Goal: Task Accomplishment & Management: Use online tool/utility

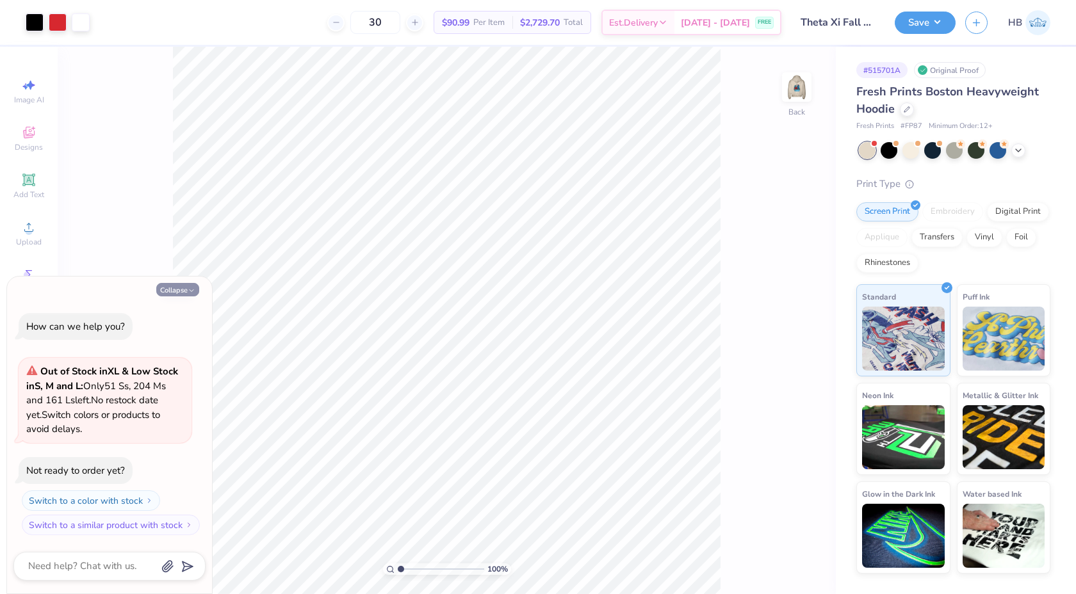
click at [186, 291] on button "Collapse" at bounding box center [177, 289] width 43 height 13
type textarea "x"
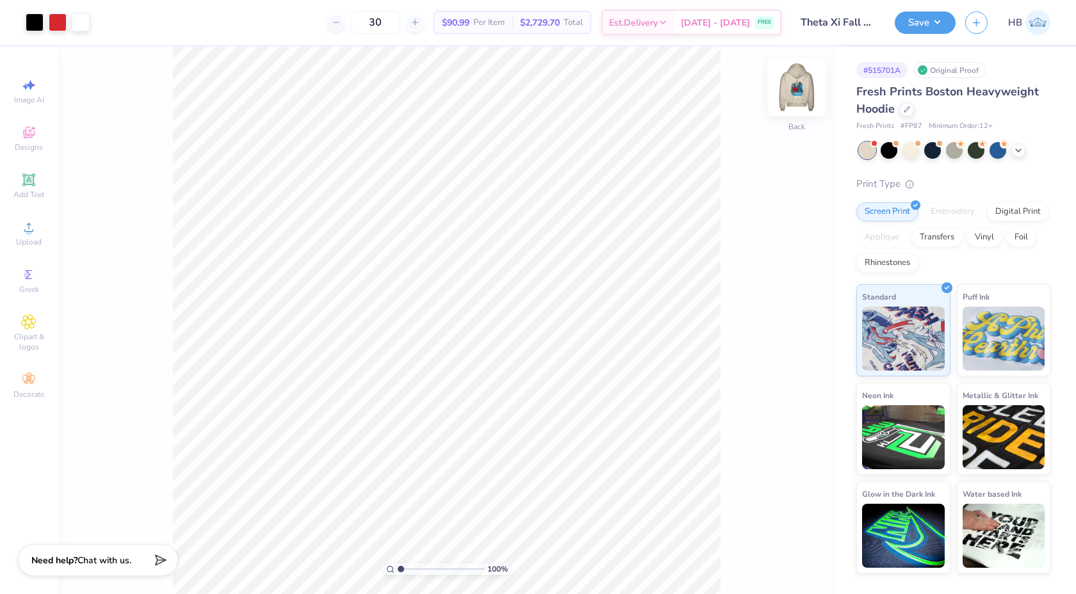
click at [798, 95] on img at bounding box center [796, 86] width 51 height 51
click at [1015, 152] on icon at bounding box center [1018, 149] width 10 height 10
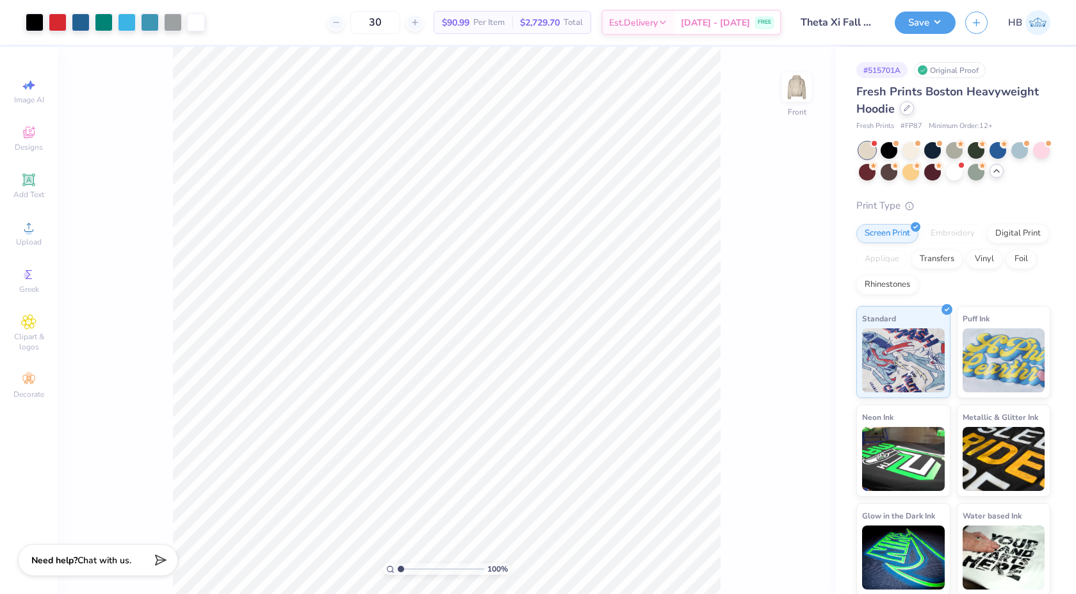
click at [906, 113] on div at bounding box center [907, 108] width 14 height 14
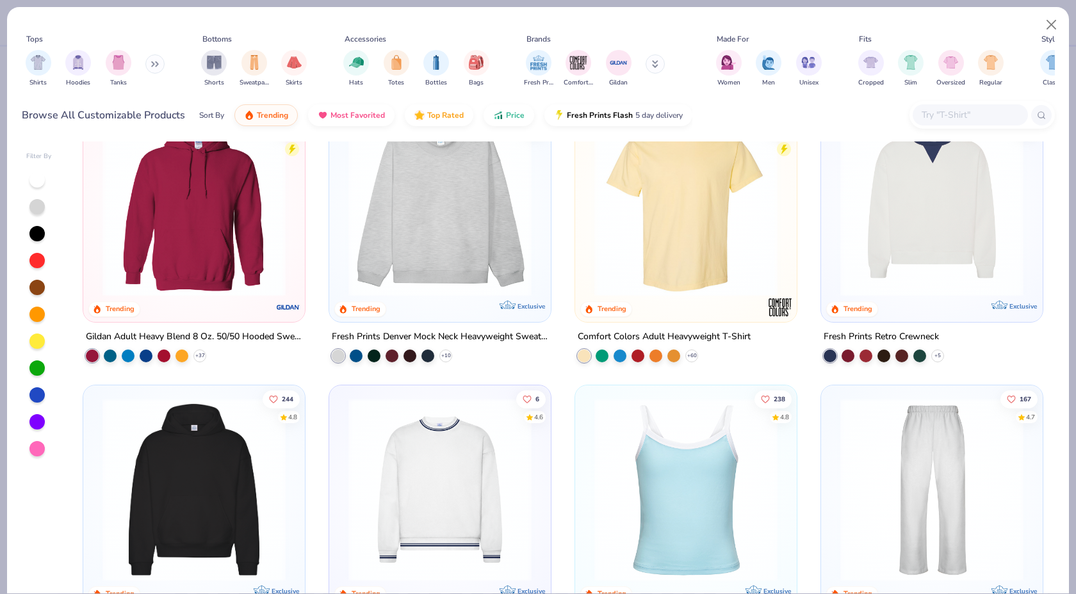
scroll to position [51, 0]
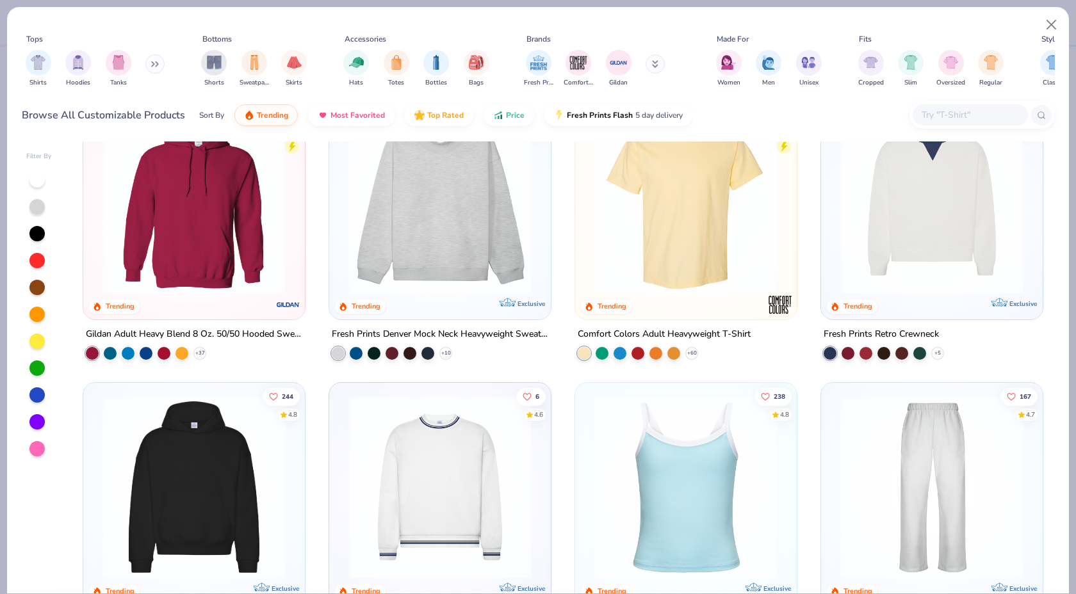
click at [196, 252] on img at bounding box center [194, 202] width 196 height 183
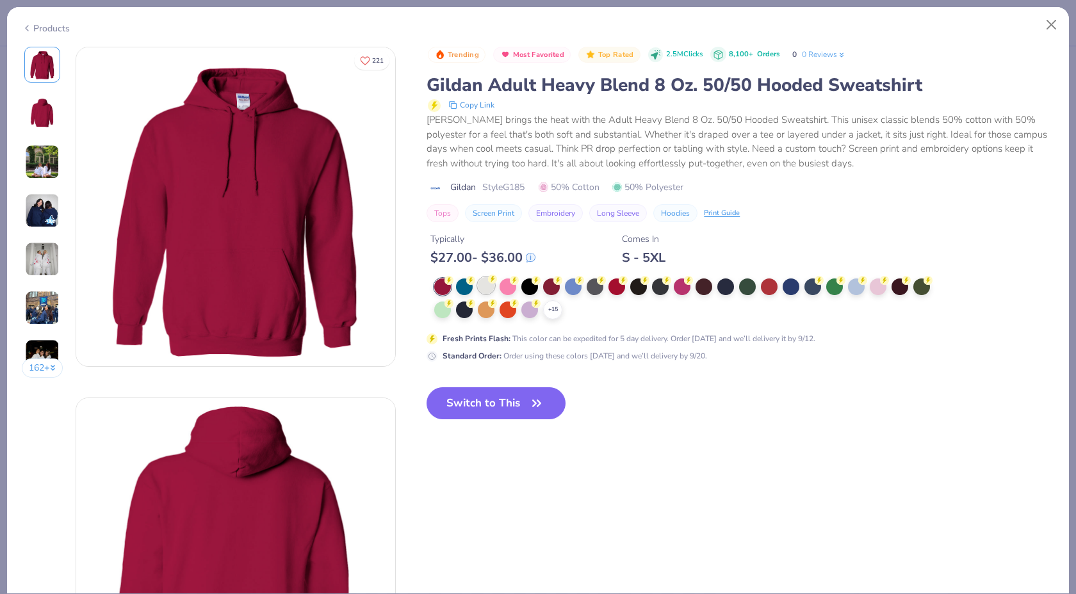
click at [490, 288] on div at bounding box center [486, 285] width 17 height 17
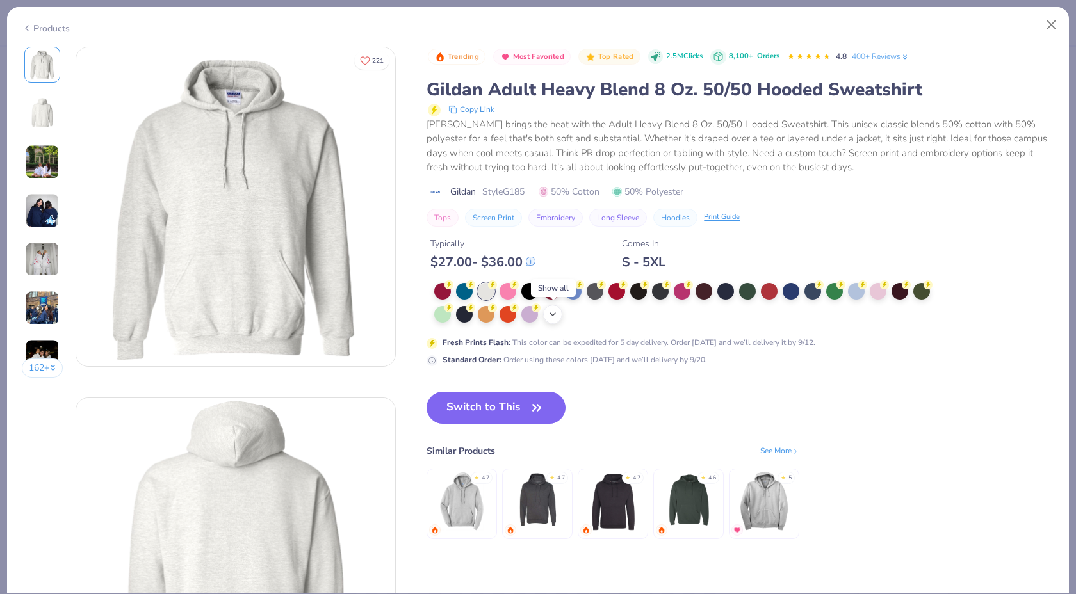
click at [553, 313] on icon at bounding box center [553, 314] width 10 height 10
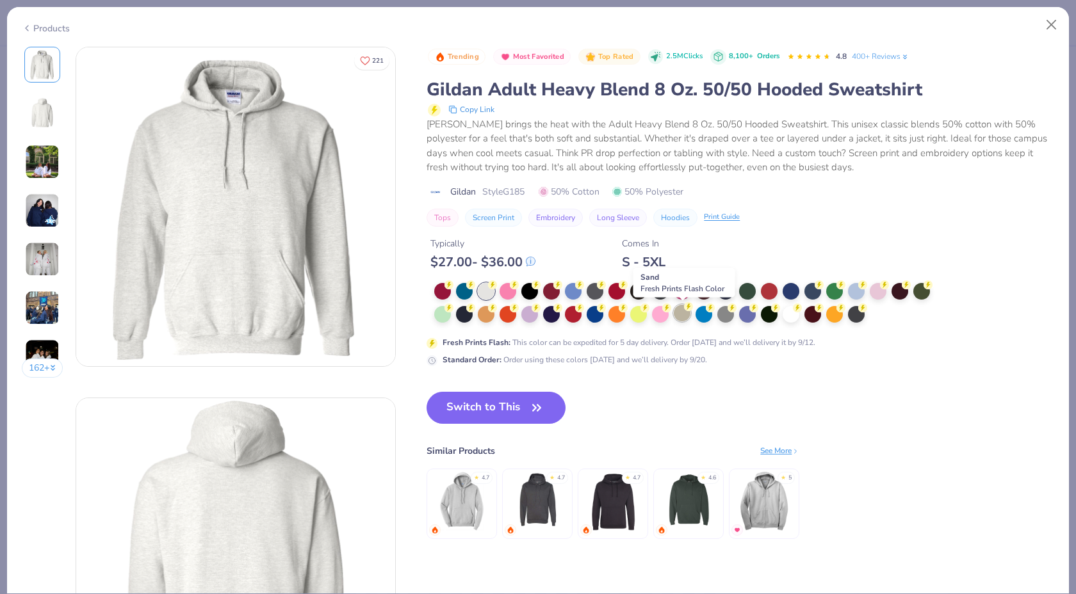
click at [683, 318] on div at bounding box center [682, 313] width 17 height 17
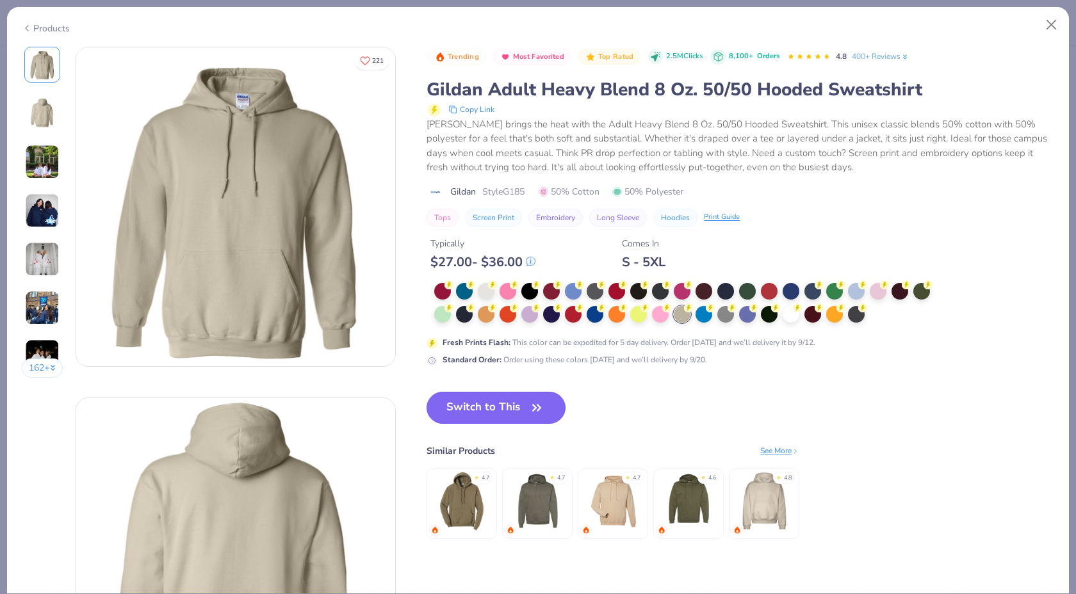
click at [508, 398] on button "Switch to This" at bounding box center [496, 408] width 139 height 32
click at [545, 403] on icon "button" at bounding box center [537, 408] width 18 height 18
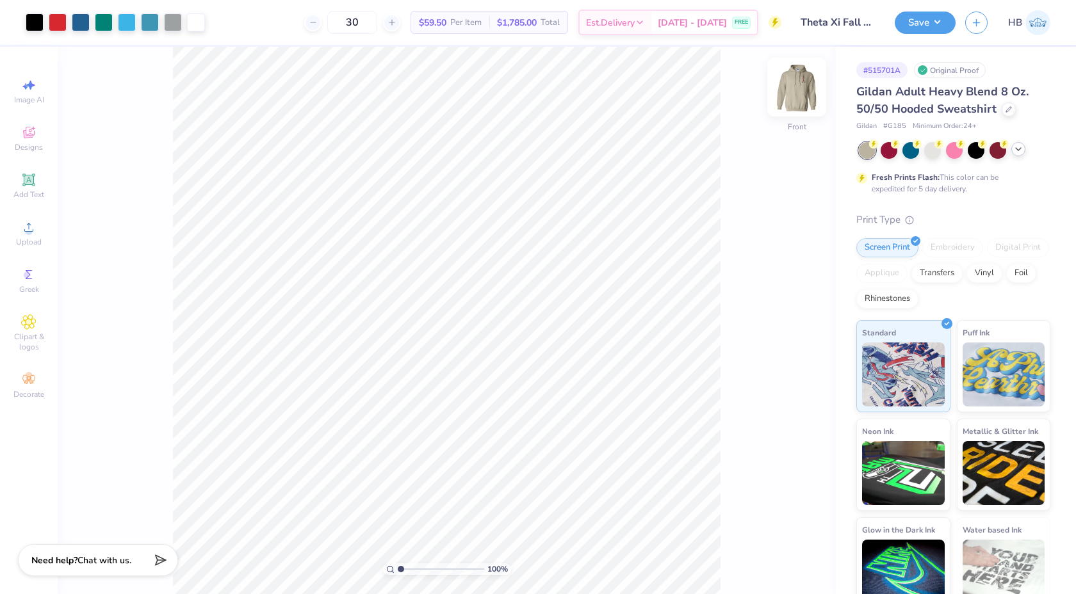
click at [789, 85] on img at bounding box center [796, 86] width 51 height 51
click at [798, 85] on img at bounding box center [796, 86] width 51 height 51
click at [124, 19] on div at bounding box center [127, 21] width 18 height 18
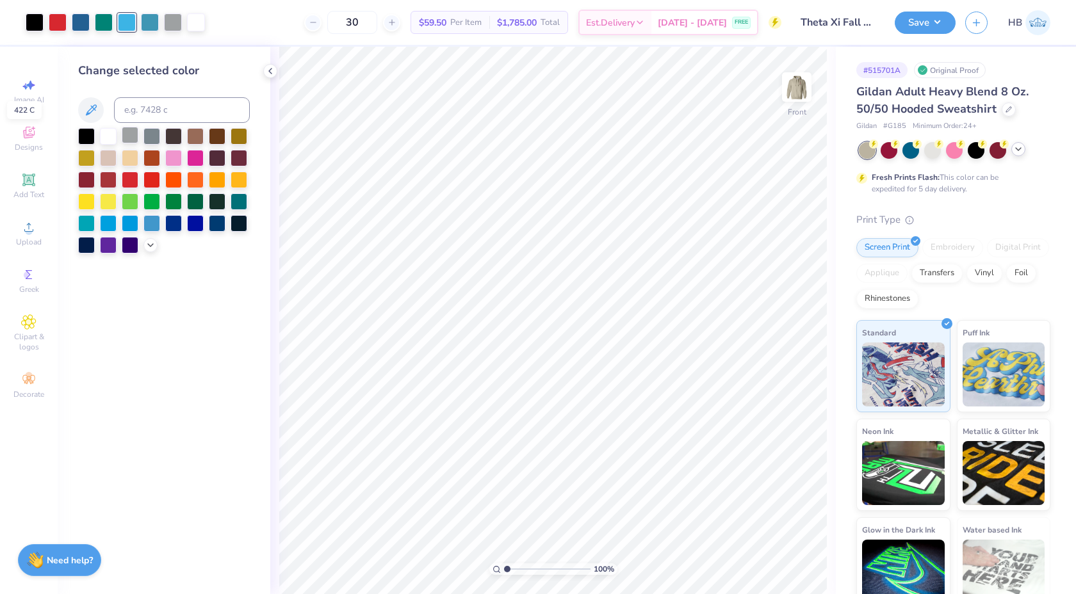
click at [128, 136] on div at bounding box center [130, 135] width 17 height 17
click at [780, 561] on icon at bounding box center [775, 559] width 11 height 12
click at [121, 19] on div at bounding box center [127, 21] width 18 height 18
click at [131, 136] on div at bounding box center [130, 135] width 17 height 17
click at [773, 553] on icon at bounding box center [775, 558] width 13 height 13
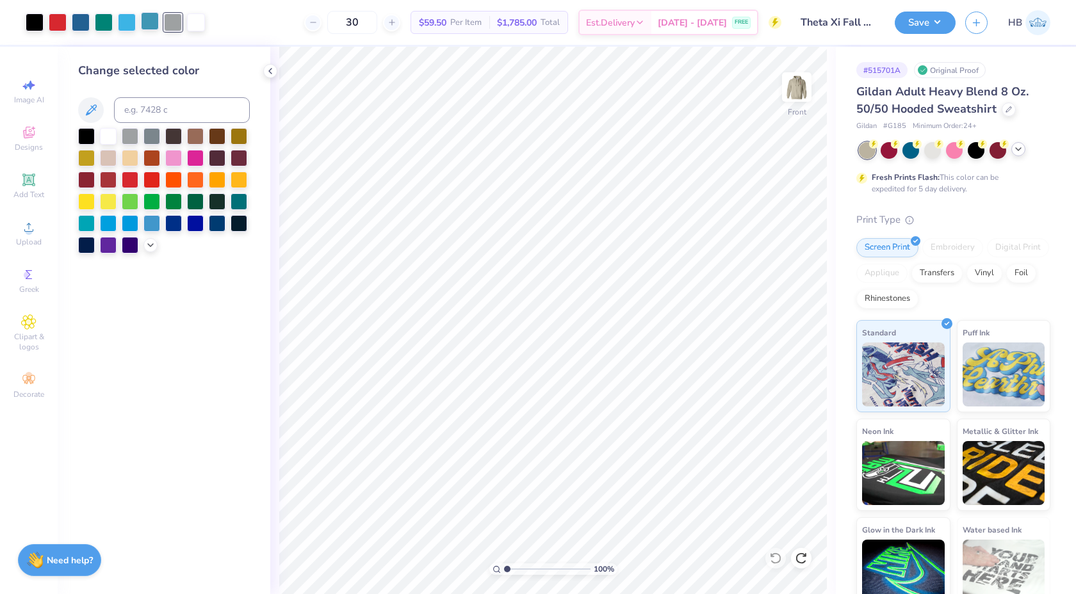
click at [149, 20] on div at bounding box center [150, 21] width 18 height 18
click at [150, 137] on div at bounding box center [151, 135] width 17 height 17
click at [134, 137] on div at bounding box center [130, 135] width 17 height 17
click at [773, 558] on icon at bounding box center [775, 558] width 13 height 13
click at [772, 556] on icon at bounding box center [772, 555] width 3 height 3
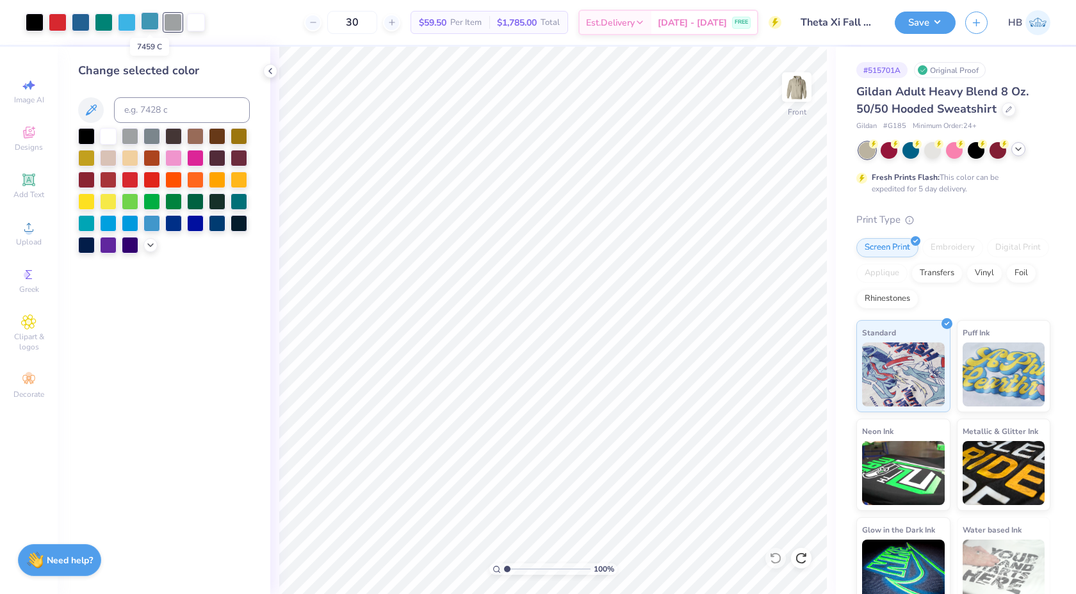
click at [147, 25] on div at bounding box center [150, 21] width 18 height 18
click at [174, 165] on div at bounding box center [173, 157] width 17 height 17
click at [154, 107] on input at bounding box center [182, 110] width 136 height 26
type input "298"
click at [270, 75] on icon at bounding box center [270, 71] width 10 height 10
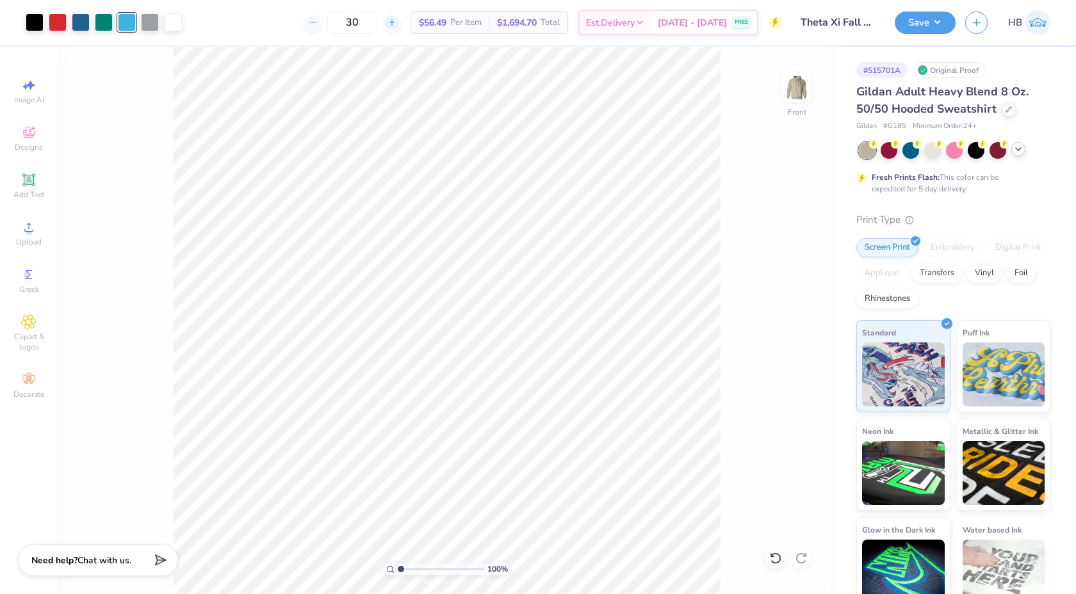
click at [397, 21] on icon at bounding box center [392, 22] width 9 height 9
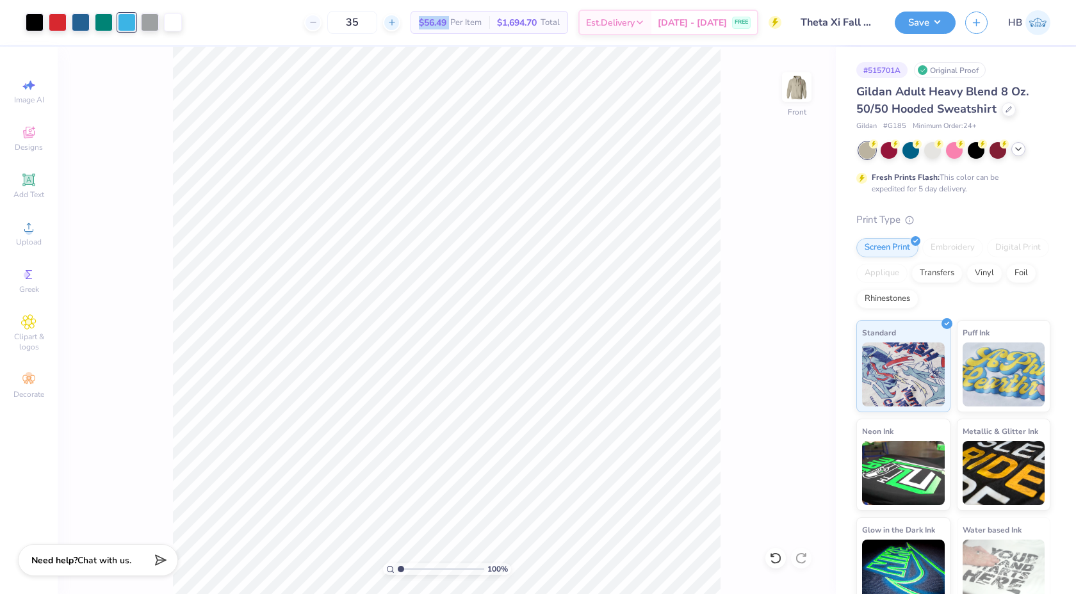
click at [397, 21] on icon at bounding box center [392, 22] width 9 height 9
click at [322, 23] on div at bounding box center [312, 22] width 17 height 17
click at [397, 20] on icon at bounding box center [392, 22] width 9 height 9
click at [322, 27] on div at bounding box center [312, 22] width 17 height 17
click at [397, 21] on icon at bounding box center [392, 22] width 9 height 9
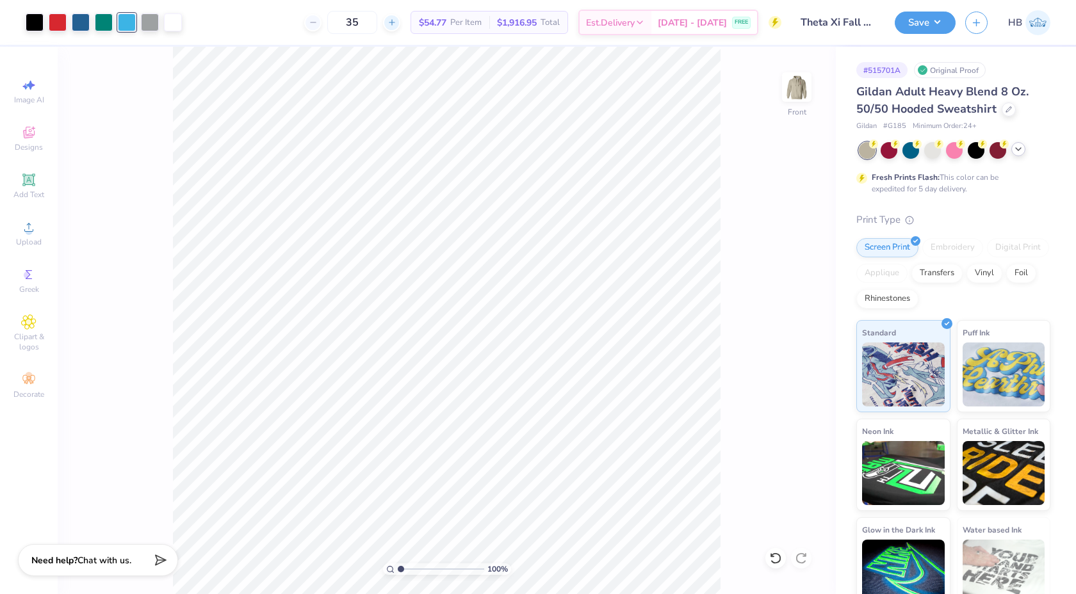
type input "36"
type input "11.17"
type input "17.97"
click at [801, 341] on icon at bounding box center [803, 342] width 18 height 15
click at [791, 111] on div "Front" at bounding box center [796, 94] width 29 height 45
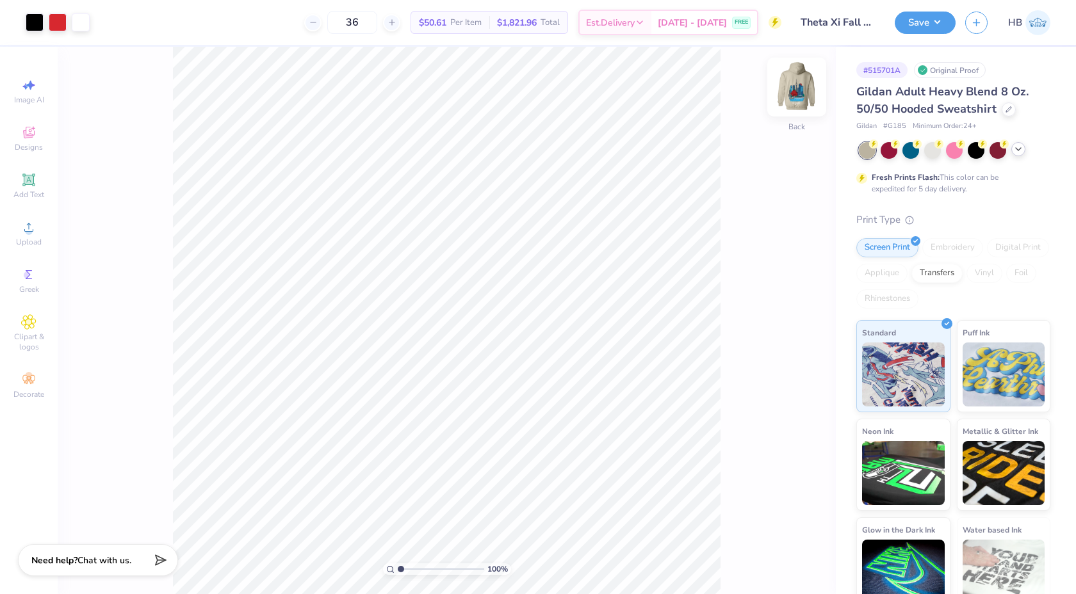
click at [798, 104] on img at bounding box center [796, 86] width 51 height 51
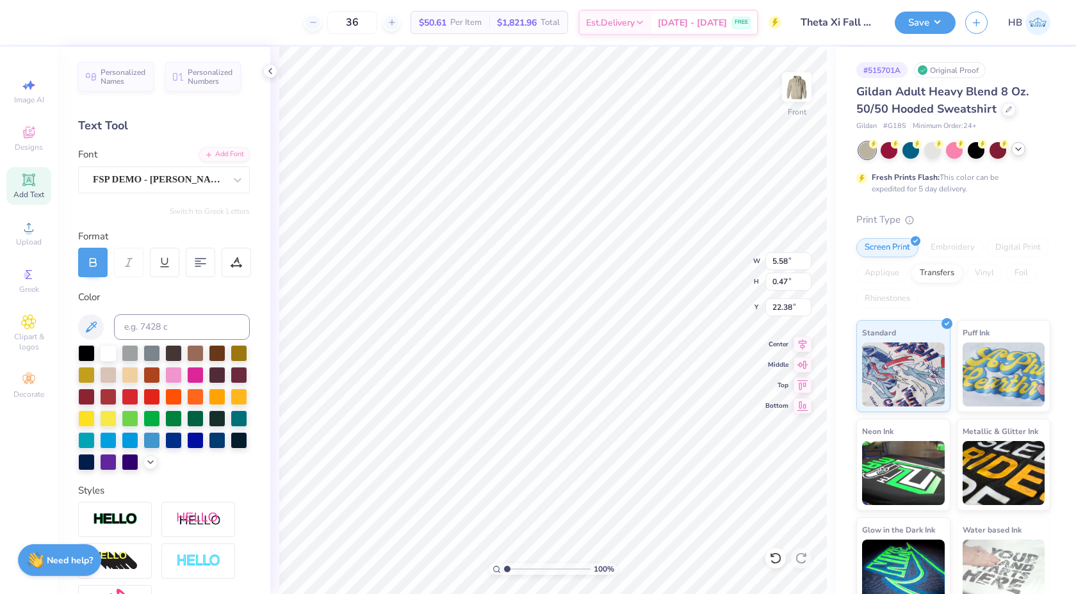
type input "22.38"
type input "23.16"
click at [1007, 113] on div at bounding box center [1009, 108] width 14 height 14
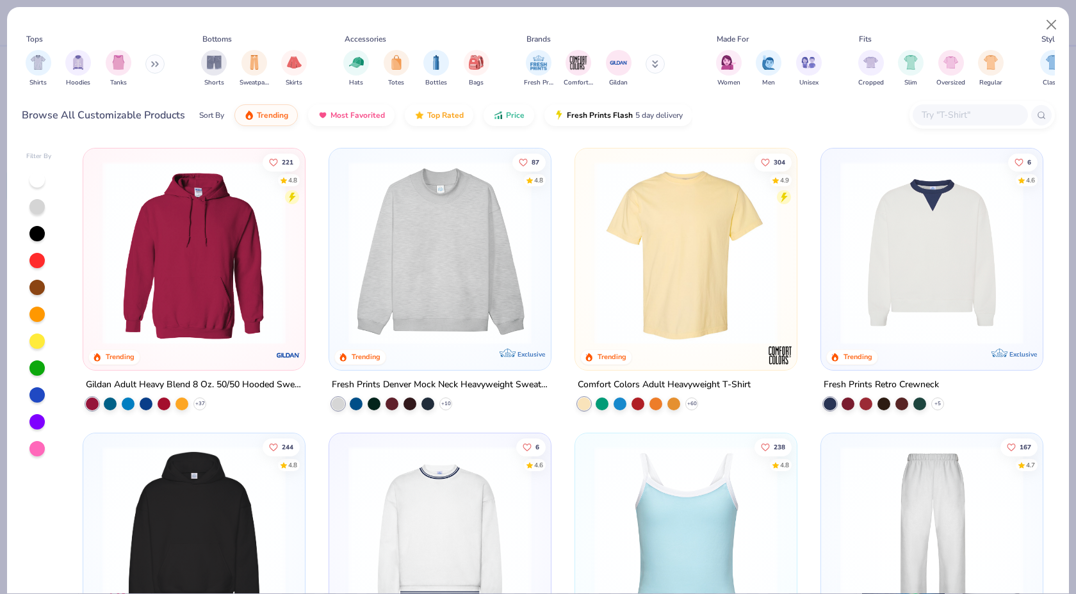
click at [937, 122] on div at bounding box center [970, 114] width 115 height 21
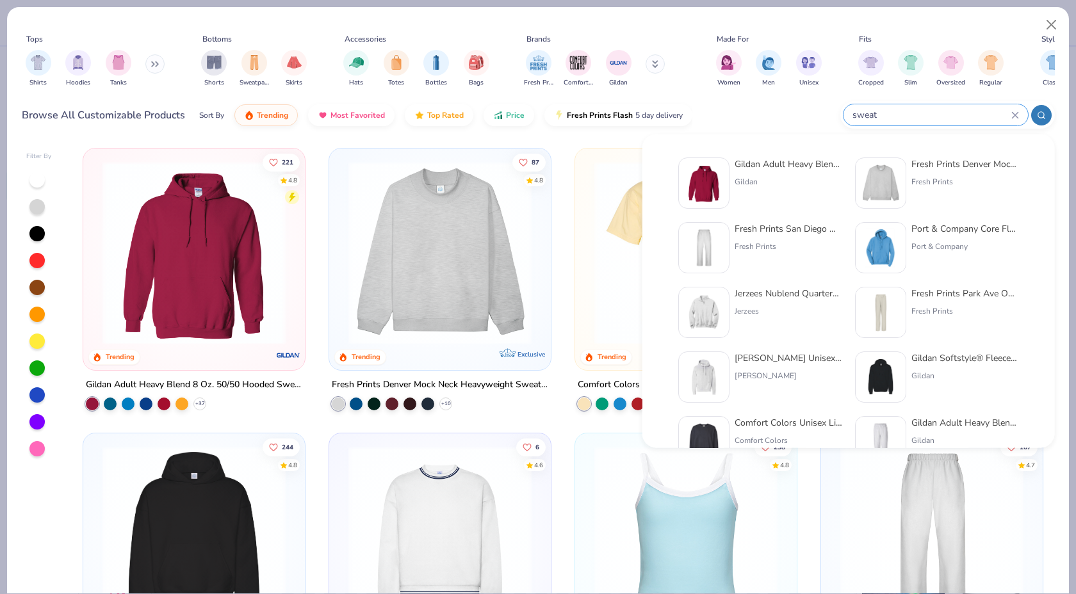
type input "sweat"
click at [767, 361] on div "Hanes Unisex 7.8 Oz. Ecosmart 50/50 Pullover Hooded Sweat shirt" at bounding box center [789, 358] width 108 height 13
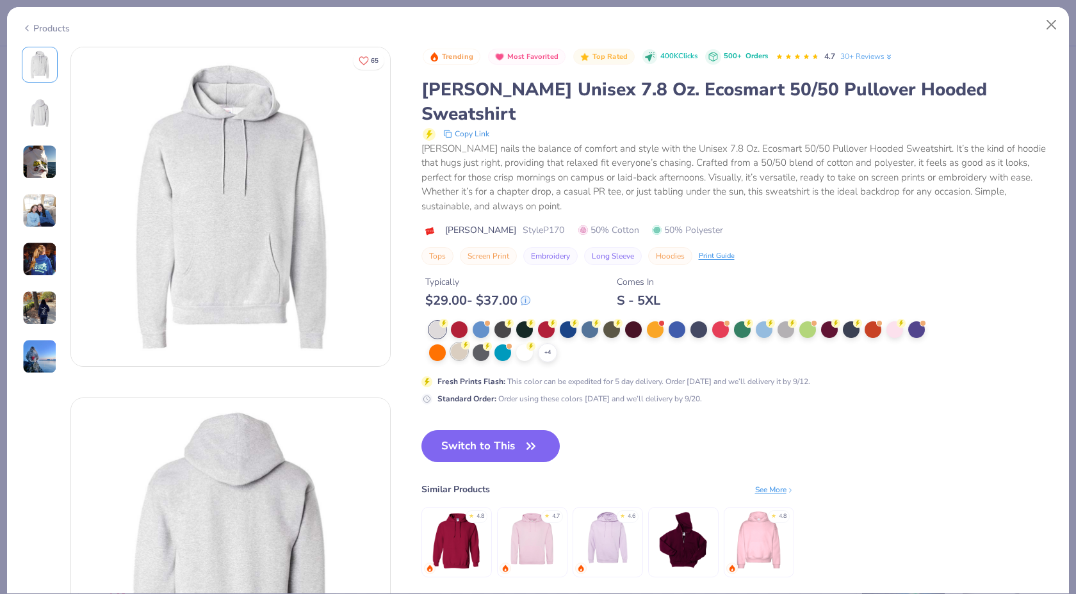
click at [454, 343] on div at bounding box center [459, 351] width 17 height 17
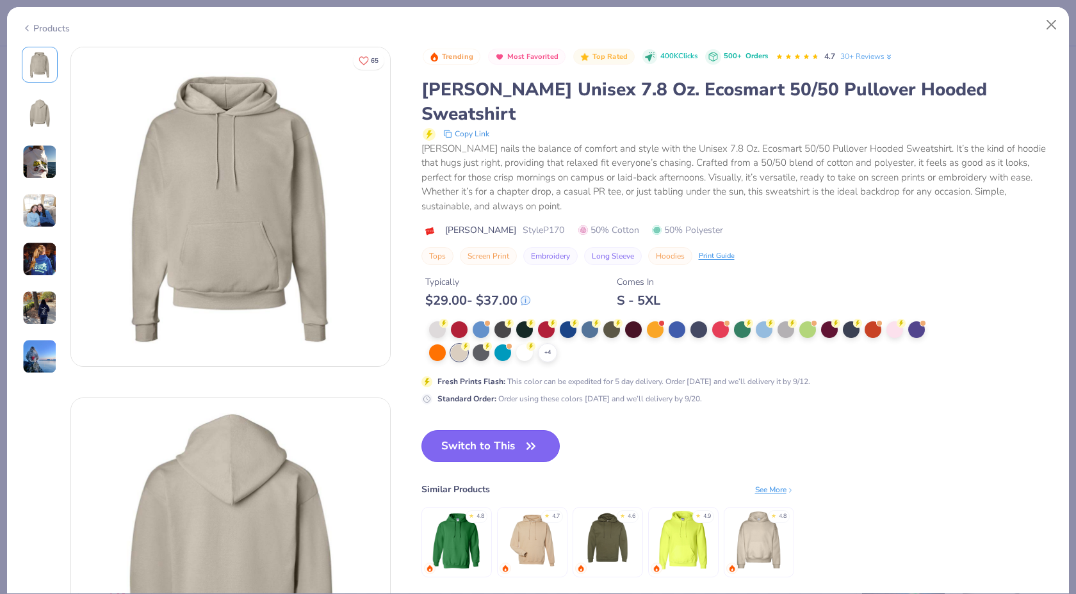
click at [468, 430] on button "Switch to This" at bounding box center [490, 446] width 139 height 32
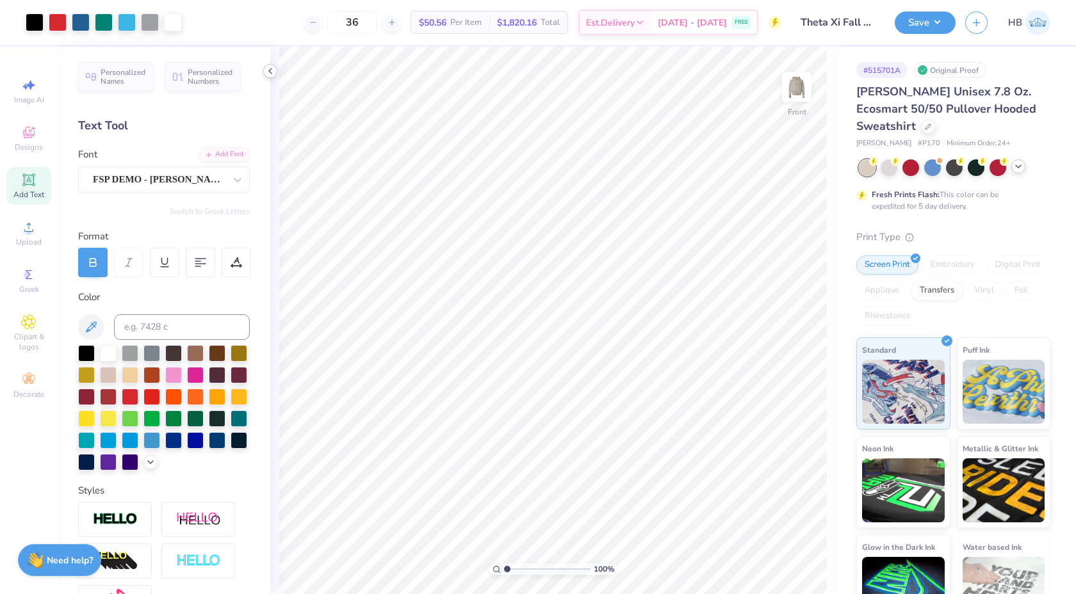
click at [267, 67] on icon at bounding box center [270, 71] width 10 height 10
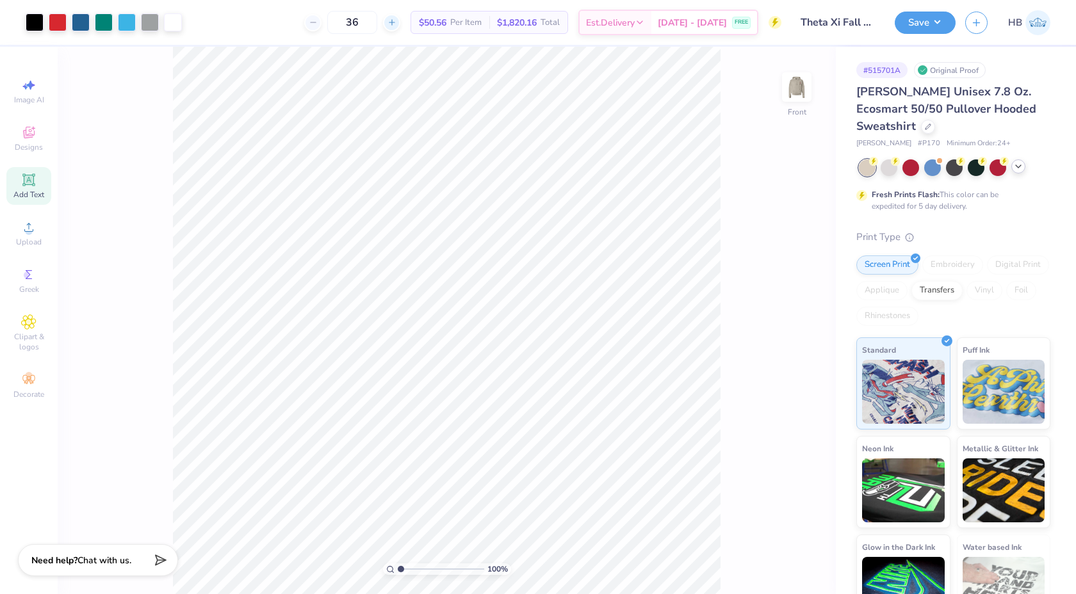
click at [397, 24] on icon at bounding box center [392, 22] width 9 height 9
type input "40"
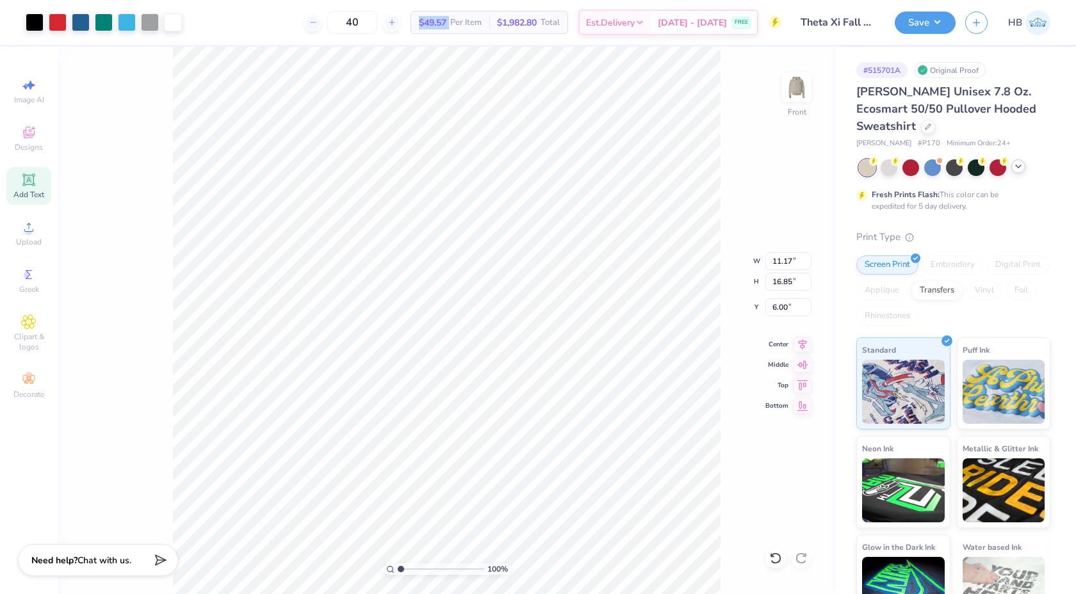
type input "6.00"
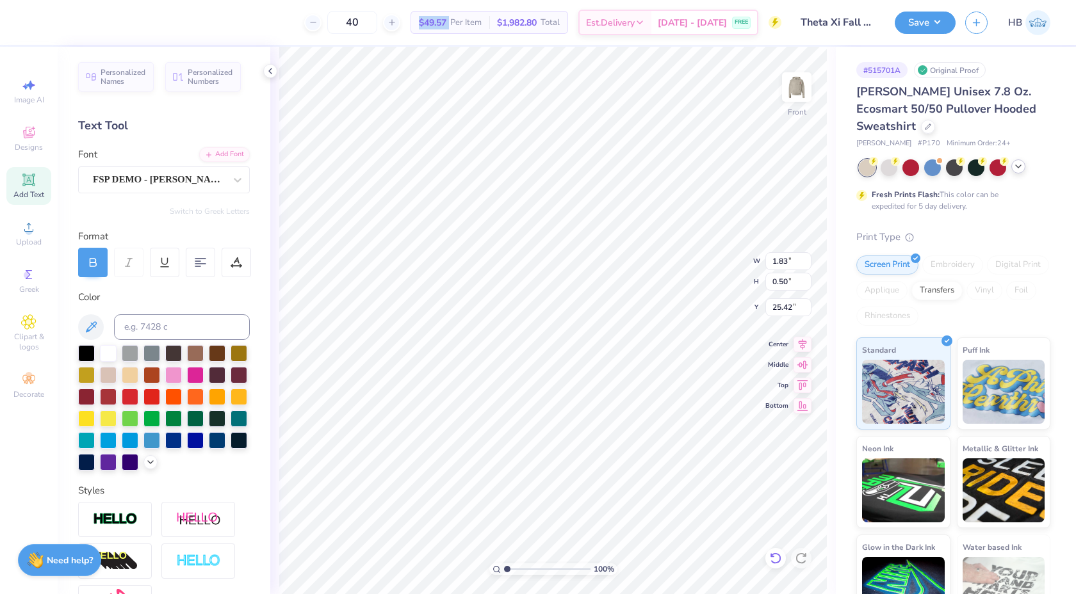
click at [769, 552] on icon at bounding box center [775, 558] width 13 height 13
type input "6.00"
click at [796, 343] on icon at bounding box center [803, 342] width 18 height 15
click at [808, 85] on img at bounding box center [796, 86] width 51 height 51
type input "1.99"
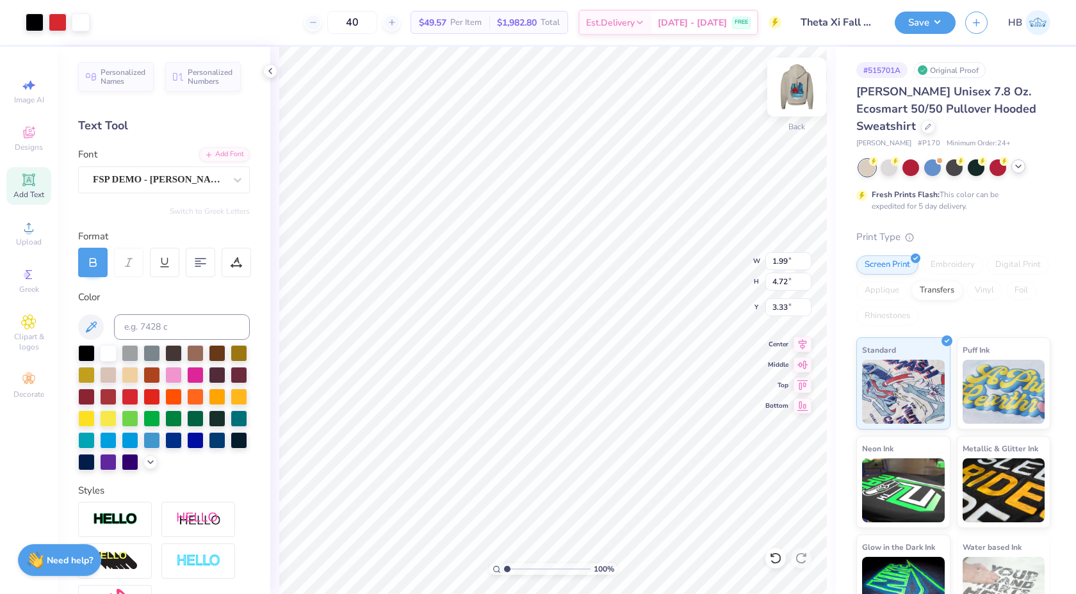
type input "4.72"
type input "3.00"
click at [800, 347] on icon at bounding box center [803, 342] width 18 height 15
click at [799, 96] on img at bounding box center [796, 86] width 51 height 51
click at [268, 72] on icon at bounding box center [270, 71] width 10 height 10
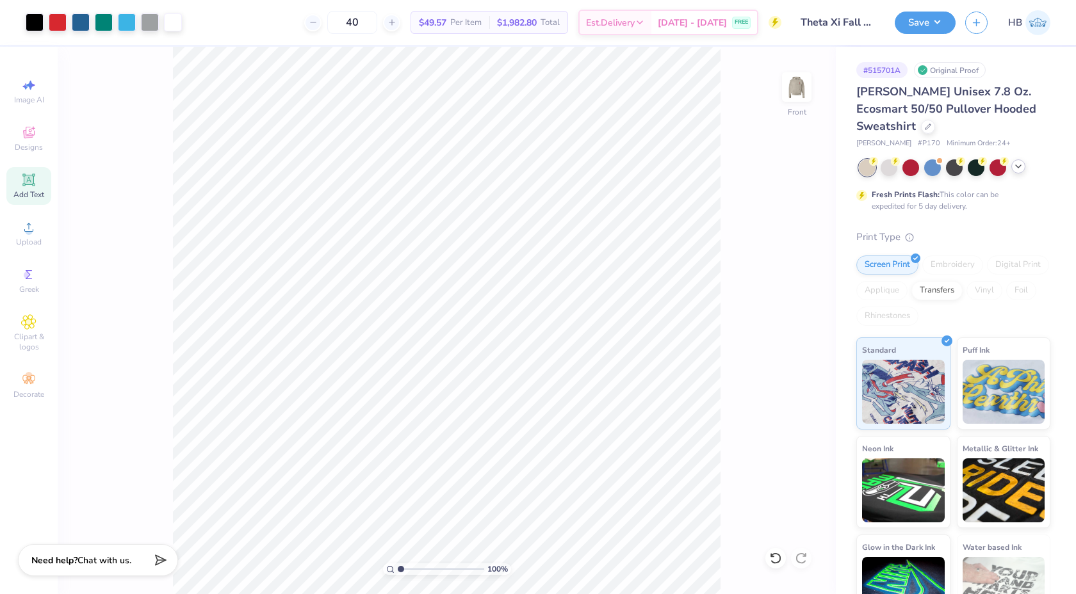
type input "2.82"
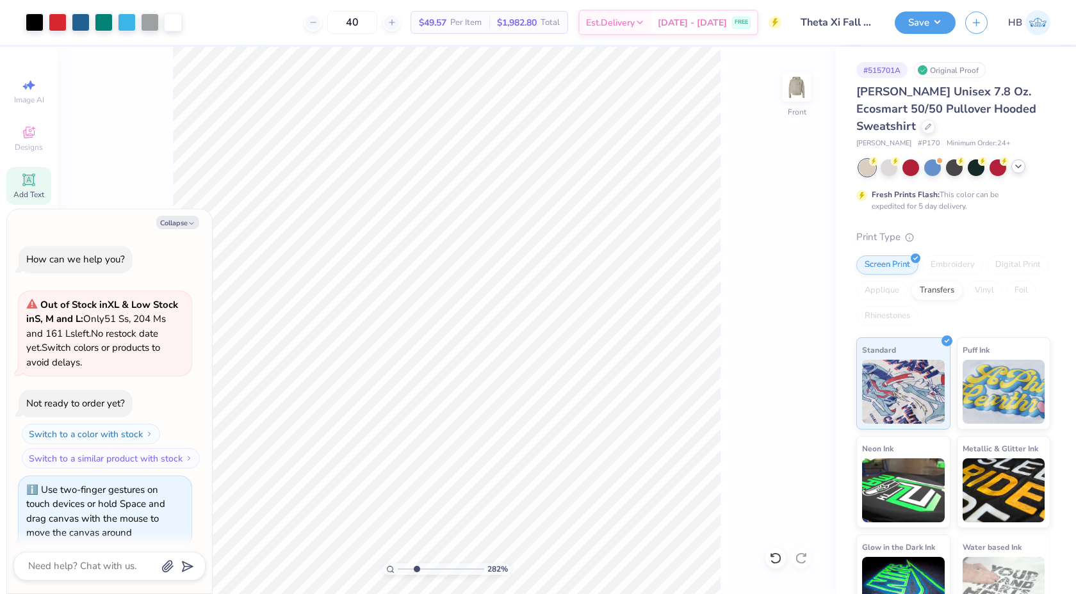
type textarea "x"
type input "2.82"
click at [416, 573] on input "range" at bounding box center [441, 570] width 86 height 12
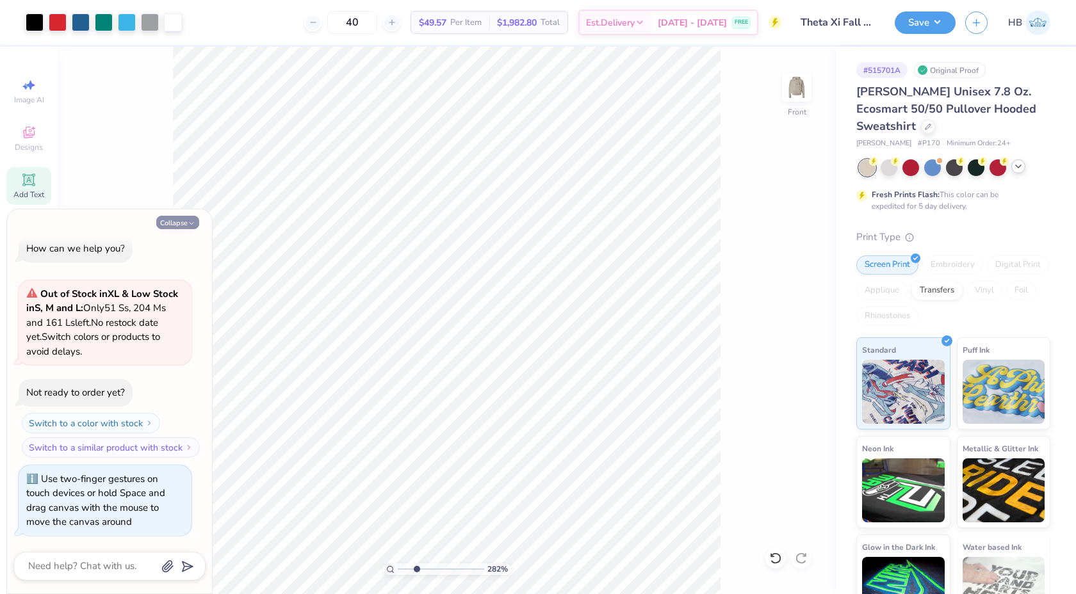
click at [185, 224] on button "Collapse" at bounding box center [177, 222] width 43 height 13
type textarea "x"
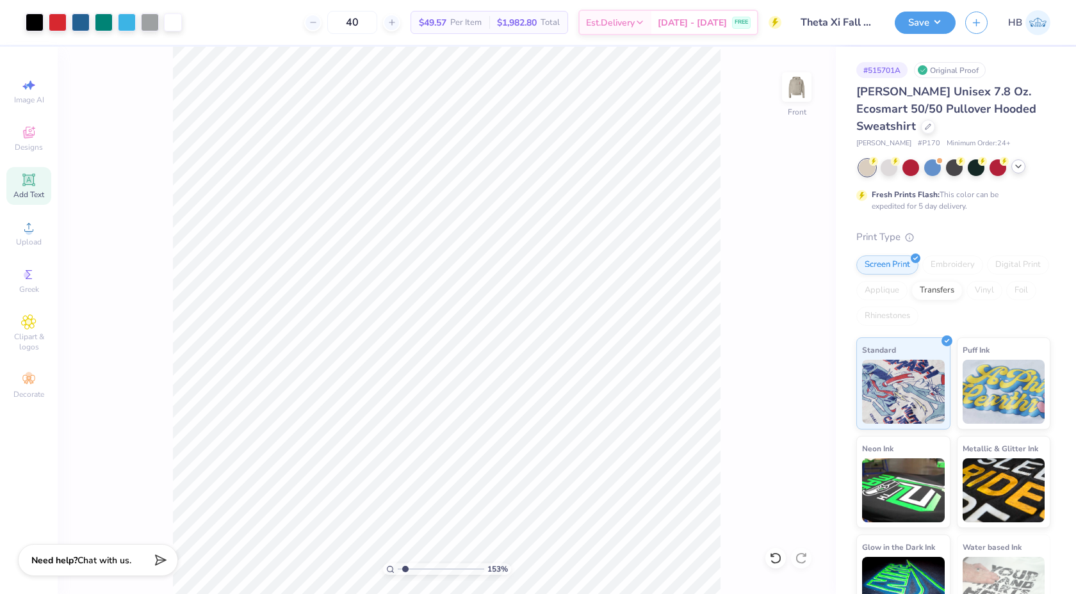
drag, startPoint x: 416, startPoint y: 571, endPoint x: 405, endPoint y: 570, distance: 11.5
type input "1.53"
click at [405, 570] on input "range" at bounding box center [441, 570] width 86 height 12
click at [104, 21] on div at bounding box center [104, 21] width 18 height 18
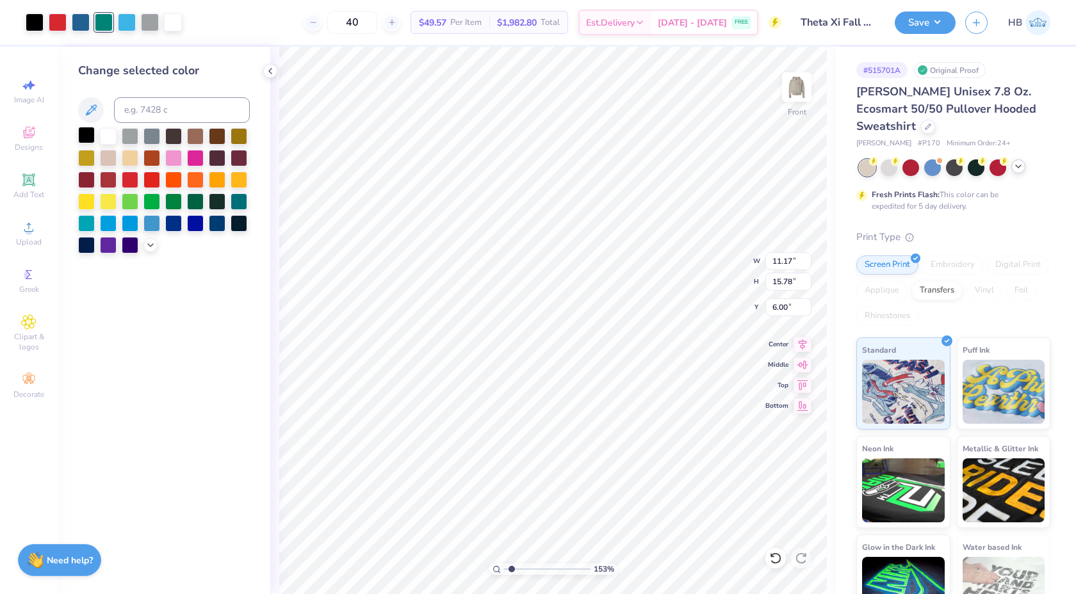
click at [89, 134] on div at bounding box center [86, 135] width 17 height 17
click at [770, 553] on icon at bounding box center [775, 558] width 13 height 13
click at [152, 17] on div at bounding box center [150, 21] width 18 height 18
click at [107, 134] on div at bounding box center [108, 135] width 17 height 17
click at [771, 557] on icon at bounding box center [772, 555] width 3 height 3
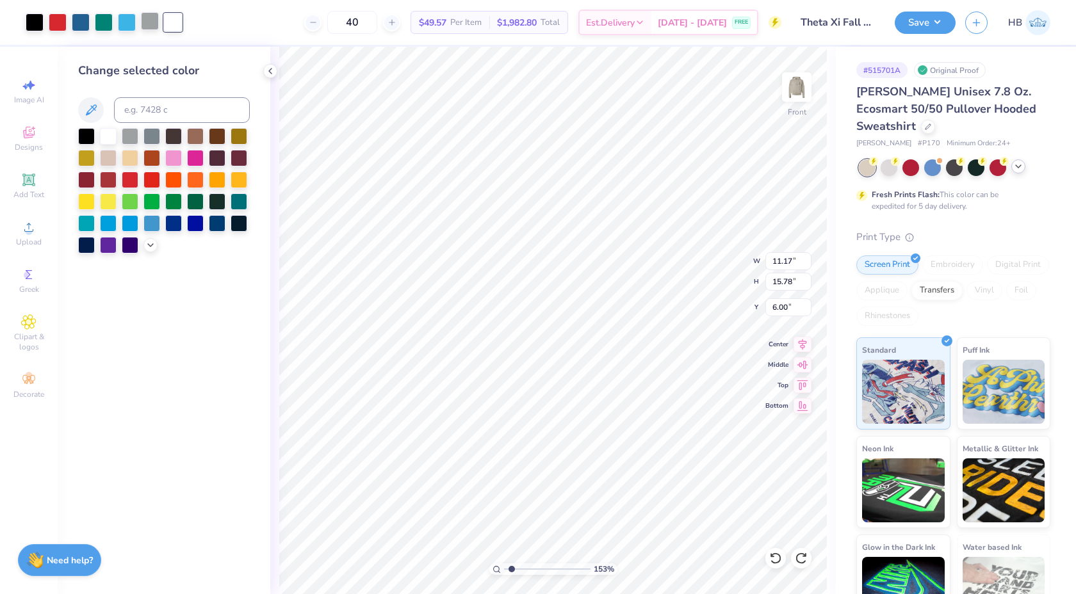
click at [151, 25] on div at bounding box center [150, 21] width 18 height 18
click at [112, 139] on div at bounding box center [108, 135] width 17 height 17
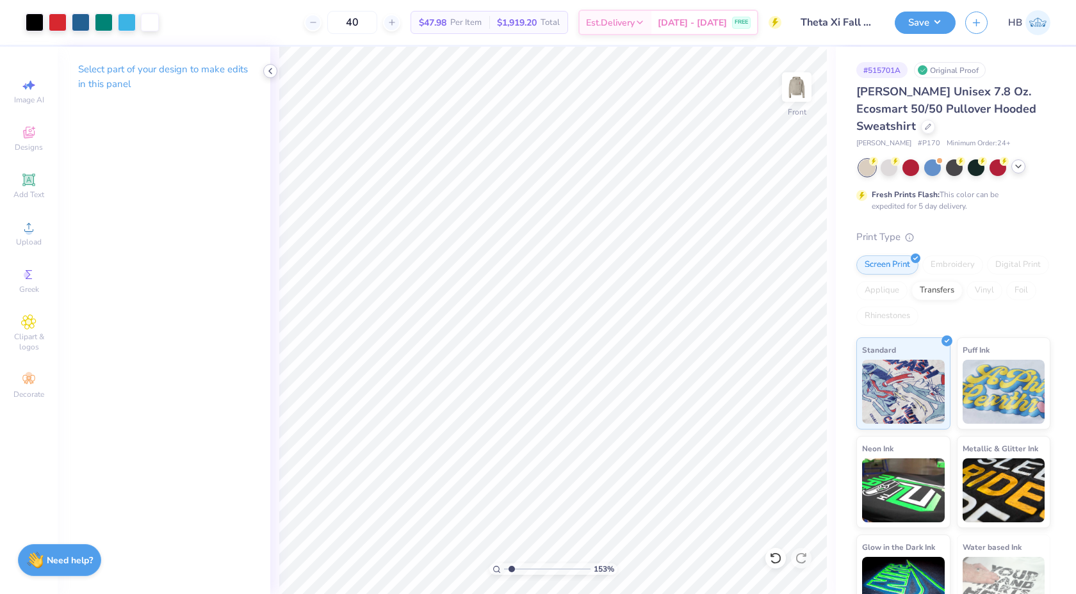
click at [270, 74] on icon at bounding box center [270, 71] width 10 height 10
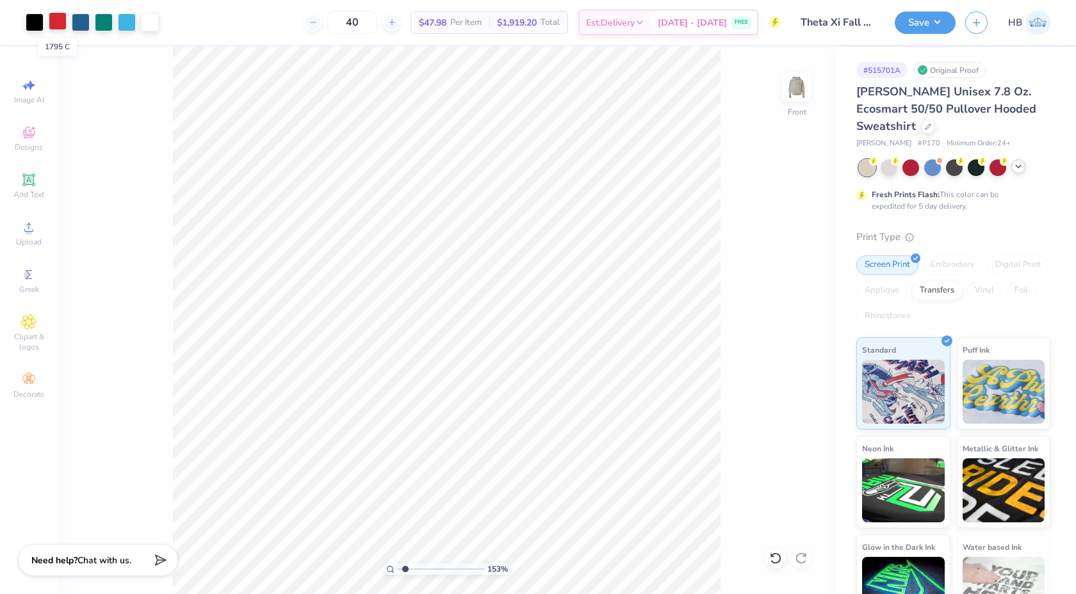
click at [56, 23] on div at bounding box center [58, 21] width 18 height 18
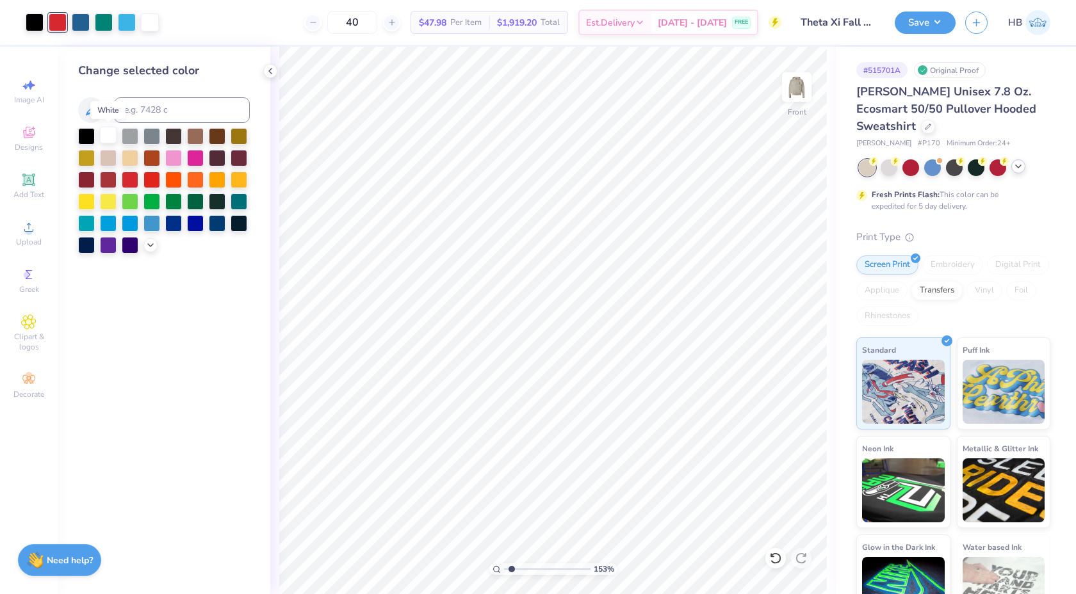
click at [104, 135] on div at bounding box center [108, 135] width 17 height 17
click at [769, 556] on div at bounding box center [775, 558] width 20 height 20
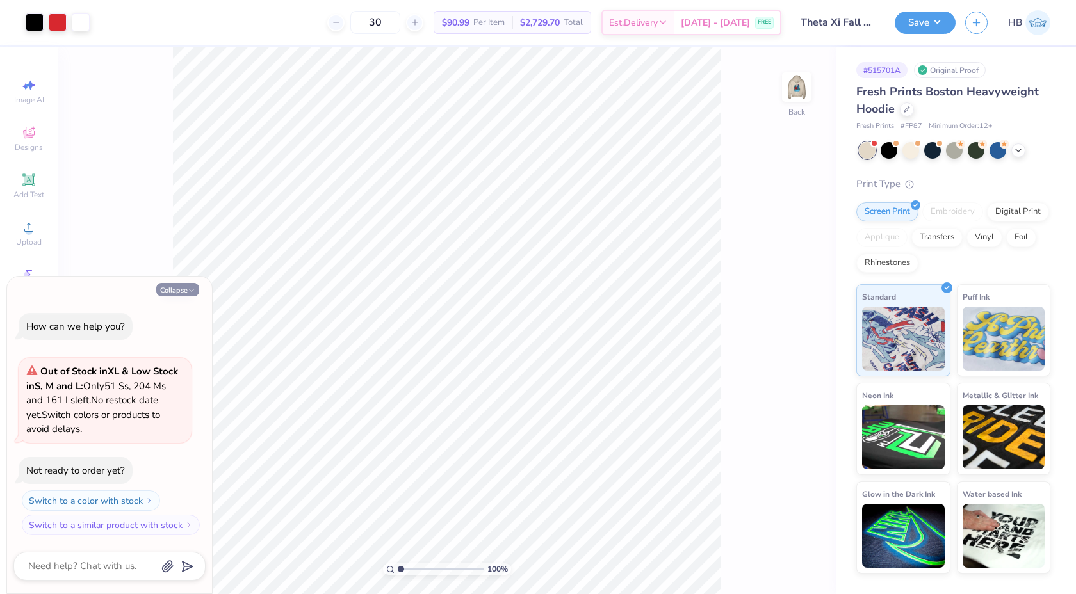
click at [169, 291] on button "Collapse" at bounding box center [177, 289] width 43 height 13
type textarea "x"
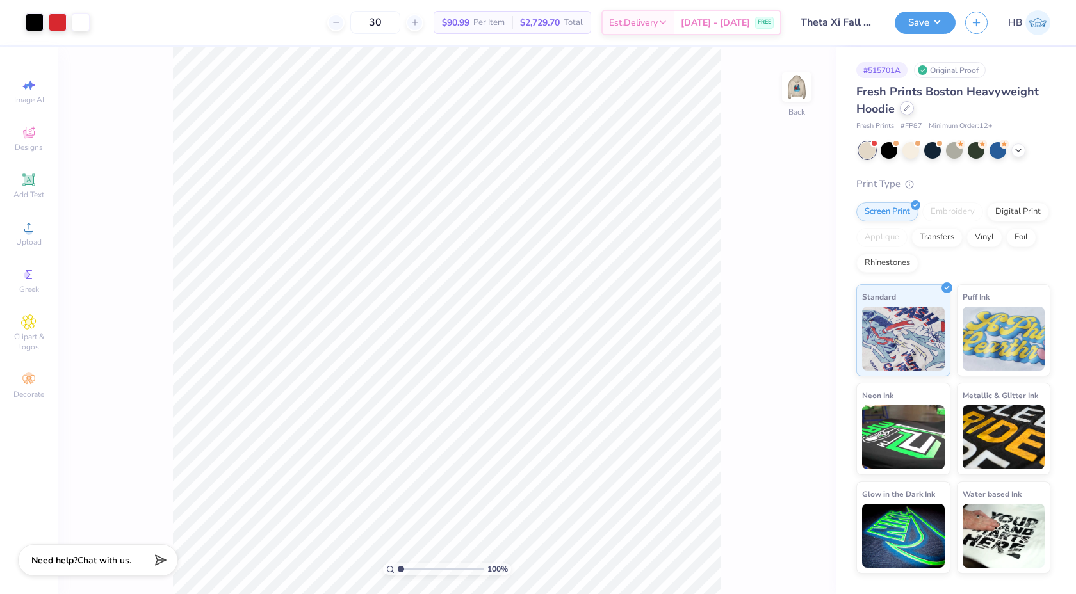
click at [907, 112] on div at bounding box center [907, 108] width 14 height 14
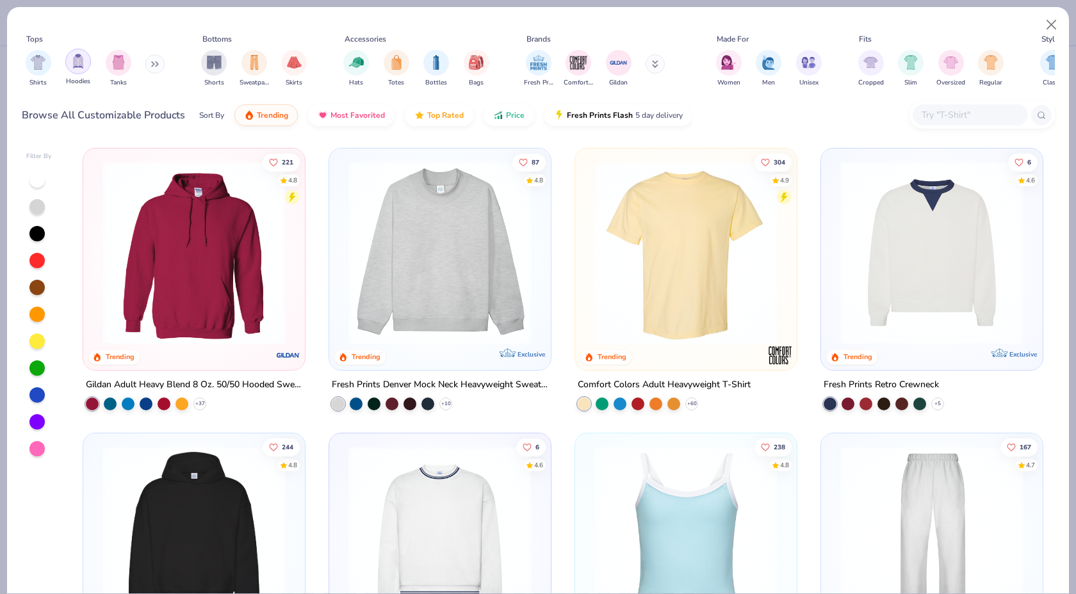
click at [74, 69] on div "filter for Hoodies" at bounding box center [78, 62] width 26 height 26
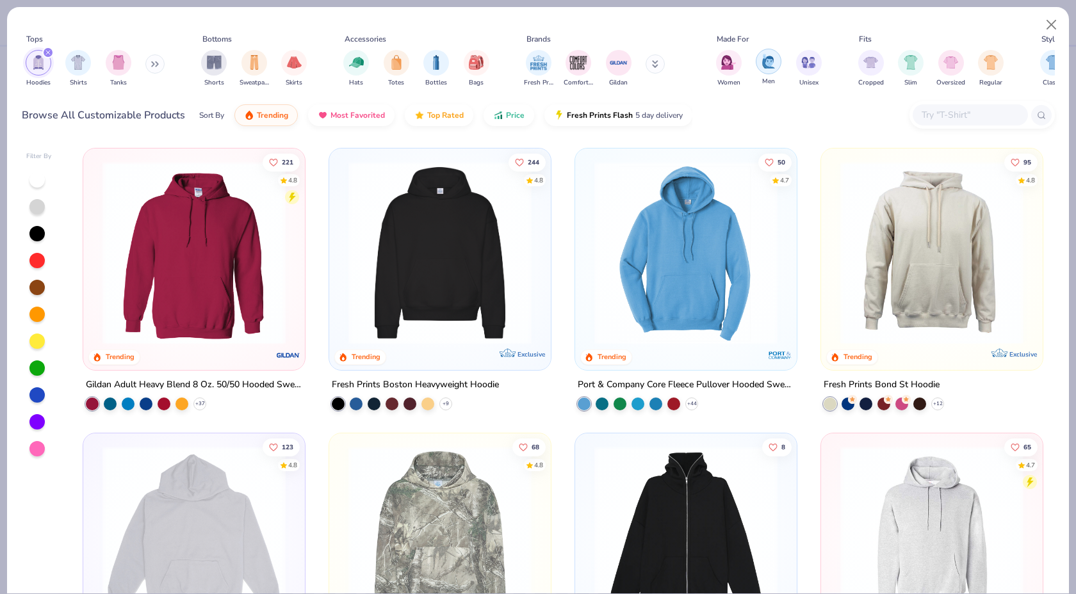
click at [771, 63] on img "filter for Men" at bounding box center [769, 61] width 14 height 15
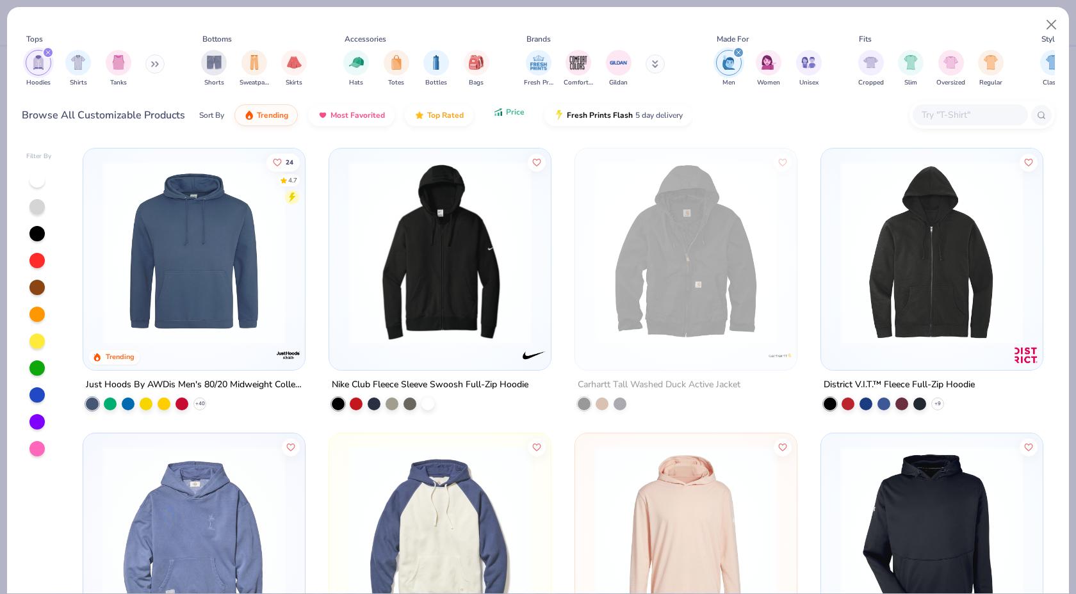
click at [501, 110] on icon "button" at bounding box center [498, 112] width 10 height 12
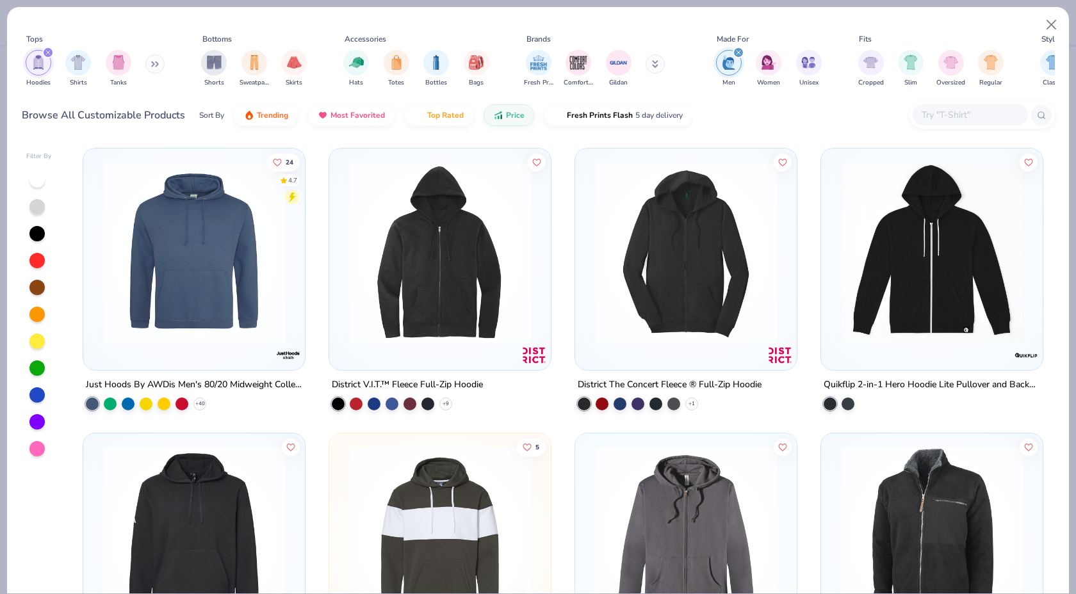
click at [190, 271] on img at bounding box center [194, 252] width 196 height 183
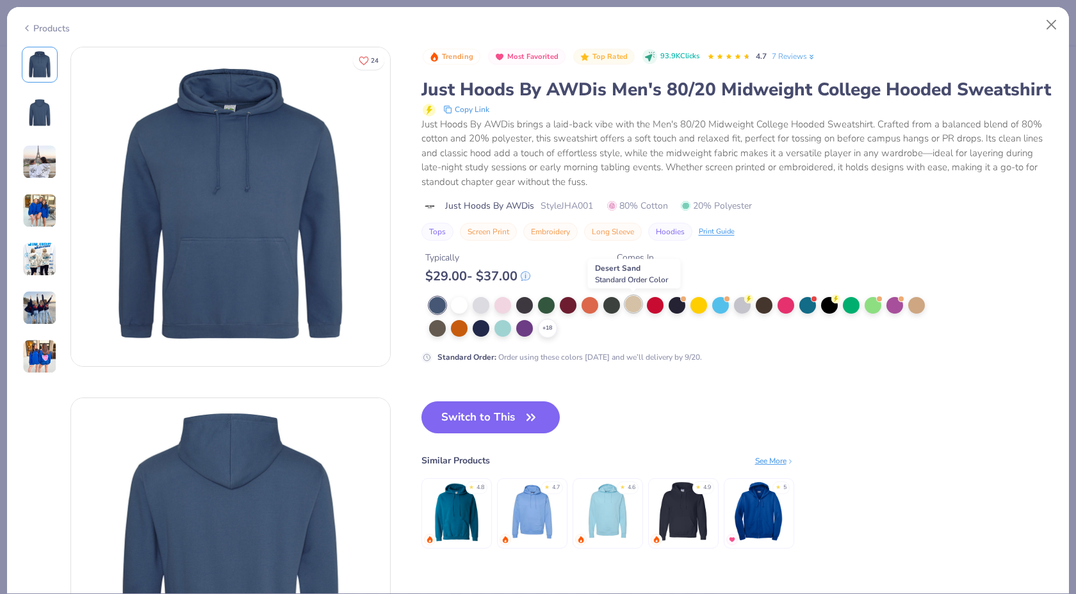
click at [633, 309] on div at bounding box center [633, 304] width 17 height 17
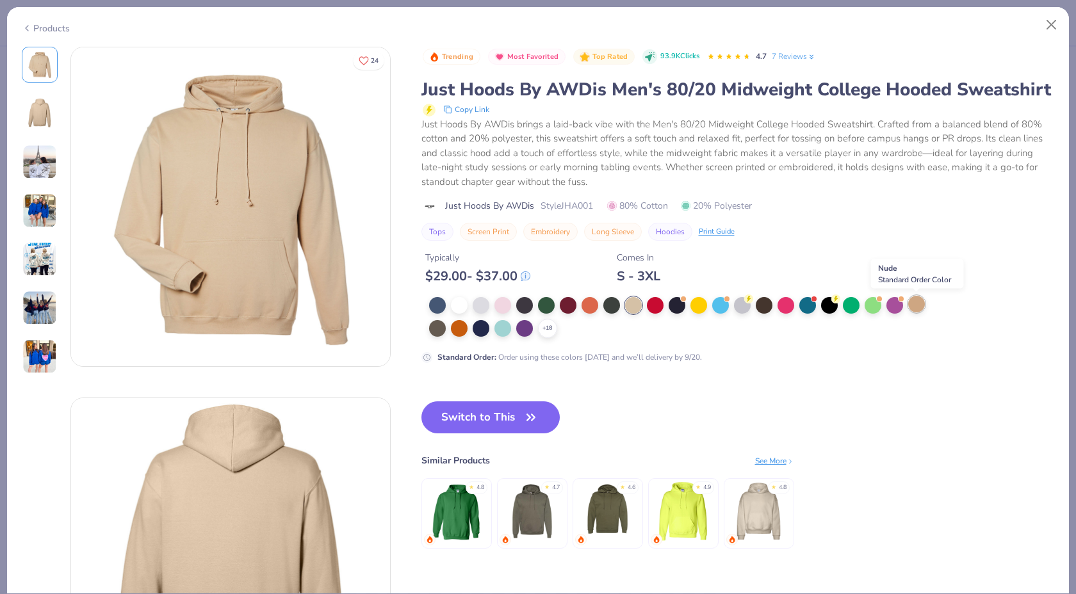
click at [912, 301] on div at bounding box center [916, 304] width 17 height 17
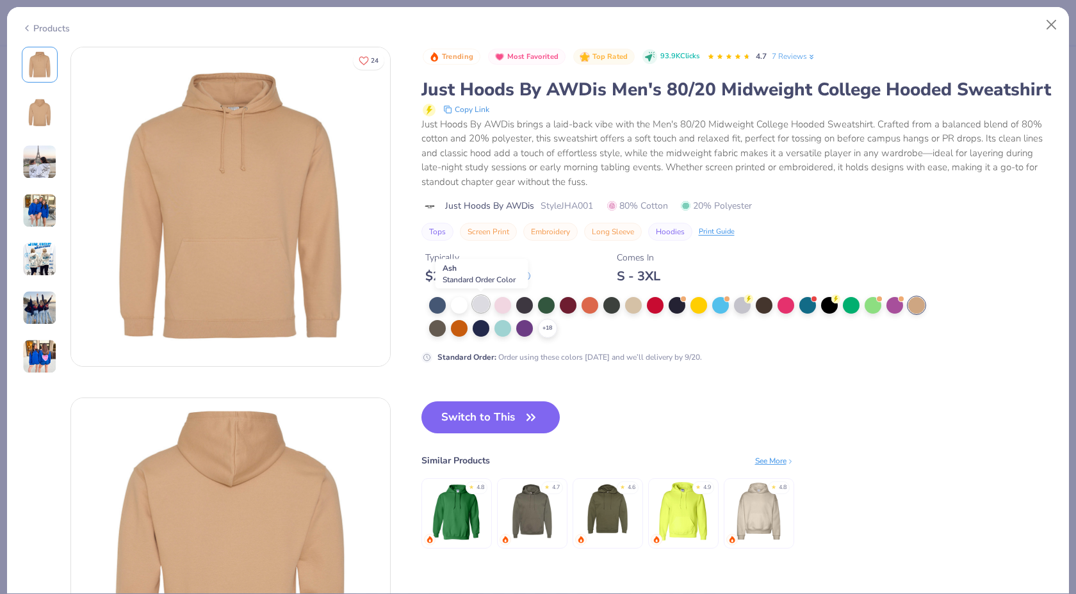
click at [486, 307] on div at bounding box center [481, 304] width 17 height 17
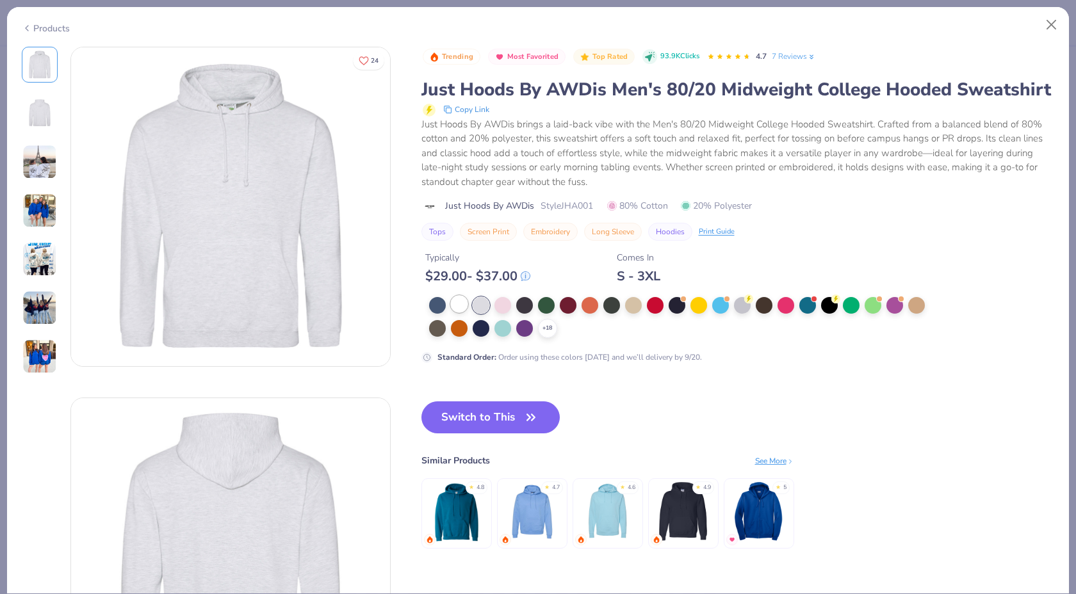
click at [460, 309] on div at bounding box center [459, 304] width 17 height 17
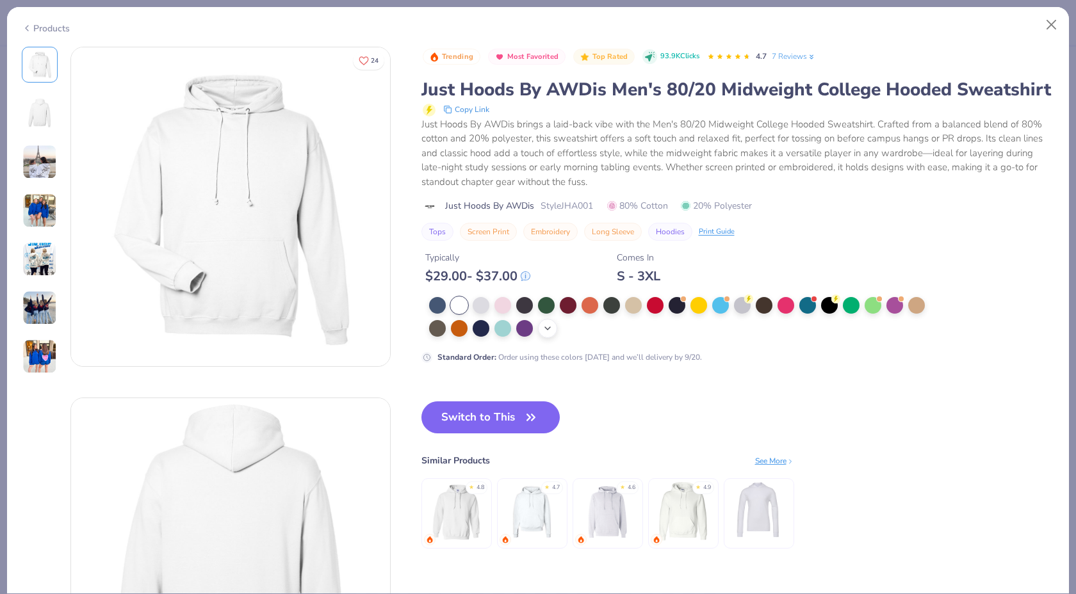
click at [543, 329] on icon at bounding box center [548, 328] width 10 height 10
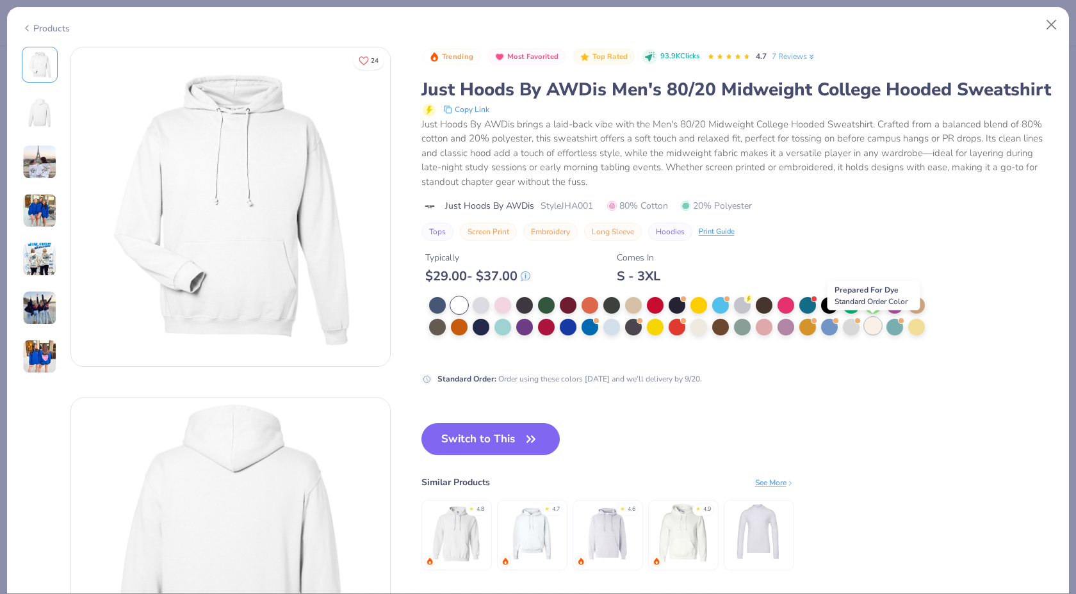
click at [878, 322] on div at bounding box center [873, 326] width 17 height 17
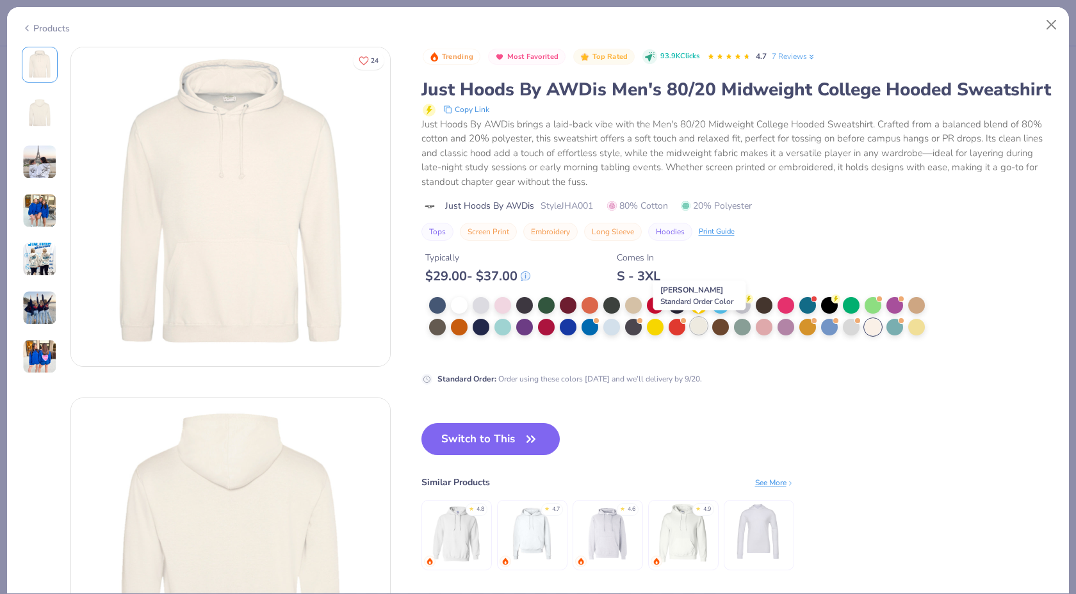
click at [703, 325] on div at bounding box center [699, 326] width 17 height 17
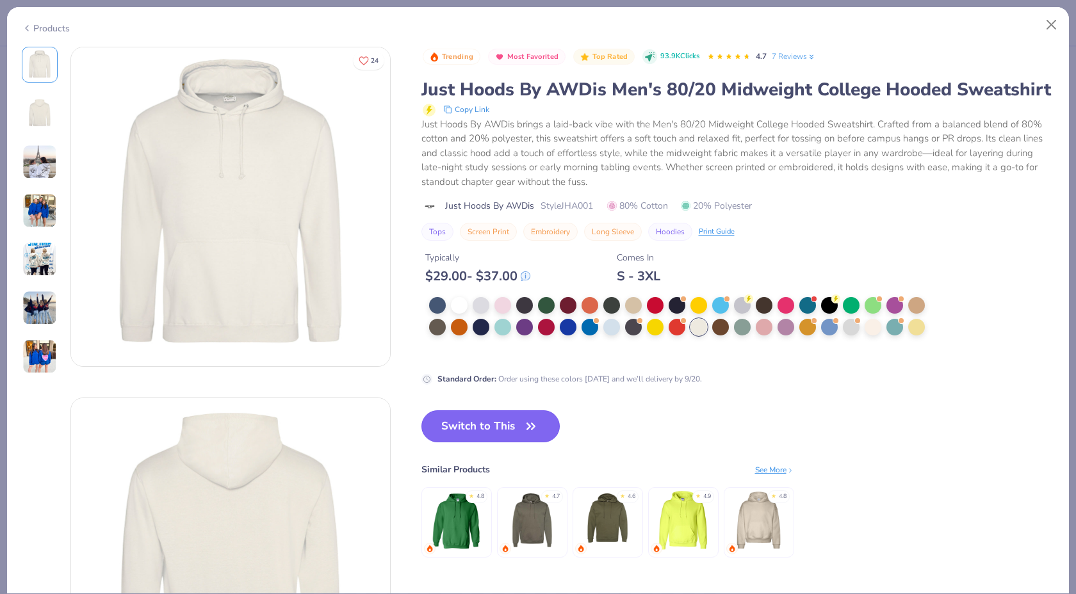
click at [497, 425] on button "Switch to This" at bounding box center [490, 427] width 139 height 32
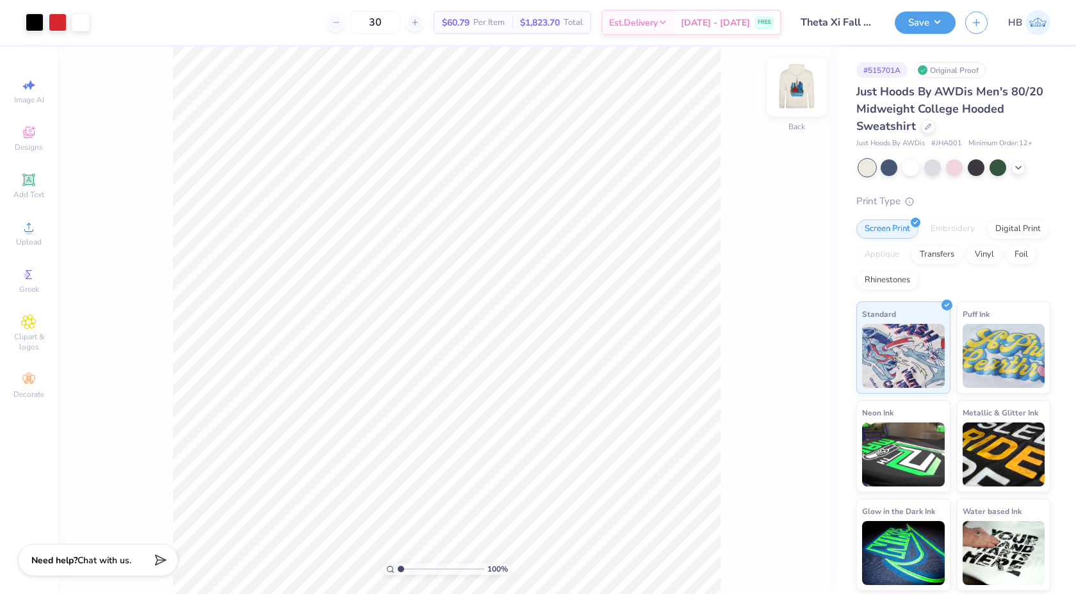
click at [800, 83] on img at bounding box center [796, 86] width 51 height 51
click at [931, 130] on div at bounding box center [928, 126] width 14 height 14
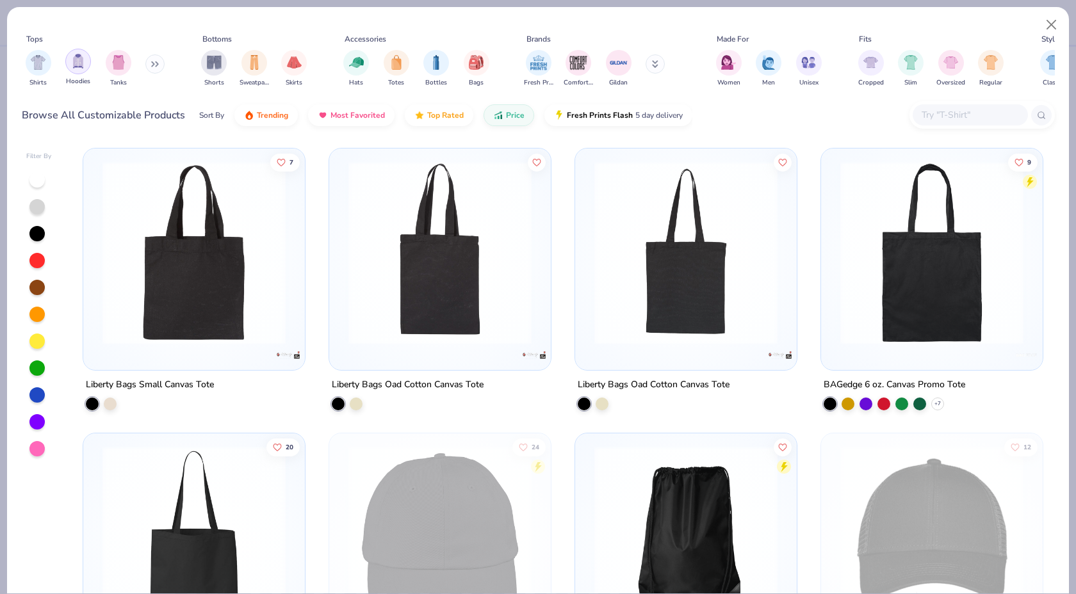
click at [85, 63] on div "filter for Hoodies" at bounding box center [78, 62] width 26 height 26
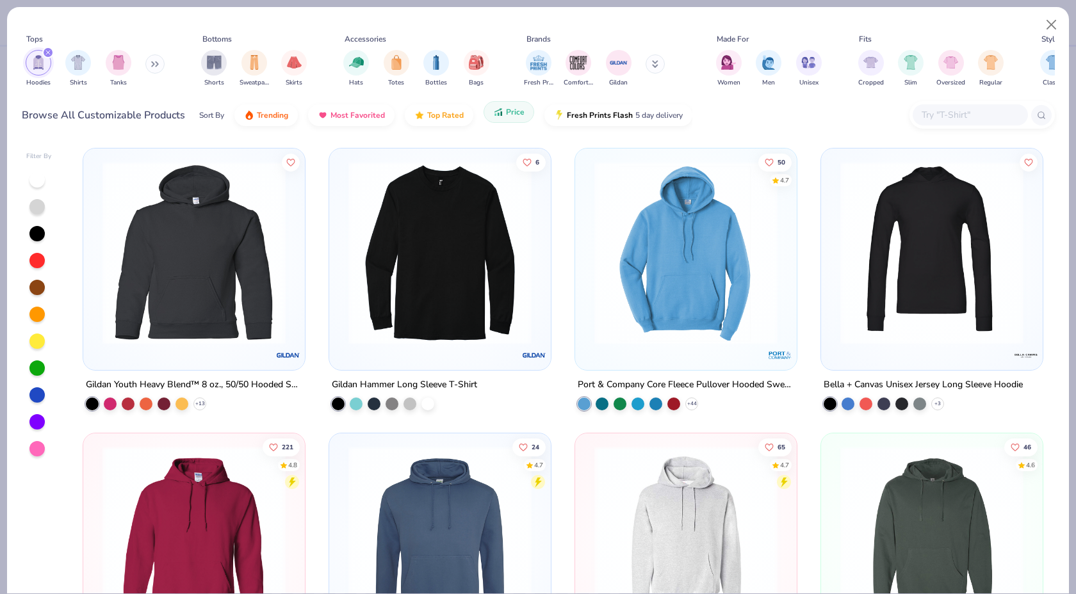
click at [503, 113] on button "Price" at bounding box center [509, 112] width 51 height 22
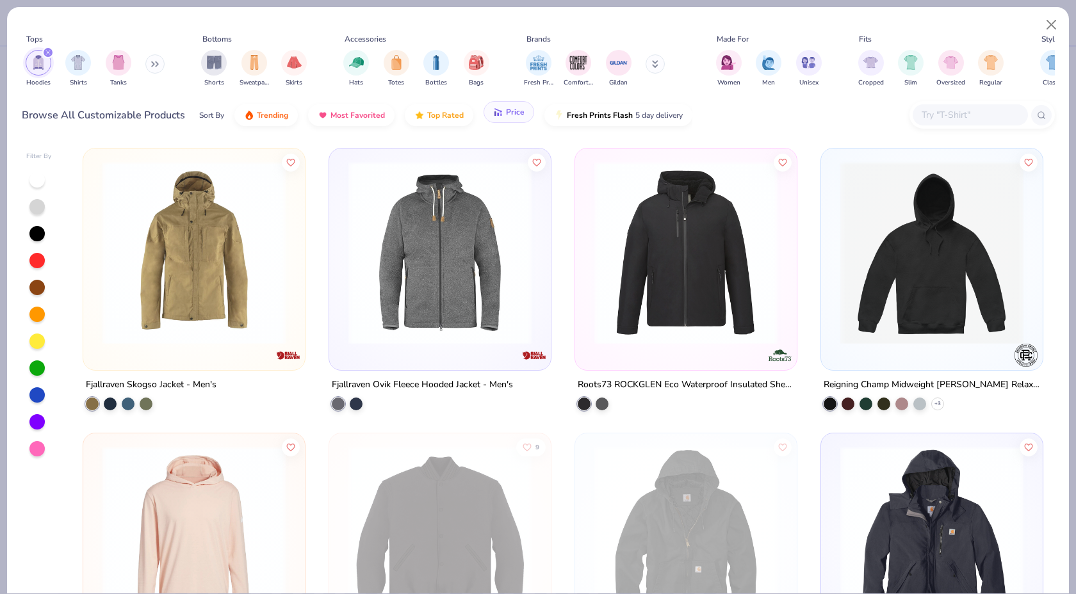
click at [500, 116] on icon "button" at bounding box center [498, 112] width 10 height 12
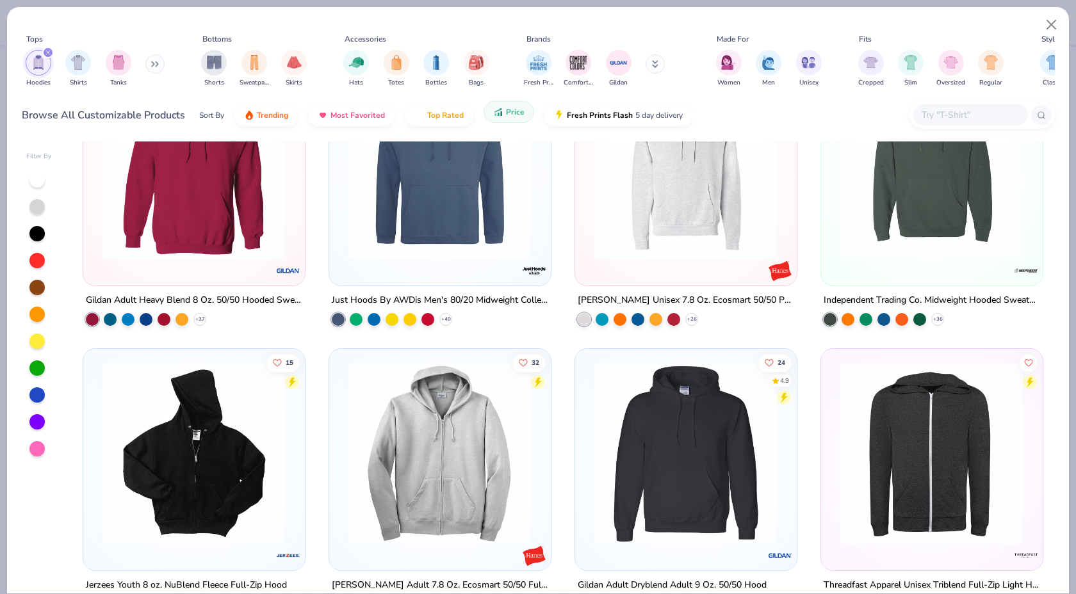
scroll to position [505, 0]
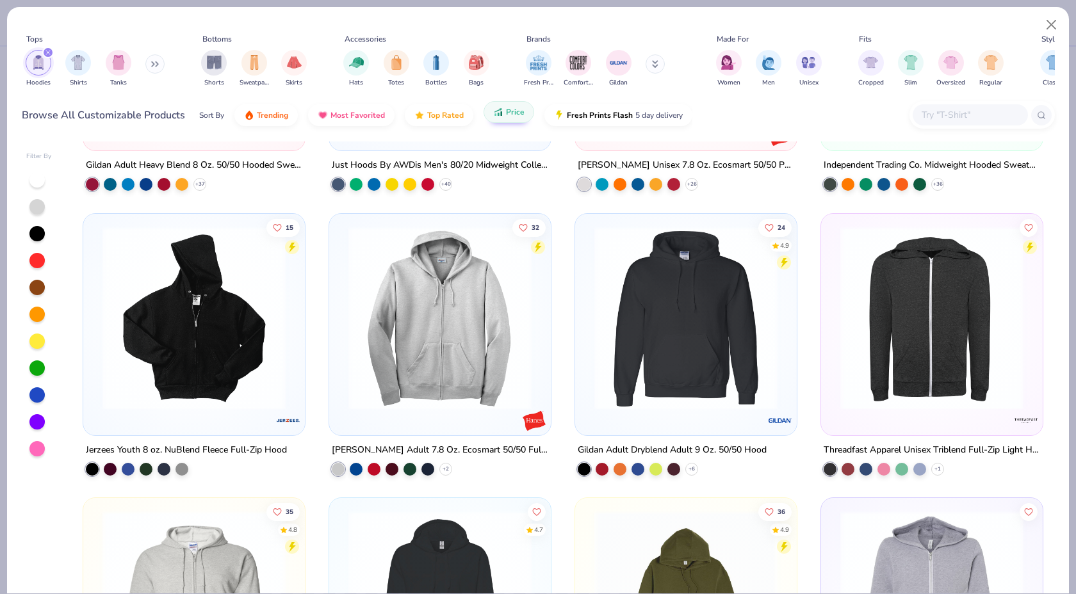
click at [707, 277] on img at bounding box center [686, 317] width 196 height 183
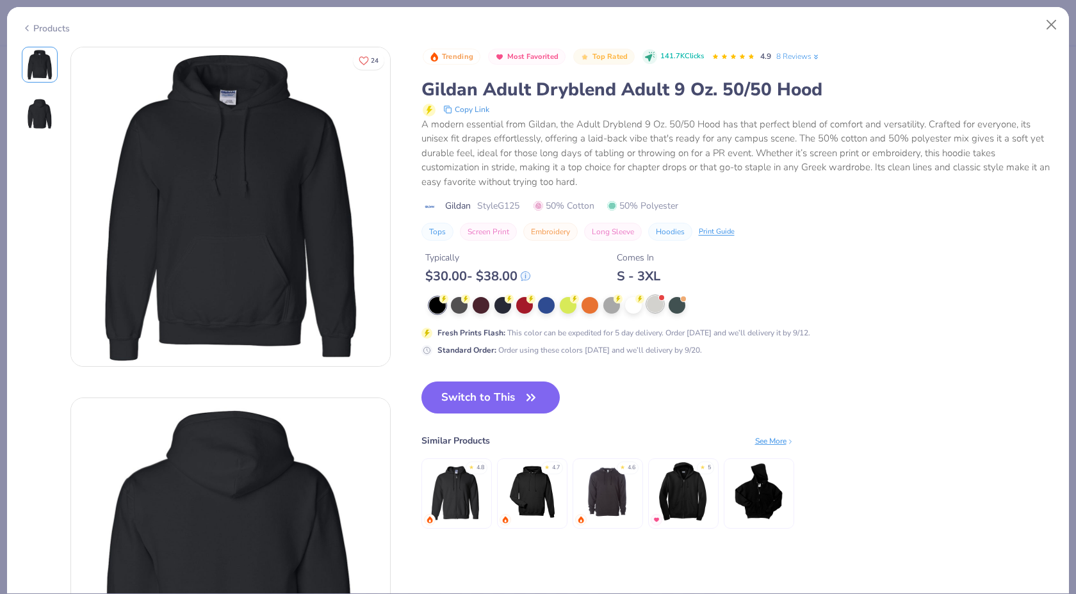
click at [653, 304] on div at bounding box center [655, 304] width 17 height 17
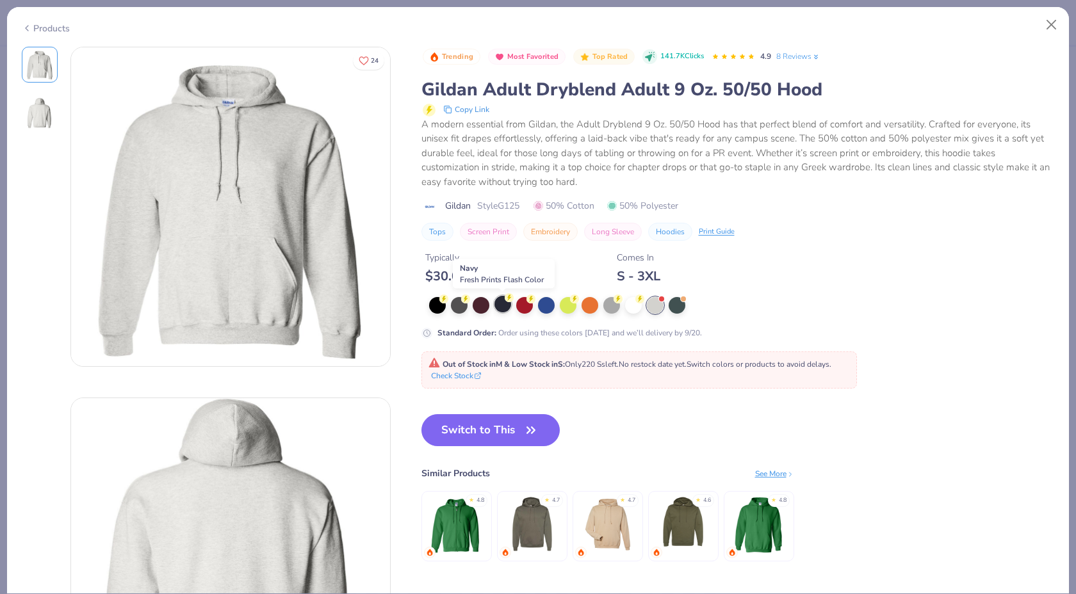
click at [495, 303] on div at bounding box center [503, 304] width 17 height 17
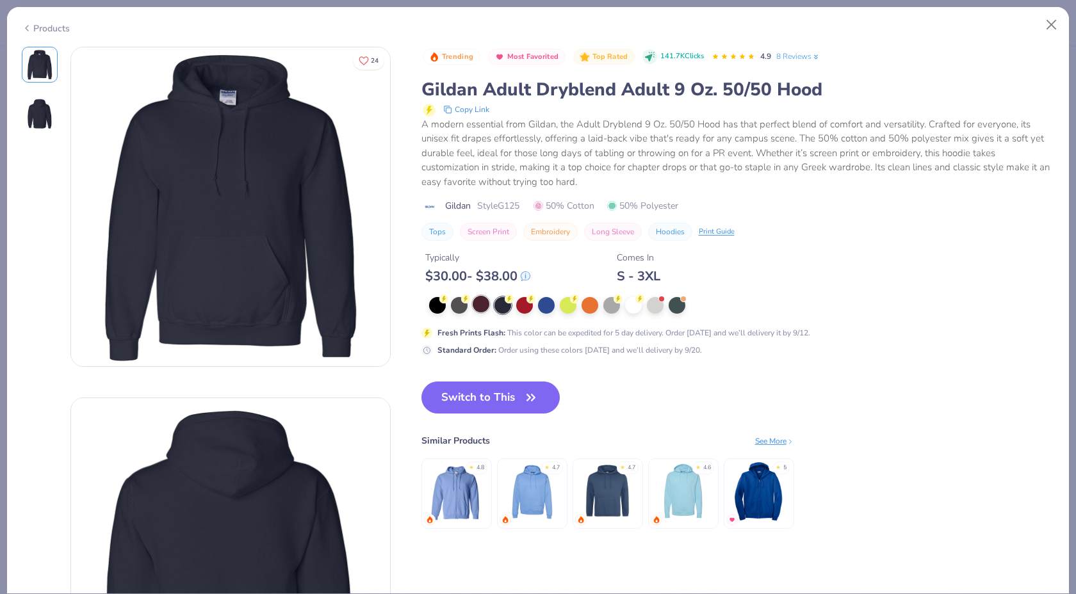
click at [479, 307] on div at bounding box center [481, 304] width 17 height 17
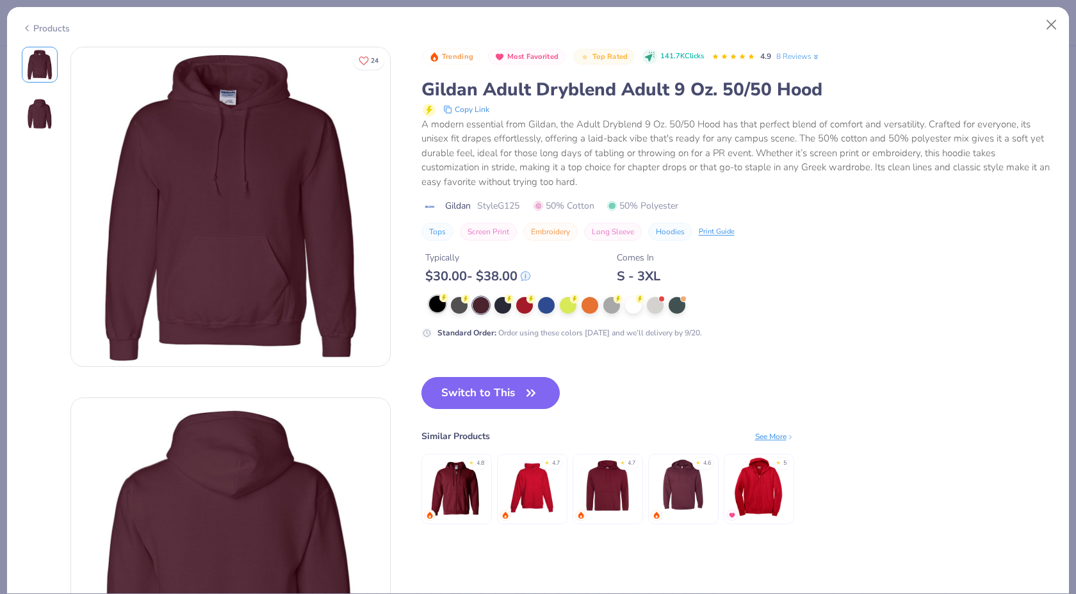
click at [440, 312] on div at bounding box center [437, 304] width 17 height 17
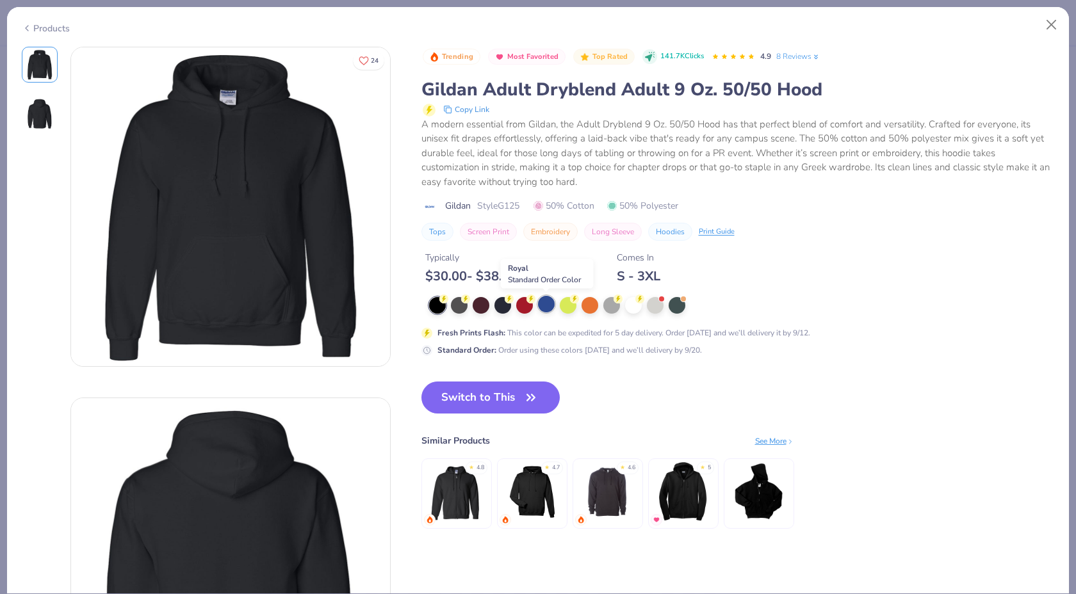
click at [538, 302] on div at bounding box center [546, 304] width 17 height 17
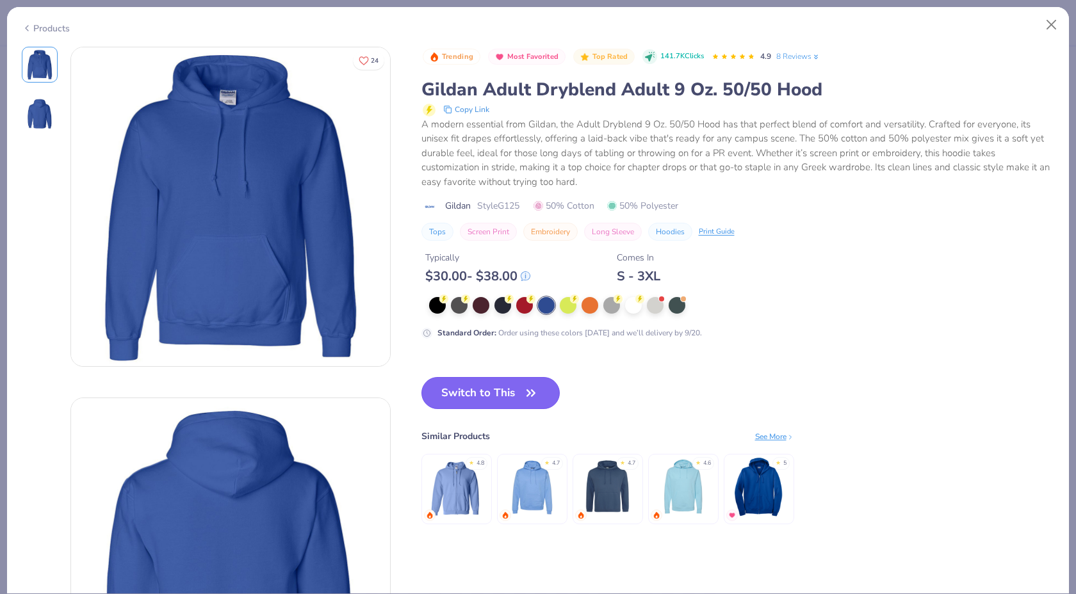
click at [495, 388] on button "Switch to This" at bounding box center [490, 393] width 139 height 32
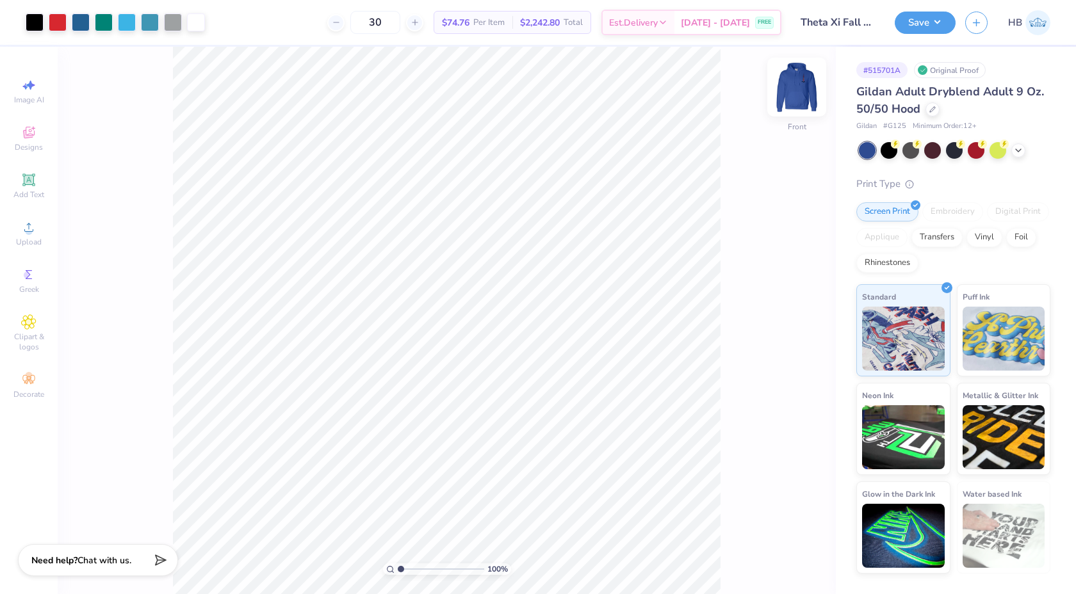
click at [792, 87] on img at bounding box center [796, 86] width 51 height 51
click at [792, 87] on img at bounding box center [797, 87] width 26 height 26
click at [929, 110] on icon at bounding box center [932, 108] width 6 height 6
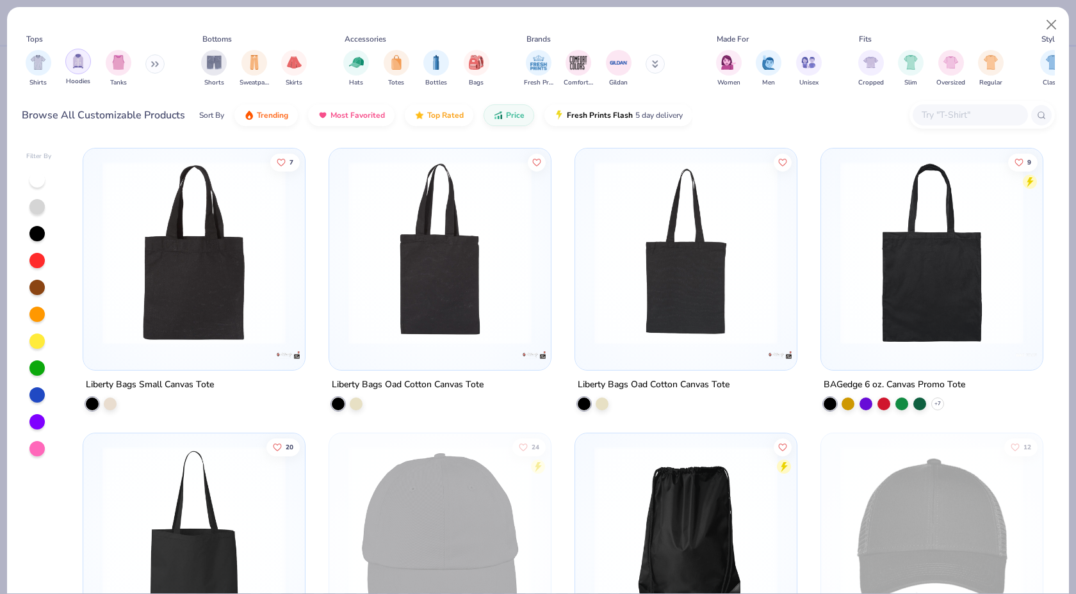
click at [72, 65] on img "filter for Hoodies" at bounding box center [78, 61] width 14 height 15
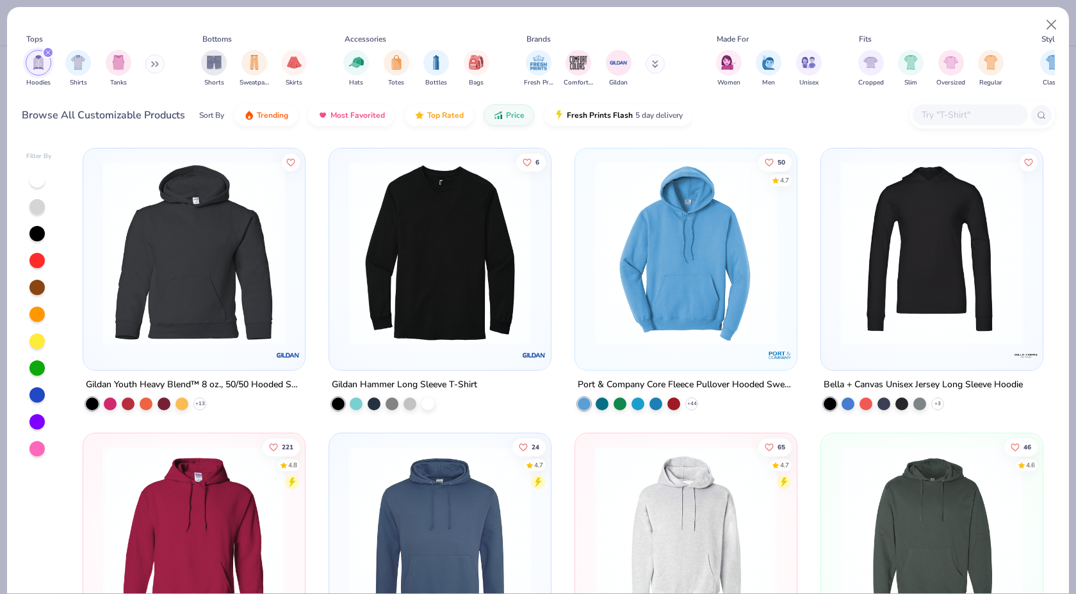
scroll to position [108, 0]
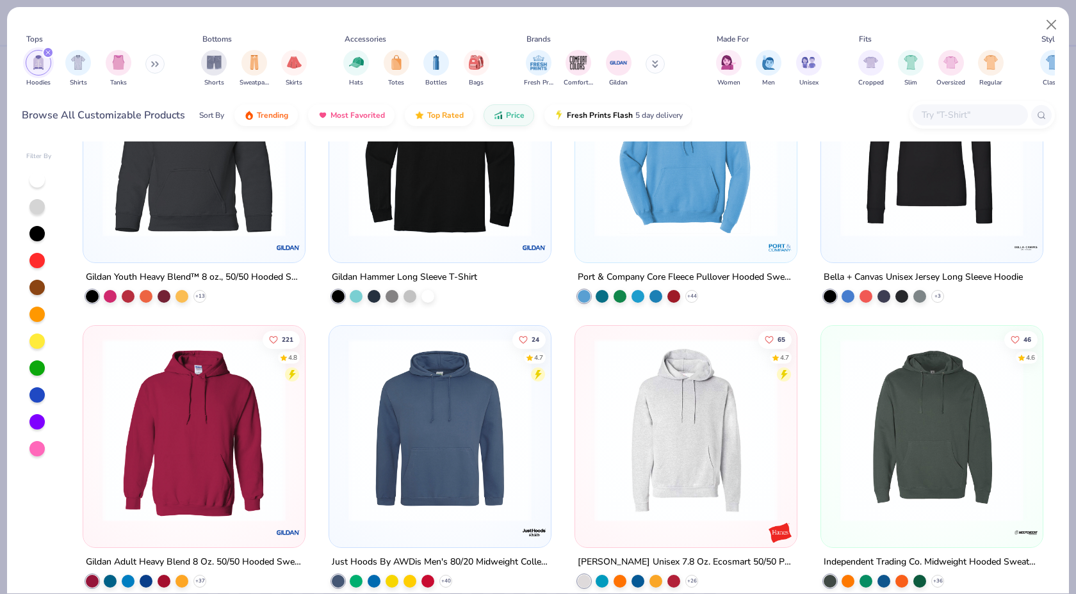
click at [182, 376] on img at bounding box center [194, 430] width 196 height 183
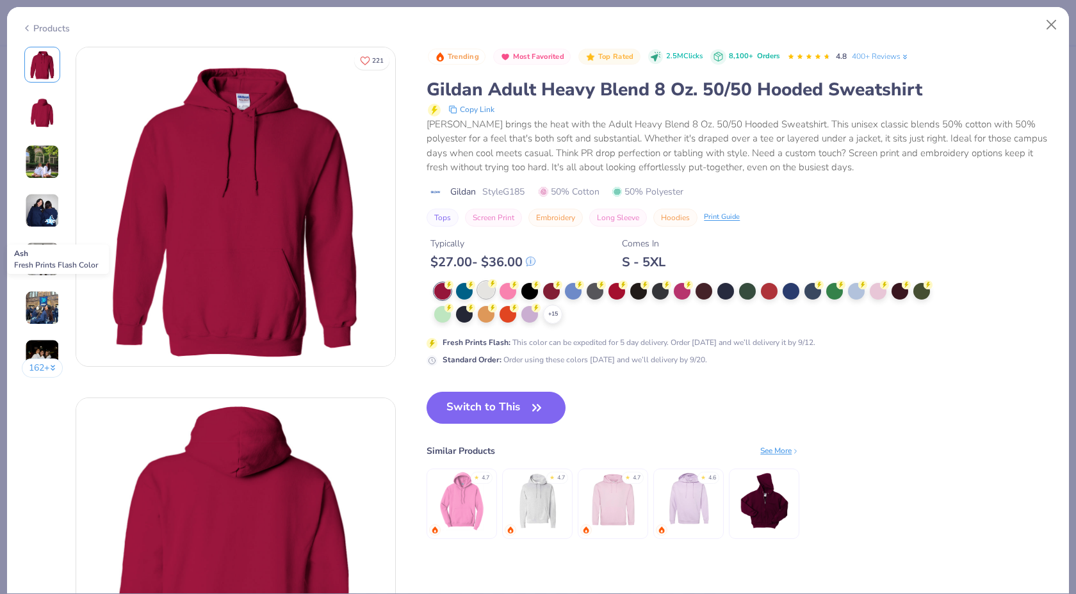
click at [490, 286] on circle at bounding box center [492, 283] width 9 height 9
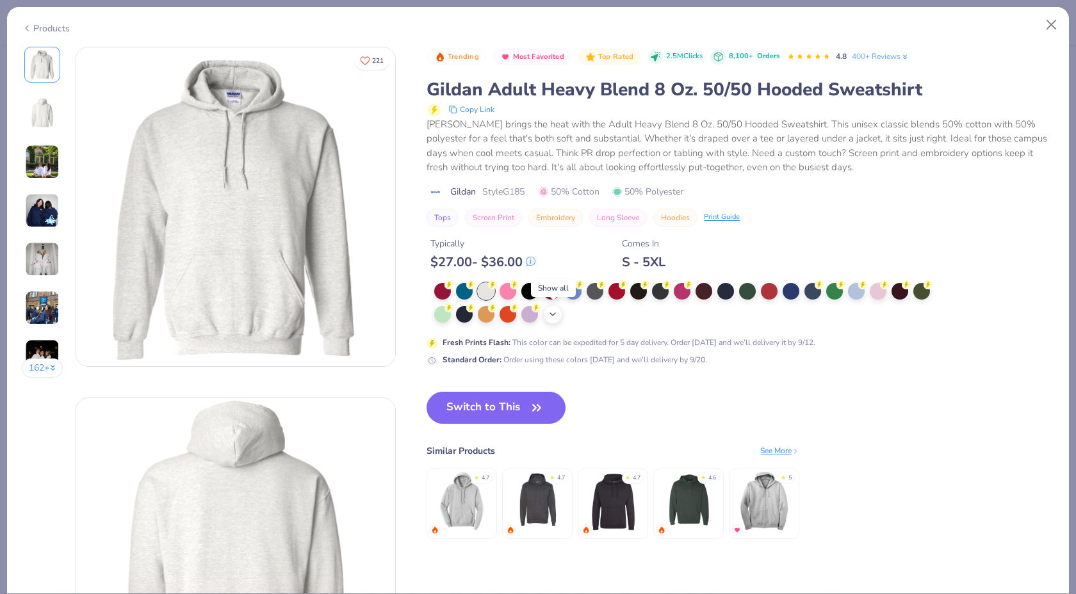
click at [550, 313] on icon at bounding box center [553, 314] width 10 height 10
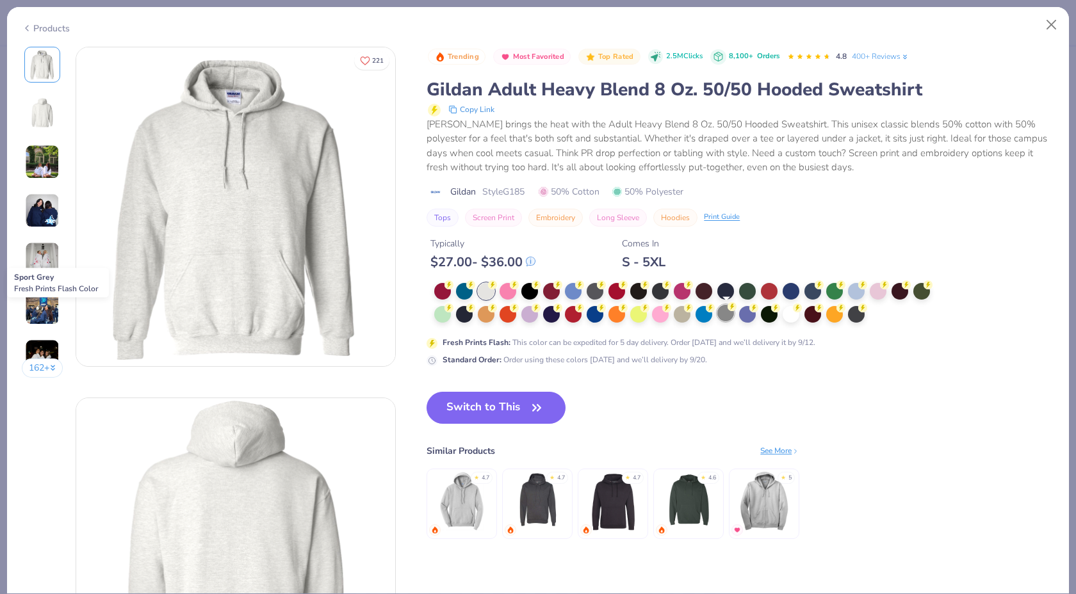
click at [721, 317] on div at bounding box center [725, 313] width 17 height 17
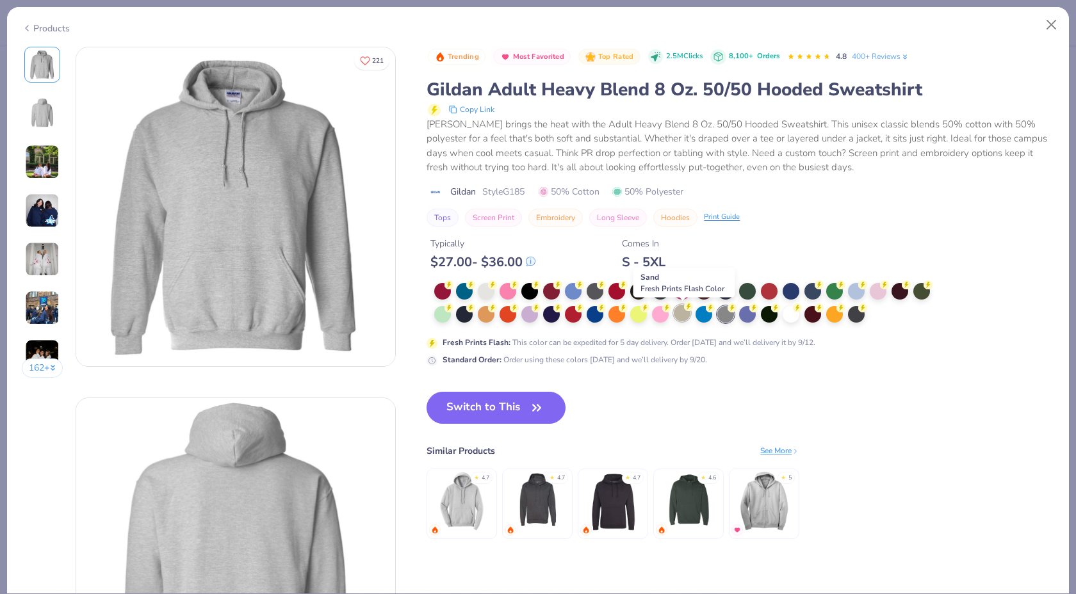
click at [683, 316] on div at bounding box center [682, 313] width 17 height 17
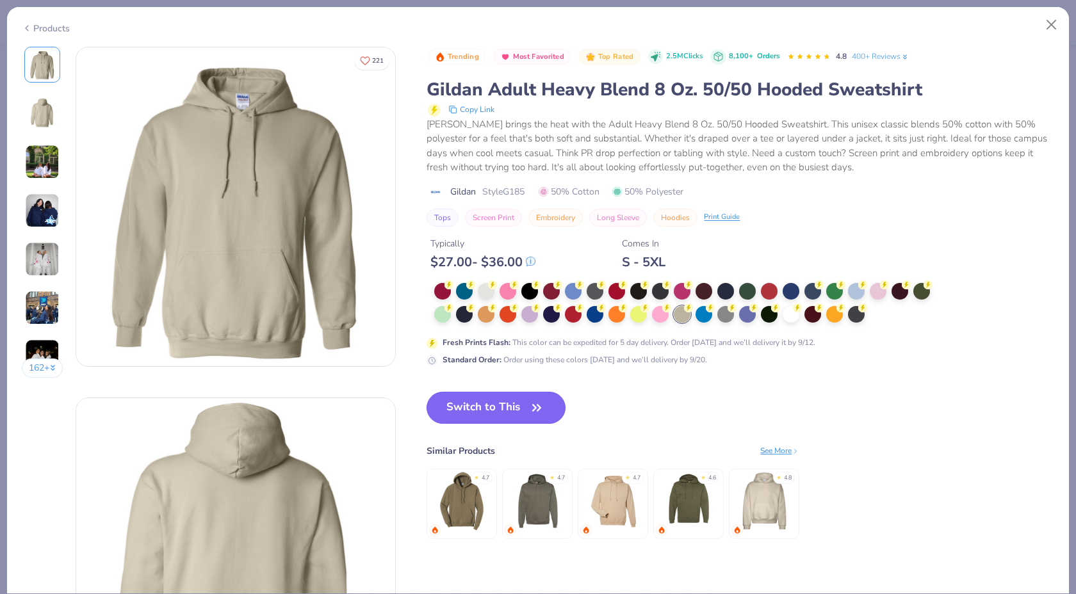
click at [523, 405] on button "Switch to This" at bounding box center [496, 408] width 139 height 32
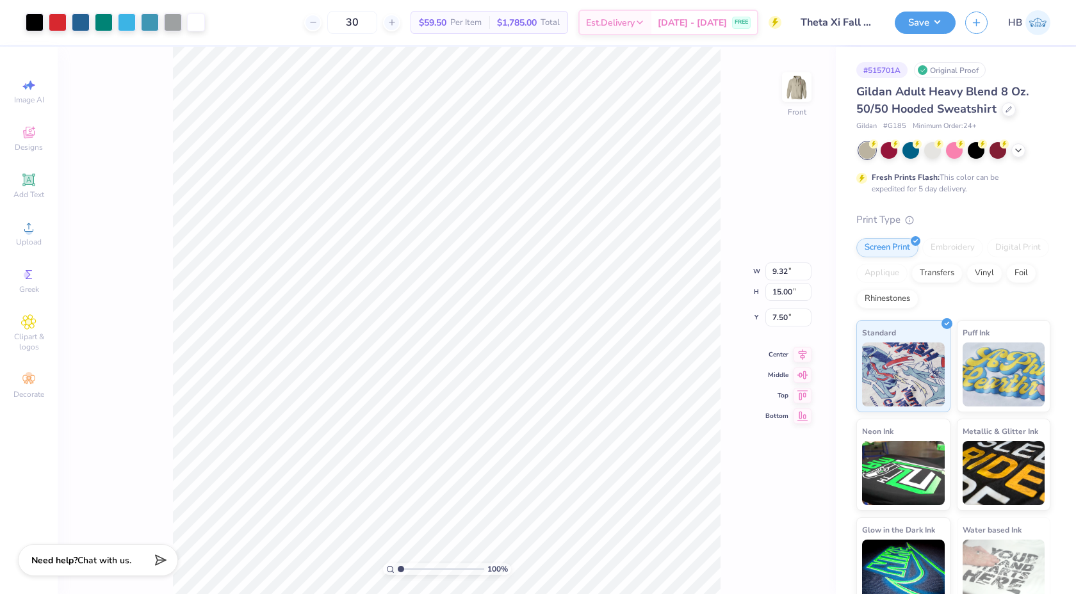
type input "6.00"
type input "10.93"
type input "17.59"
click at [798, 340] on icon at bounding box center [803, 342] width 18 height 15
click at [753, 195] on div "100 % Front W 10.93 10.93 " H 17.59 17.59 " Y 6.00 6.00 " Center Middle Top Bot…" at bounding box center [447, 321] width 778 height 548
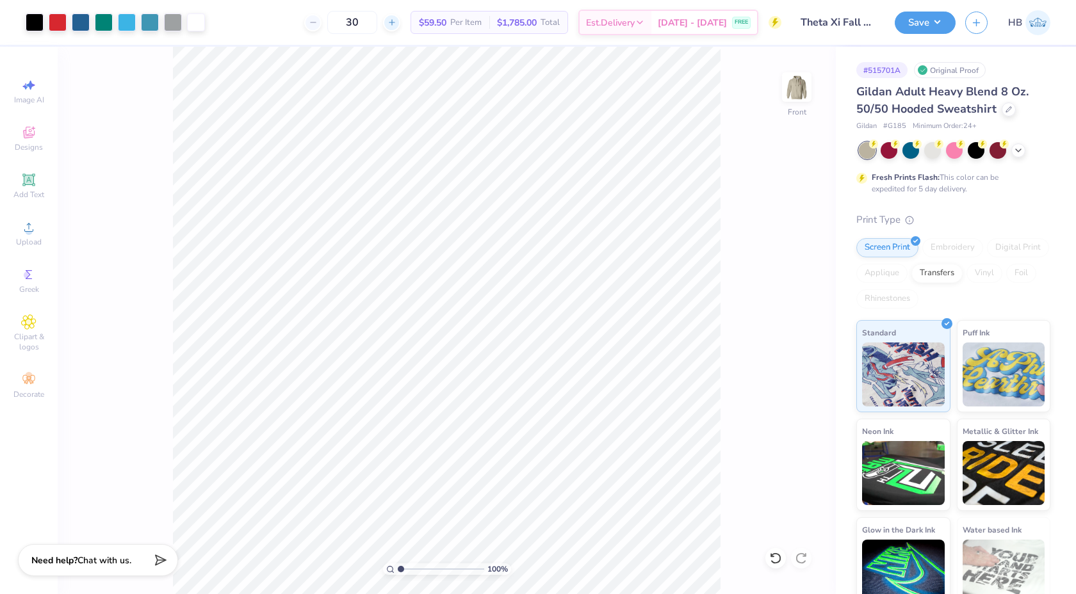
click at [397, 24] on icon at bounding box center [392, 22] width 9 height 9
click at [407, 24] on input "33" at bounding box center [402, 22] width 50 height 23
click at [397, 24] on icon at bounding box center [392, 22] width 9 height 9
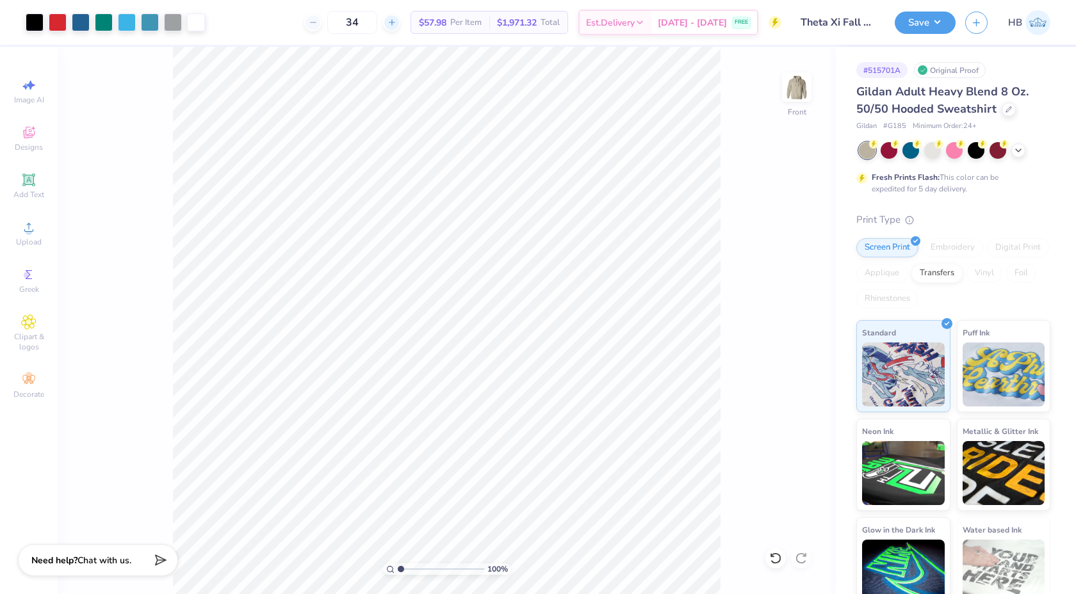
click at [397, 24] on icon at bounding box center [392, 22] width 9 height 9
type input "35"
click at [176, 20] on div at bounding box center [173, 21] width 18 height 18
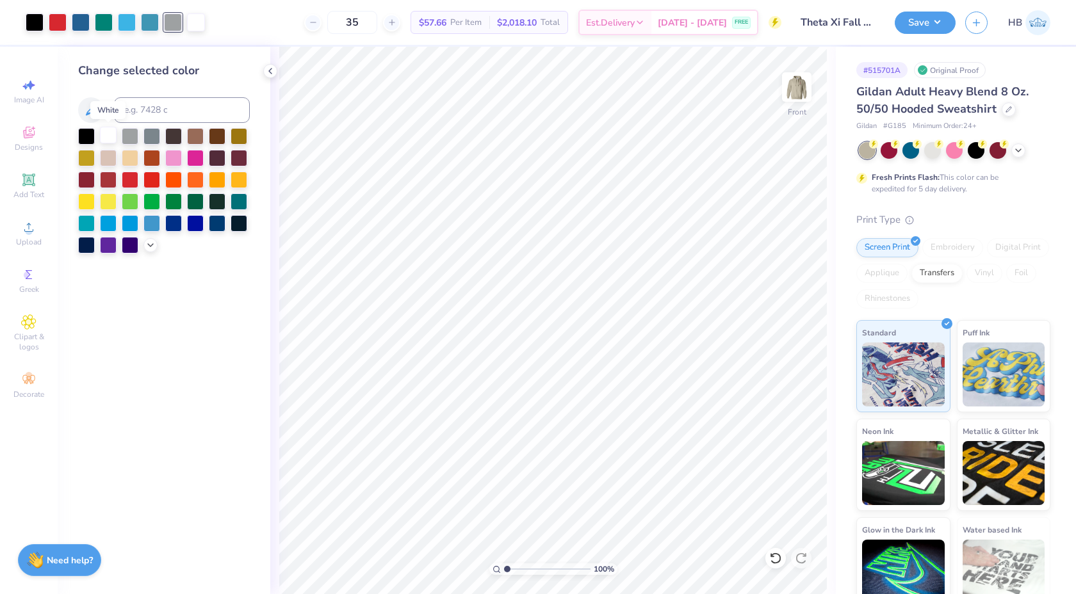
click at [114, 132] on div at bounding box center [108, 135] width 17 height 17
click at [146, 22] on div at bounding box center [150, 21] width 18 height 18
click at [148, 105] on input at bounding box center [182, 110] width 136 height 26
type input "298"
click at [266, 69] on icon at bounding box center [270, 71] width 10 height 10
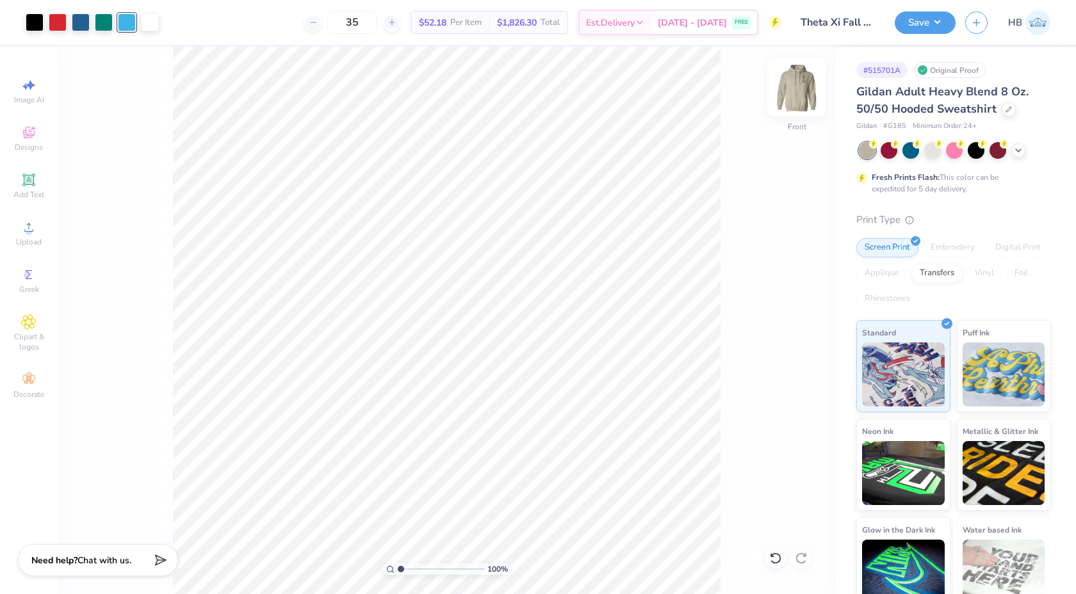
click at [799, 90] on img at bounding box center [796, 86] width 51 height 51
click at [798, 71] on div "100 % Back" at bounding box center [447, 321] width 778 height 548
click at [798, 76] on img at bounding box center [796, 86] width 51 height 51
click at [58, 22] on div at bounding box center [58, 21] width 18 height 18
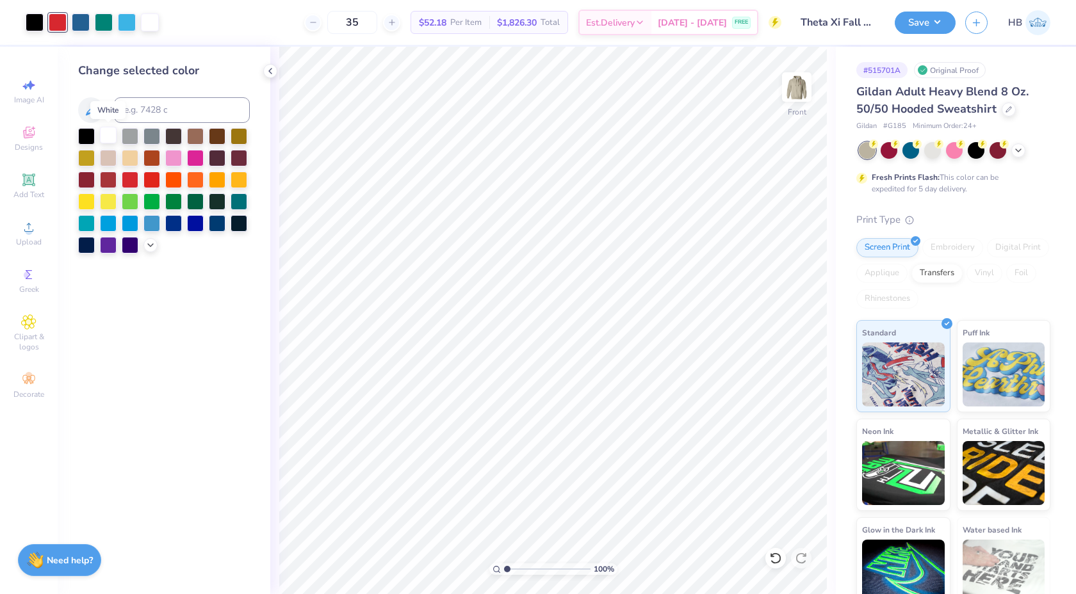
click at [110, 136] on div at bounding box center [108, 135] width 17 height 17
click at [773, 557] on icon at bounding box center [775, 558] width 13 height 13
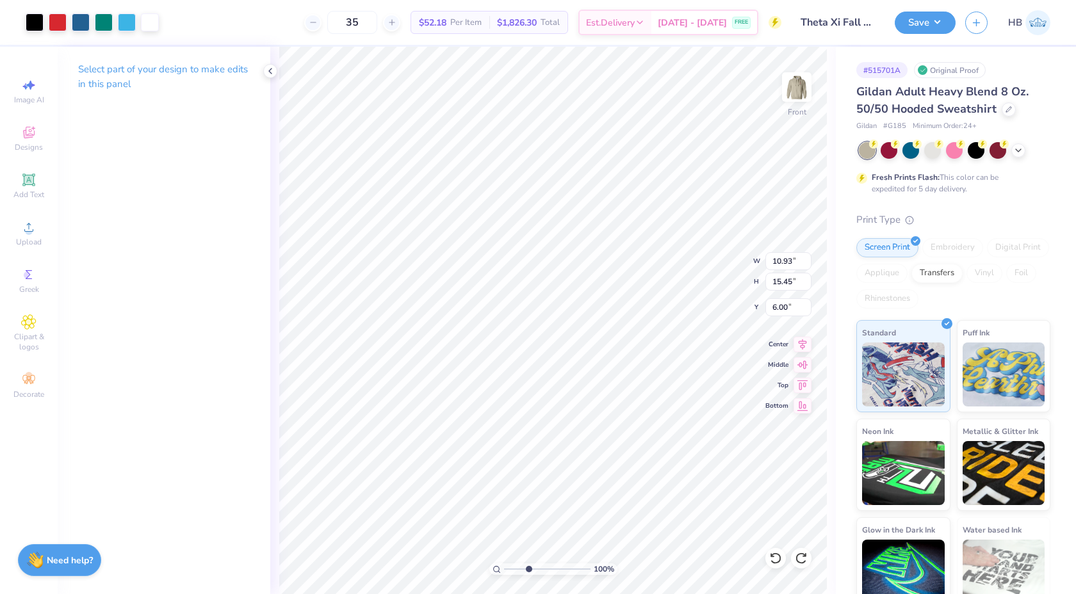
click at [528, 573] on input "range" at bounding box center [547, 570] width 86 height 12
drag, startPoint x: 529, startPoint y: 571, endPoint x: 507, endPoint y: 566, distance: 22.4
type input "1.09"
click at [507, 566] on input "range" at bounding box center [547, 570] width 86 height 12
click at [795, 83] on img at bounding box center [796, 86] width 51 height 51
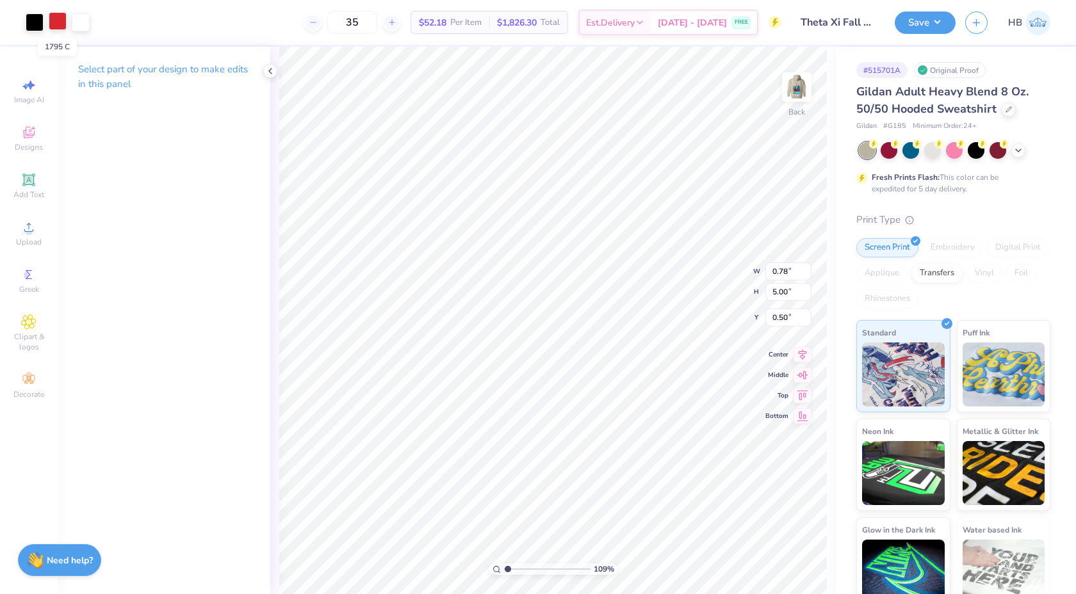
click at [59, 24] on div at bounding box center [58, 21] width 18 height 18
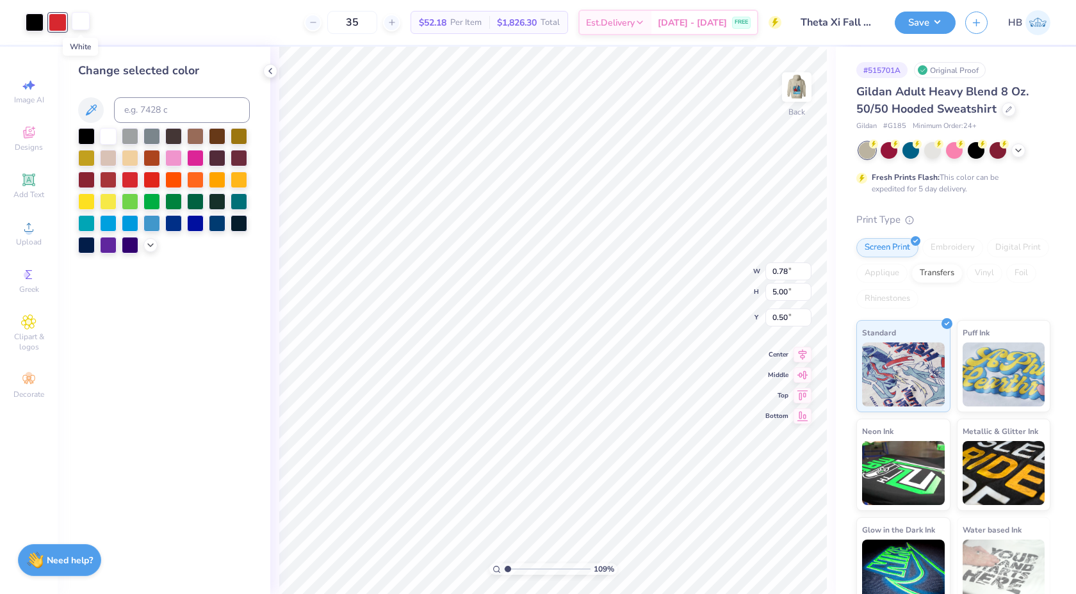
click at [76, 26] on div at bounding box center [81, 21] width 18 height 18
click at [129, 133] on div at bounding box center [130, 135] width 17 height 17
click at [54, 18] on div at bounding box center [58, 21] width 18 height 18
click at [110, 131] on div at bounding box center [108, 135] width 17 height 17
click at [80, 26] on div at bounding box center [81, 21] width 18 height 18
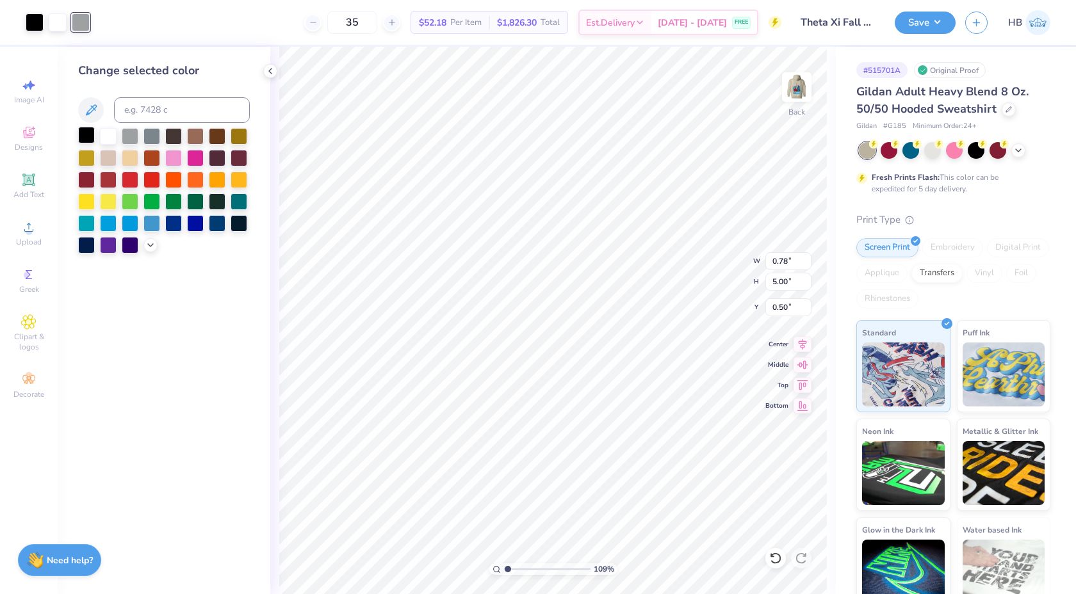
click at [90, 139] on div at bounding box center [86, 135] width 17 height 17
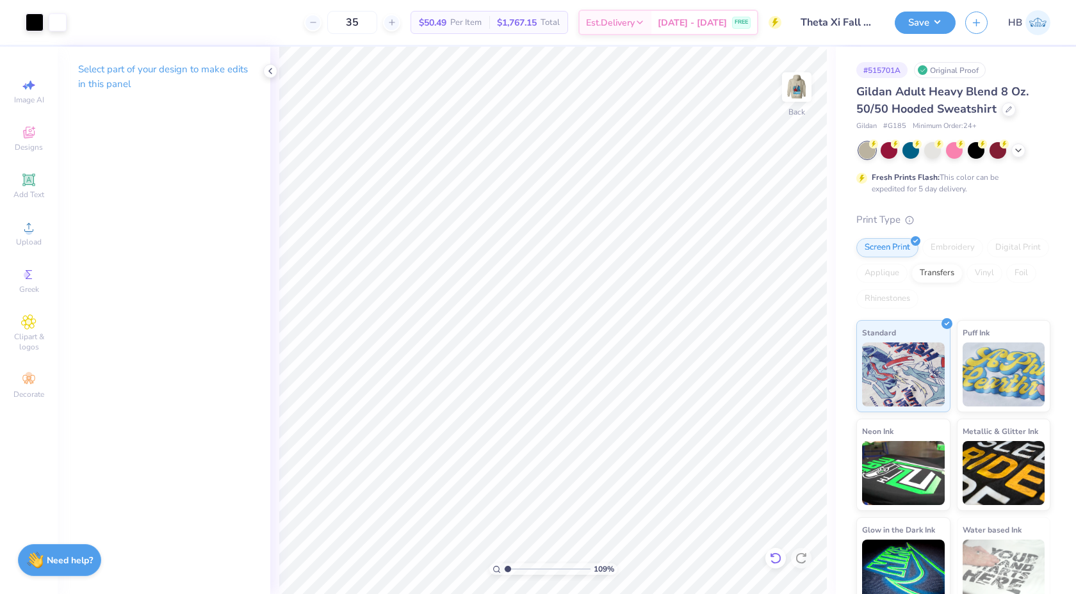
click at [771, 561] on icon at bounding box center [775, 559] width 11 height 12
click at [799, 559] on icon at bounding box center [801, 558] width 13 height 13
click at [776, 562] on icon at bounding box center [775, 558] width 13 height 13
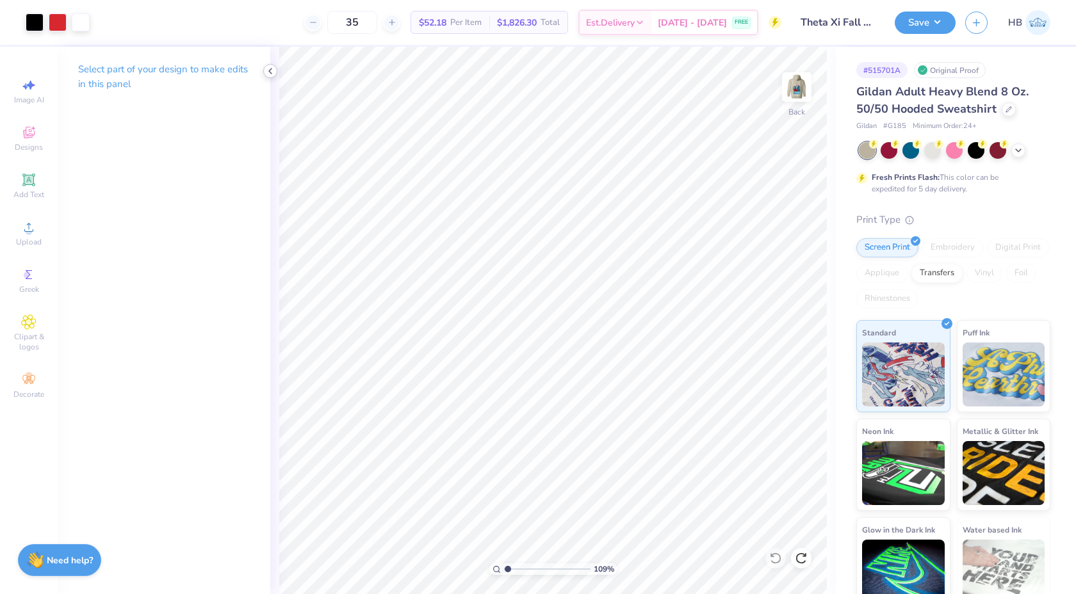
click at [266, 74] on icon at bounding box center [270, 71] width 10 height 10
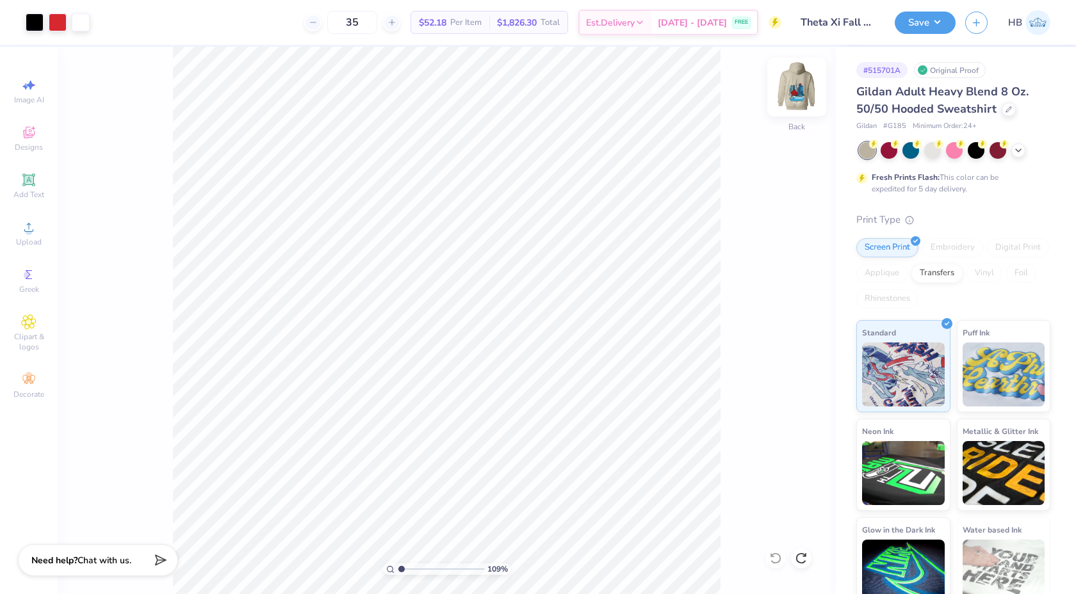
click at [792, 100] on img at bounding box center [796, 86] width 51 height 51
click at [155, 18] on div at bounding box center [150, 21] width 18 height 18
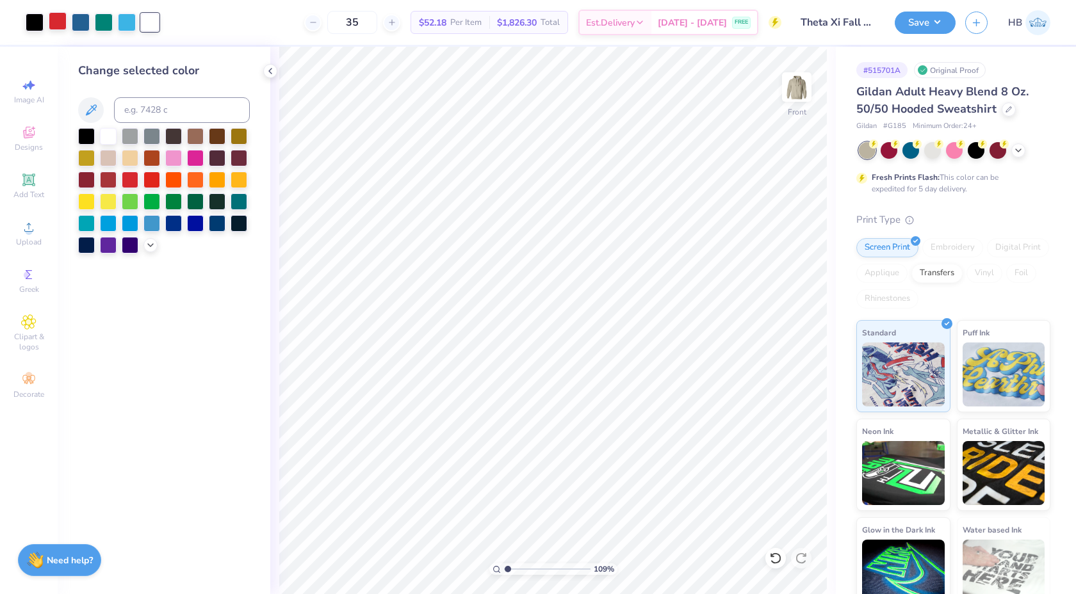
click at [54, 23] on div at bounding box center [58, 21] width 18 height 18
click at [86, 133] on div at bounding box center [86, 135] width 17 height 17
click at [777, 556] on icon at bounding box center [775, 558] width 13 height 13
click at [104, 138] on div at bounding box center [108, 135] width 17 height 17
click at [771, 553] on icon at bounding box center [775, 558] width 13 height 13
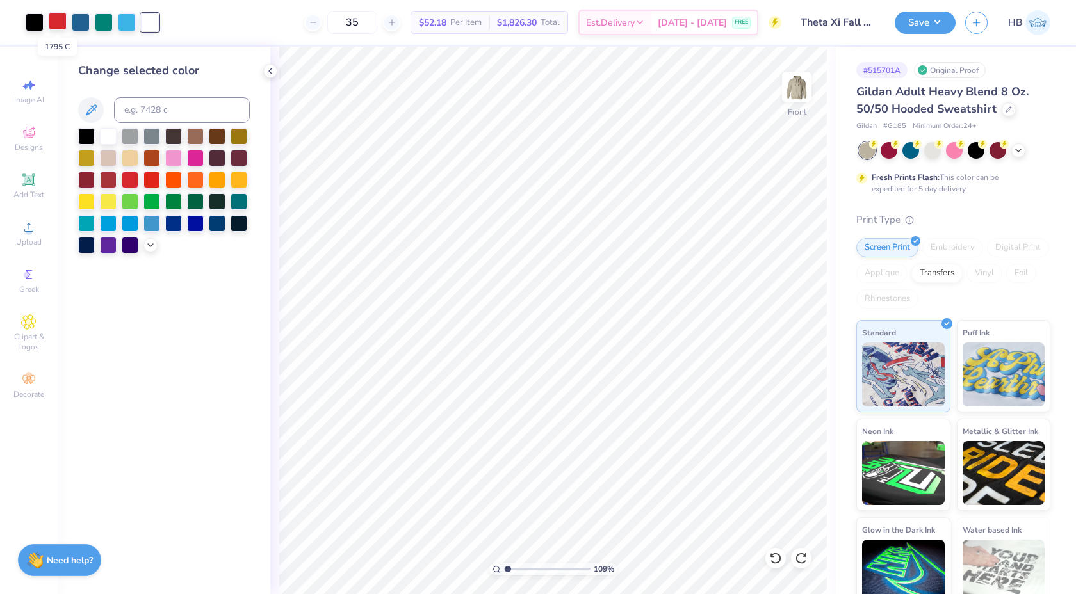
click at [61, 17] on div at bounding box center [58, 21] width 18 height 18
click at [111, 136] on div at bounding box center [108, 135] width 17 height 17
click at [131, 176] on div at bounding box center [130, 178] width 17 height 17
click at [767, 557] on div at bounding box center [775, 558] width 20 height 20
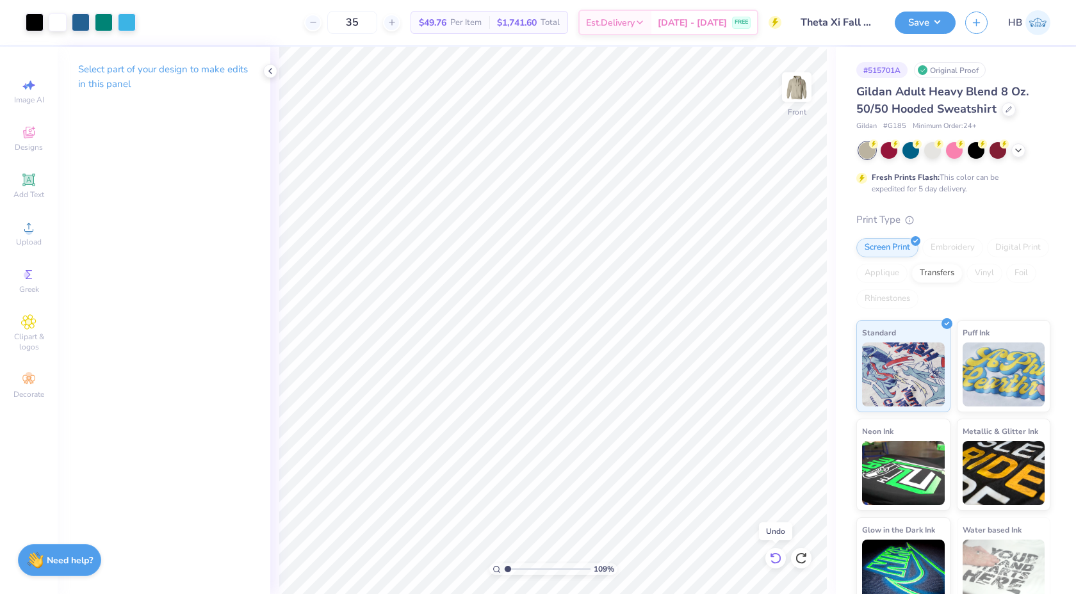
click at [767, 557] on div at bounding box center [775, 558] width 20 height 20
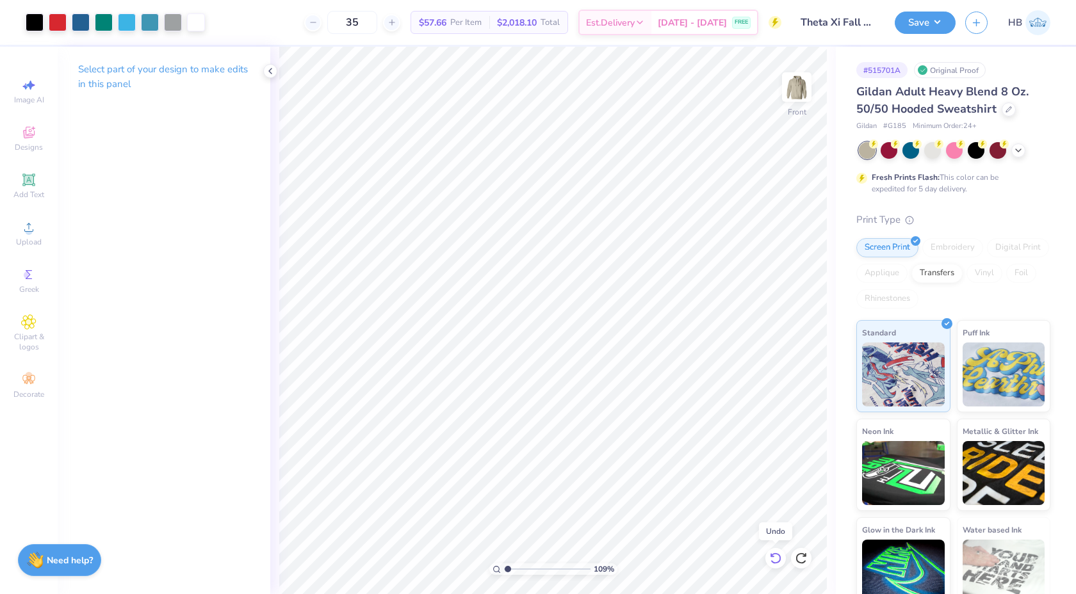
click at [767, 557] on div at bounding box center [775, 558] width 20 height 20
click at [173, 22] on div at bounding box center [173, 21] width 18 height 18
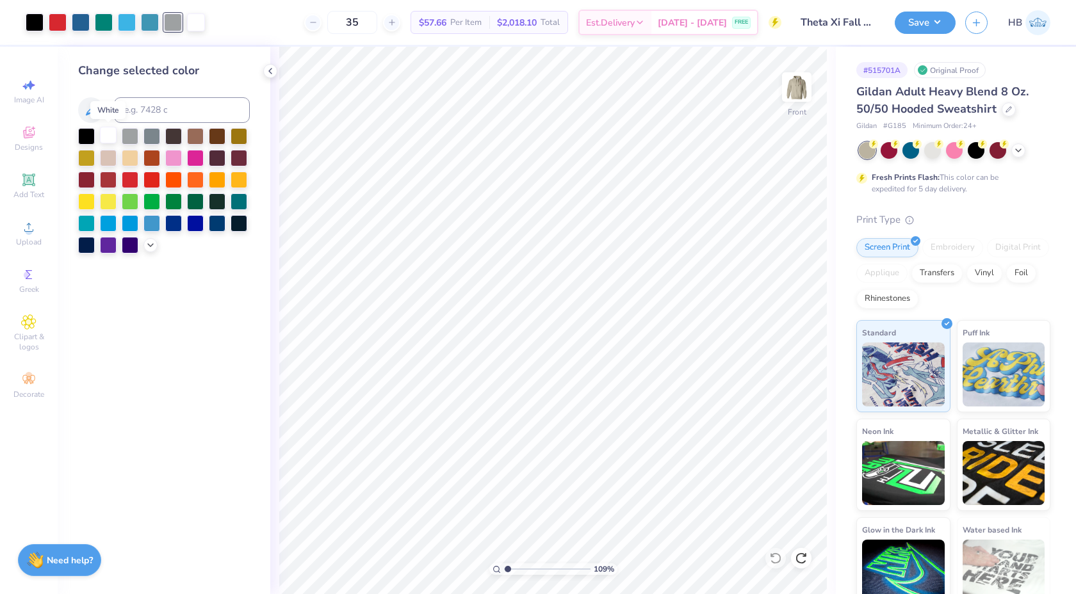
click at [108, 133] on div at bounding box center [108, 135] width 17 height 17
click at [127, 22] on div at bounding box center [127, 21] width 18 height 18
click at [143, 23] on div at bounding box center [150, 21] width 18 height 18
click at [108, 135] on div at bounding box center [108, 135] width 17 height 17
click at [57, 21] on div at bounding box center [58, 21] width 18 height 18
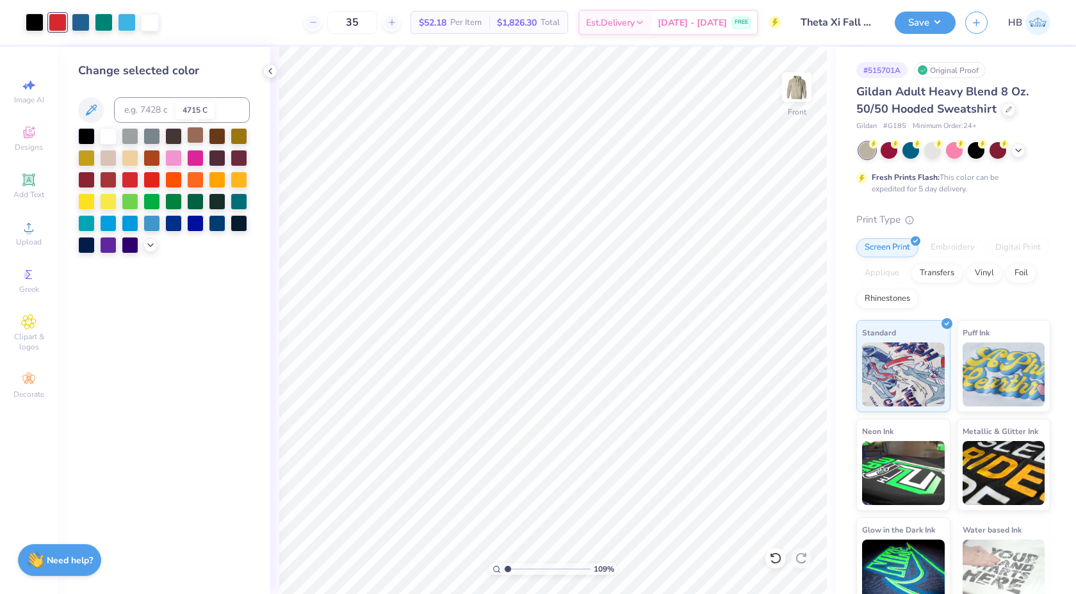
click at [197, 136] on div at bounding box center [195, 135] width 17 height 17
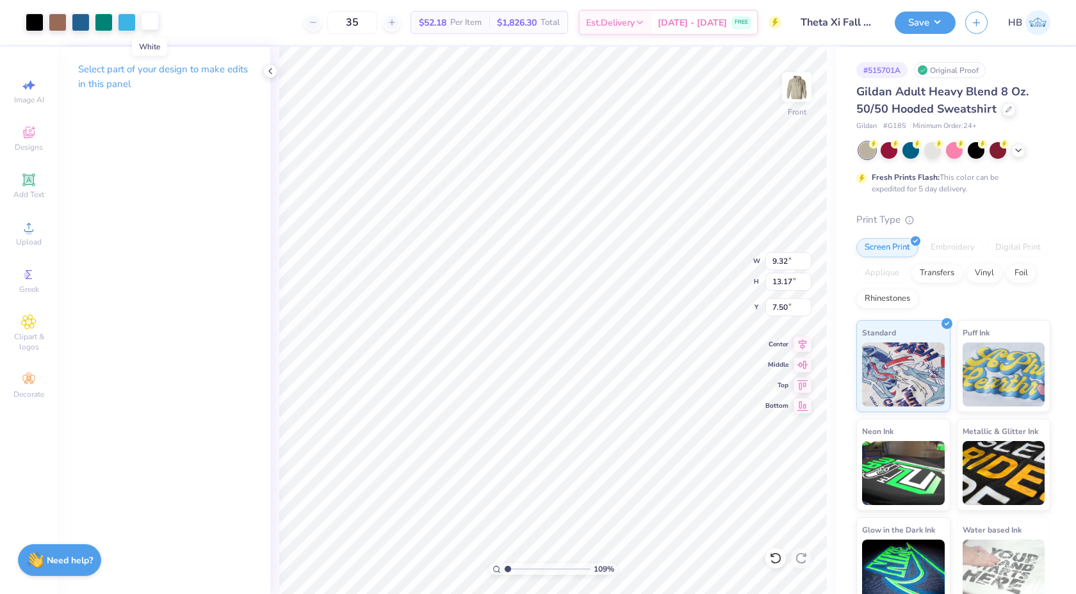
click at [143, 22] on div at bounding box center [150, 21] width 18 height 18
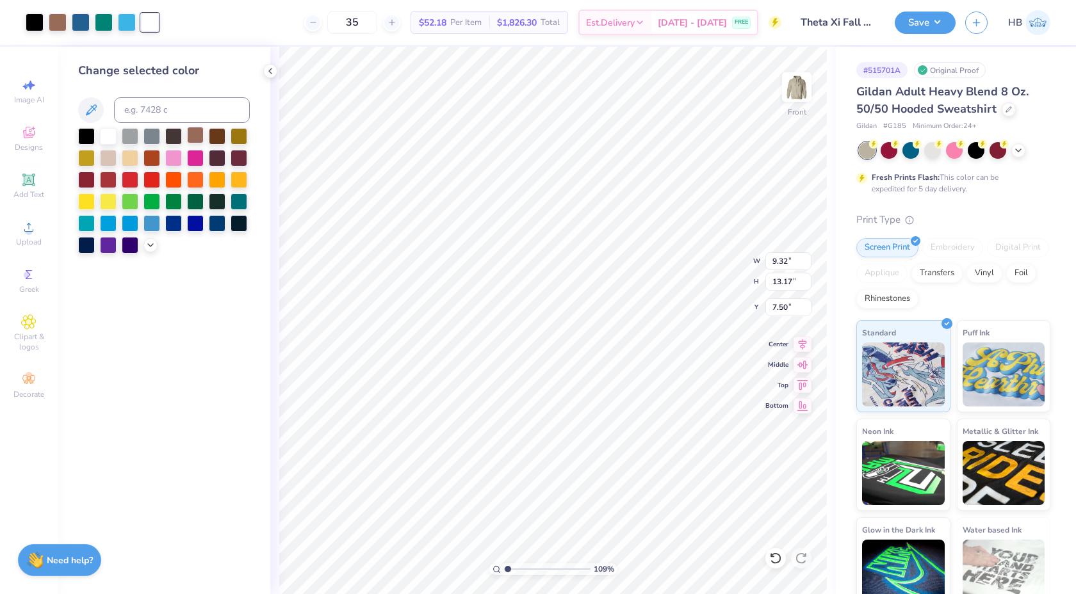
click at [193, 134] on div at bounding box center [195, 135] width 17 height 17
click at [769, 561] on div at bounding box center [775, 558] width 20 height 20
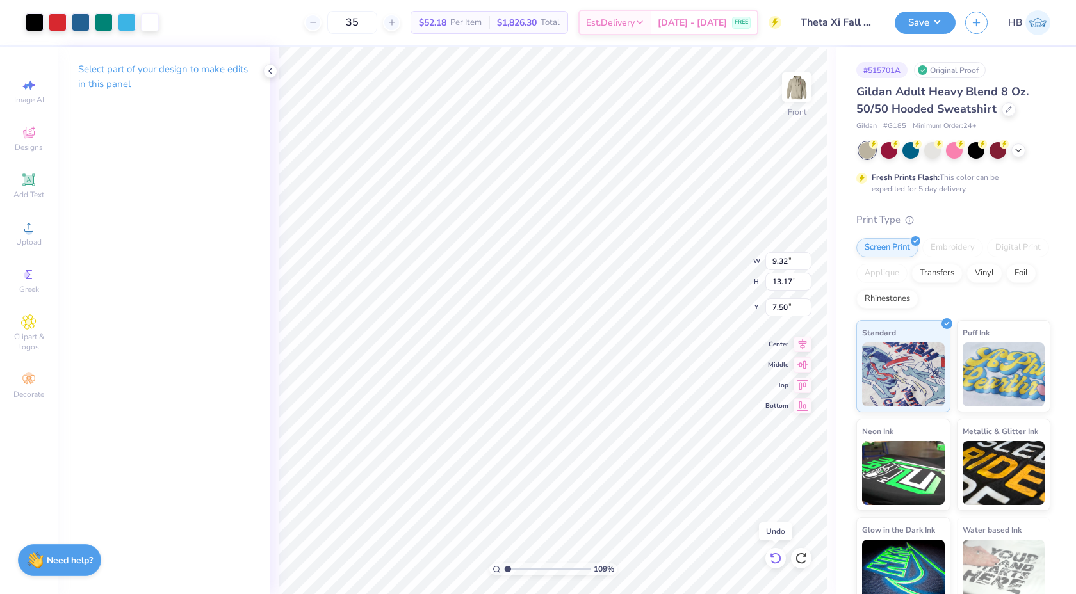
click at [769, 561] on div at bounding box center [775, 558] width 20 height 20
click at [267, 69] on icon at bounding box center [270, 71] width 10 height 10
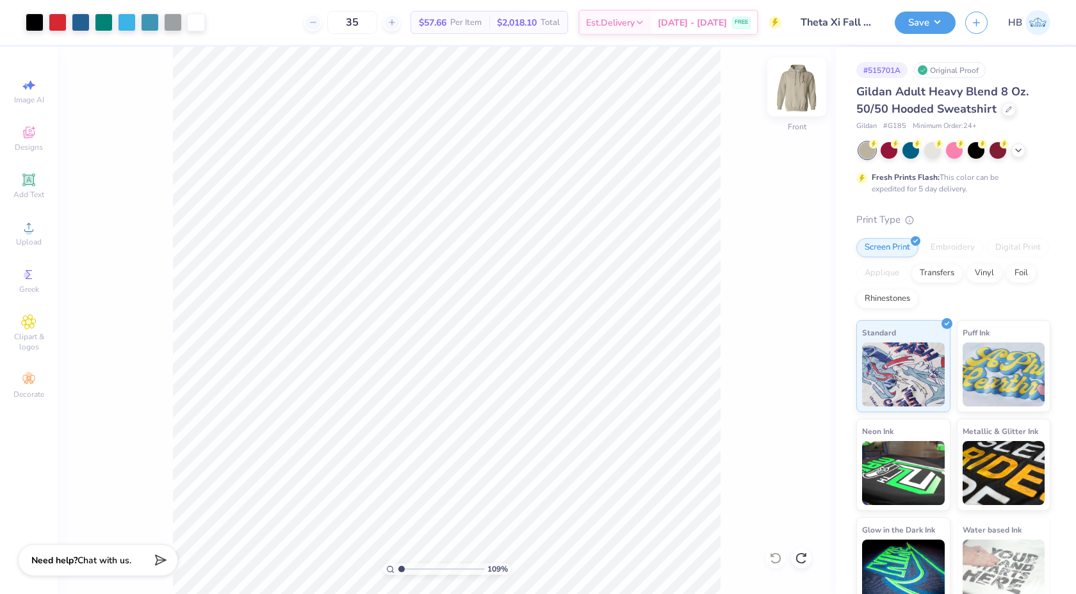
click at [801, 79] on img at bounding box center [796, 86] width 51 height 51
type input "1.32"
type input "1.91"
type input "4.54"
type input "3.00"
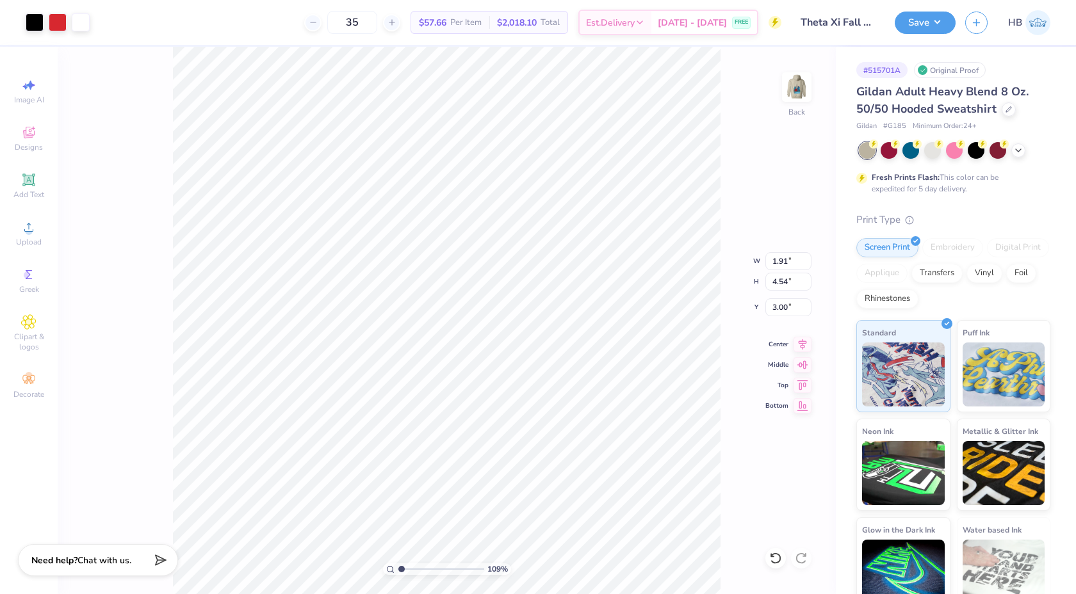
click at [733, 118] on div "109 % Back W 1.91 1.91 " H 4.54 4.54 " Y 3.00 3.00 " Center Middle Top Bottom" at bounding box center [447, 321] width 778 height 548
click at [782, 92] on div at bounding box center [796, 87] width 59 height 59
click at [149, 27] on div at bounding box center [150, 21] width 18 height 18
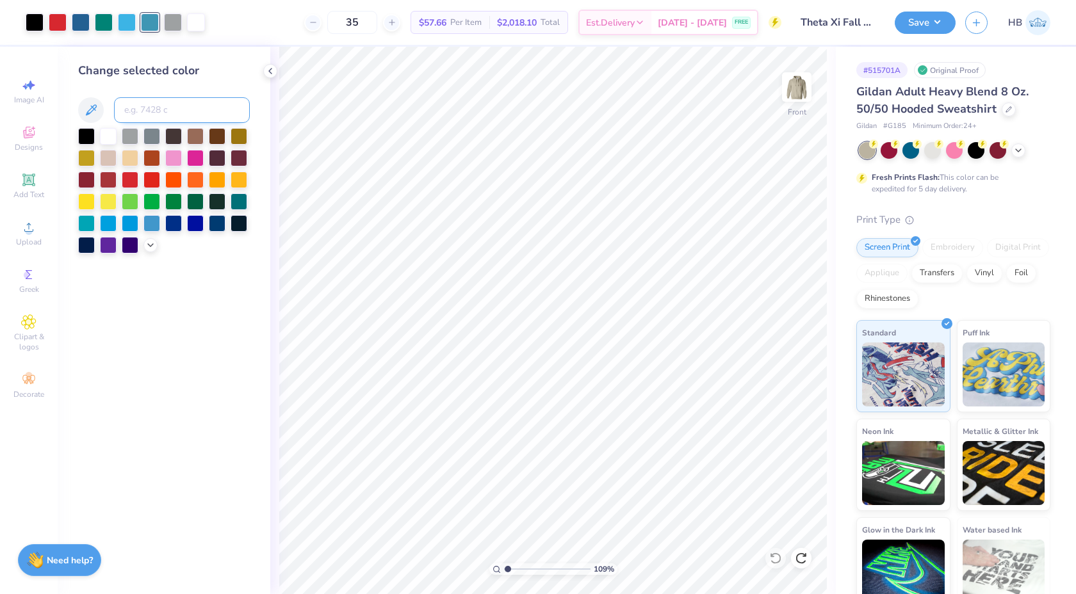
click at [143, 101] on input at bounding box center [182, 110] width 136 height 26
type input "298"
click at [154, 25] on div at bounding box center [150, 21] width 18 height 18
click at [113, 134] on div at bounding box center [108, 135] width 17 height 17
click at [58, 24] on div at bounding box center [58, 21] width 18 height 18
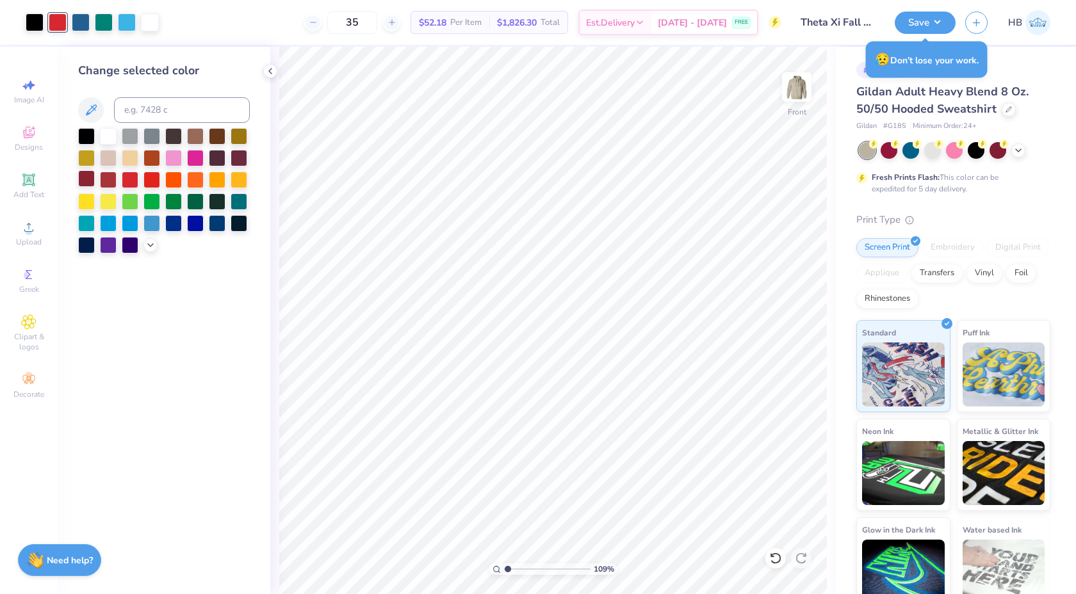
click at [89, 177] on div at bounding box center [86, 178] width 17 height 17
click at [133, 176] on div at bounding box center [130, 178] width 17 height 17
click at [241, 182] on div at bounding box center [239, 178] width 17 height 17
click at [91, 216] on div at bounding box center [86, 222] width 17 height 17
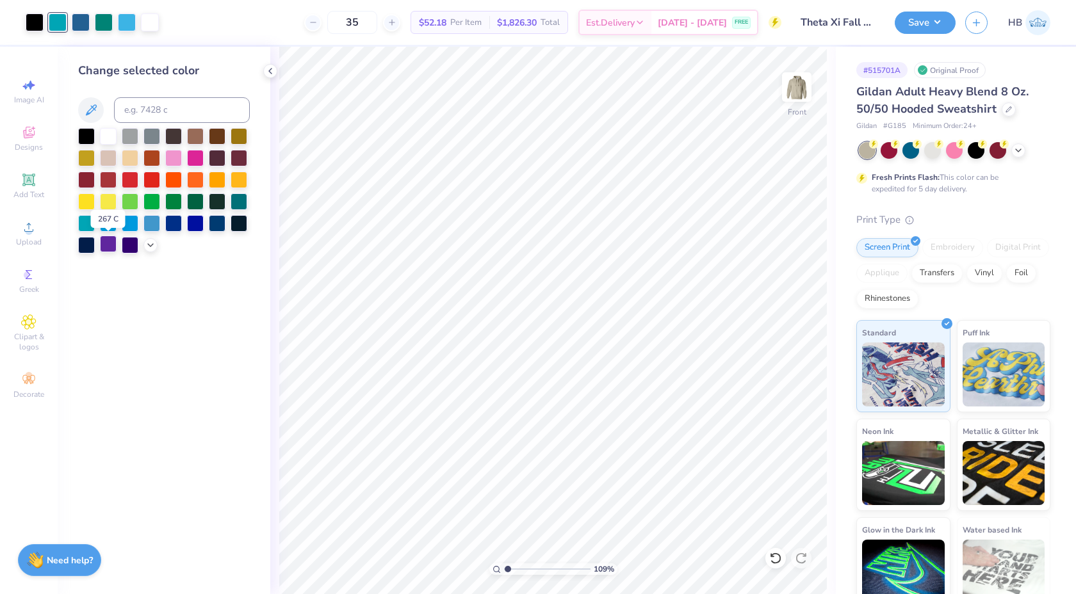
click at [111, 242] on div at bounding box center [108, 244] width 17 height 17
click at [104, 133] on div at bounding box center [108, 135] width 17 height 17
click at [38, 19] on div at bounding box center [35, 21] width 18 height 18
click at [106, 154] on div at bounding box center [108, 157] width 17 height 17
click at [771, 556] on icon at bounding box center [772, 555] width 3 height 3
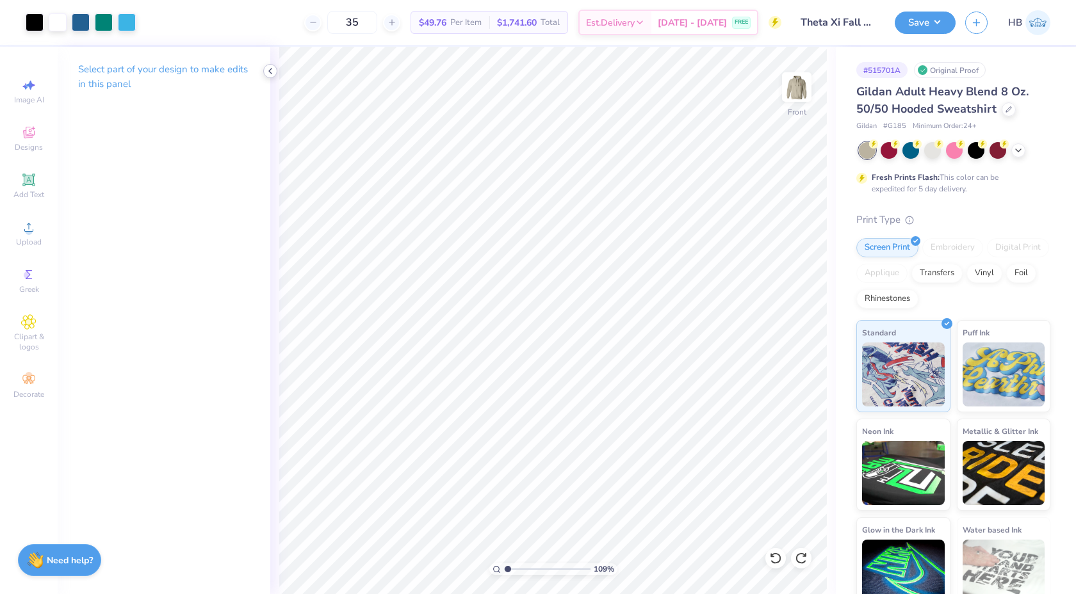
click at [267, 71] on icon at bounding box center [270, 71] width 10 height 10
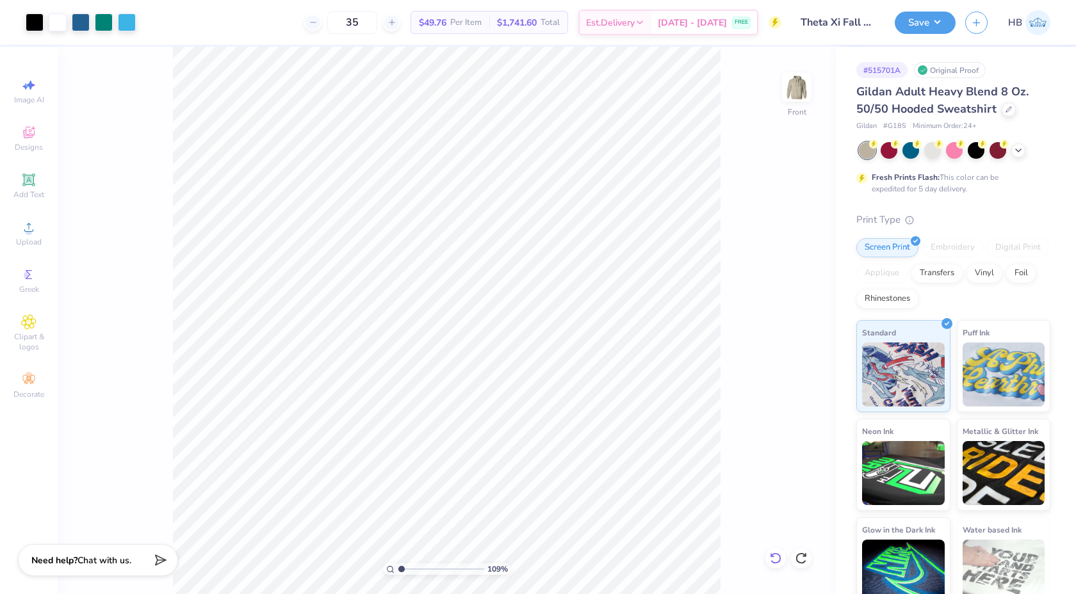
click at [778, 555] on icon at bounding box center [775, 559] width 11 height 12
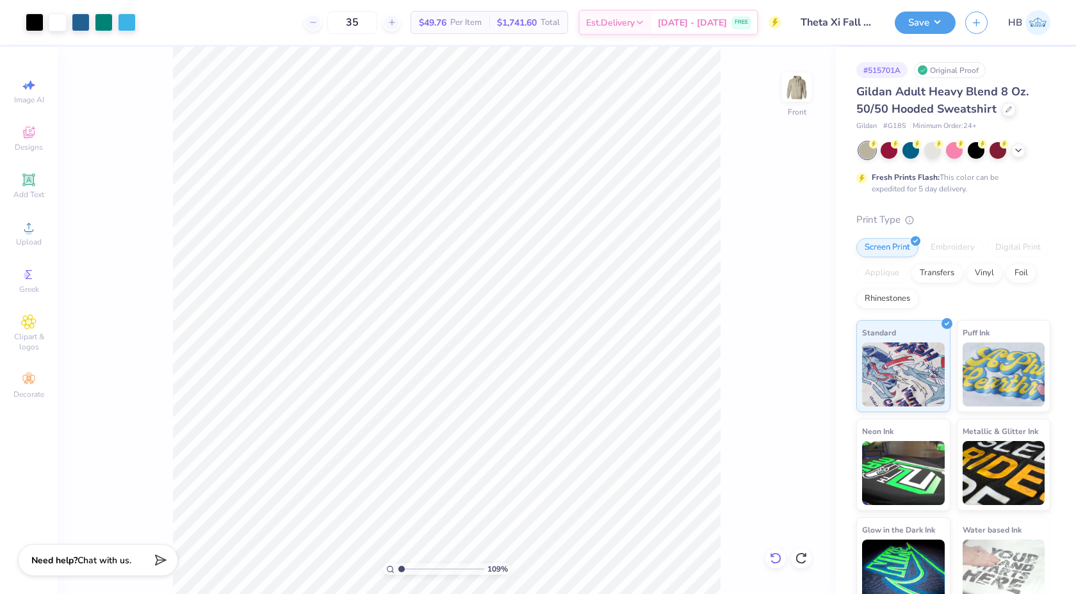
click at [778, 555] on icon at bounding box center [775, 559] width 11 height 12
click at [778, 555] on div "109 % Front" at bounding box center [447, 321] width 778 height 548
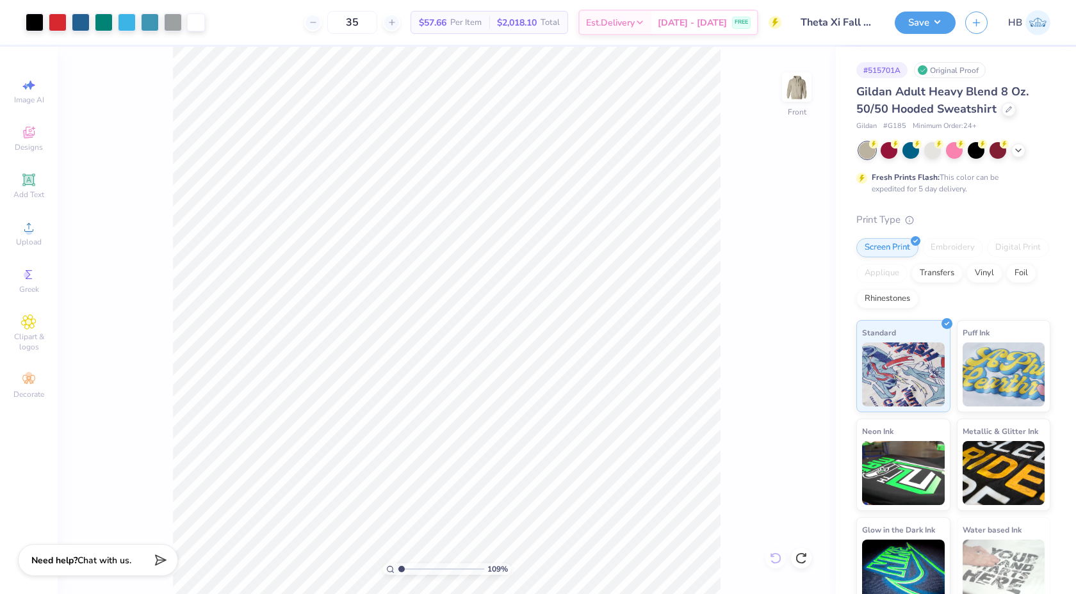
click at [778, 555] on div "109 % Front" at bounding box center [447, 321] width 778 height 548
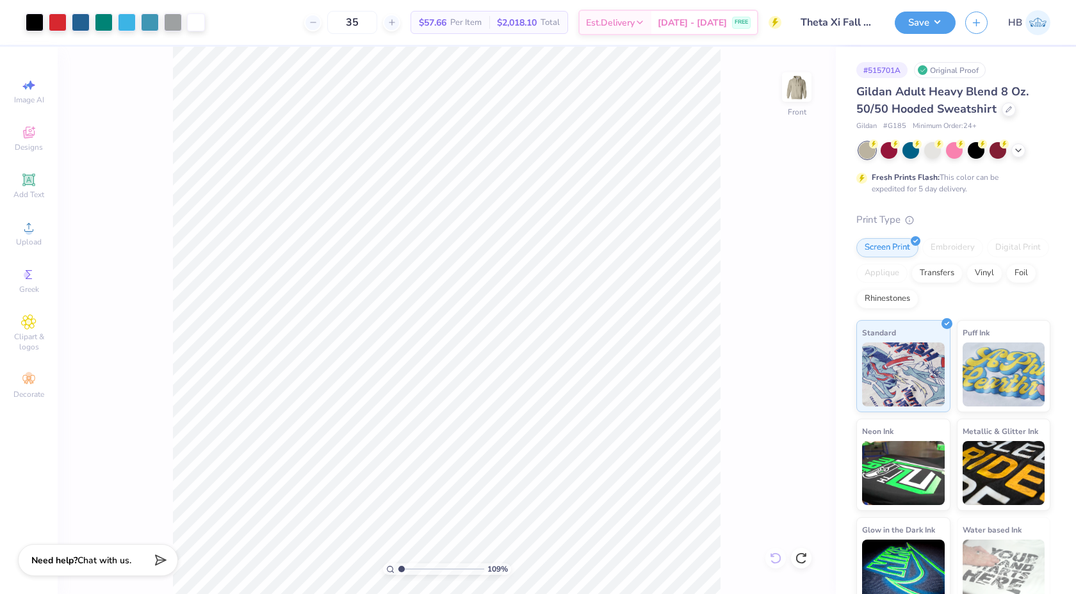
click at [778, 555] on div "109 % Front" at bounding box center [447, 321] width 778 height 548
click at [172, 24] on div at bounding box center [173, 21] width 18 height 18
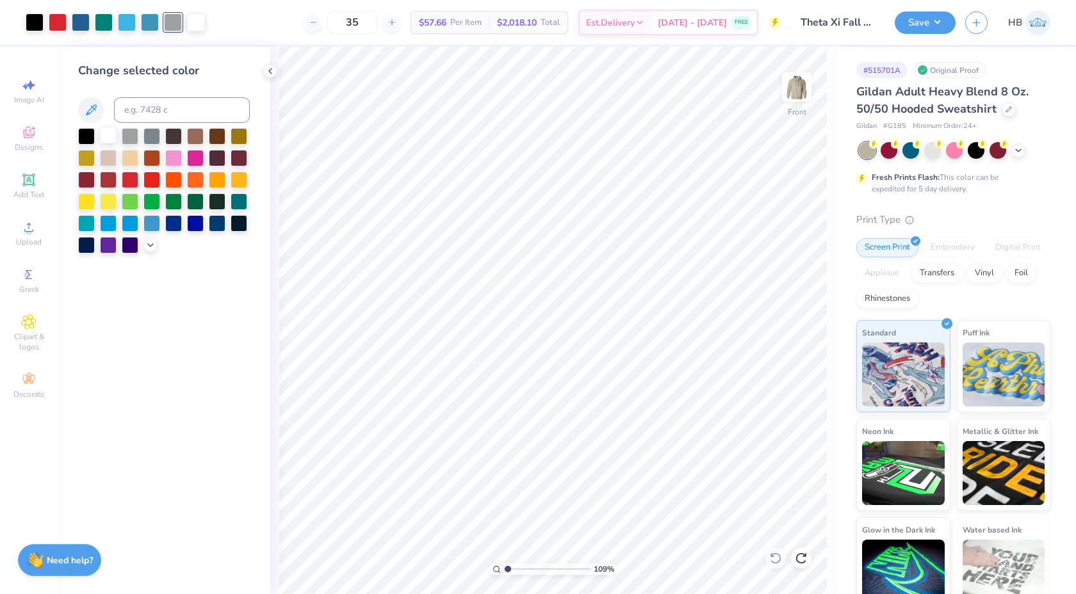
click at [110, 142] on div at bounding box center [108, 135] width 17 height 17
click at [147, 24] on div at bounding box center [150, 21] width 18 height 18
click at [148, 124] on div "Change selected color" at bounding box center [164, 158] width 172 height 192
click at [144, 111] on input at bounding box center [182, 110] width 136 height 26
click at [110, 140] on div at bounding box center [108, 135] width 17 height 17
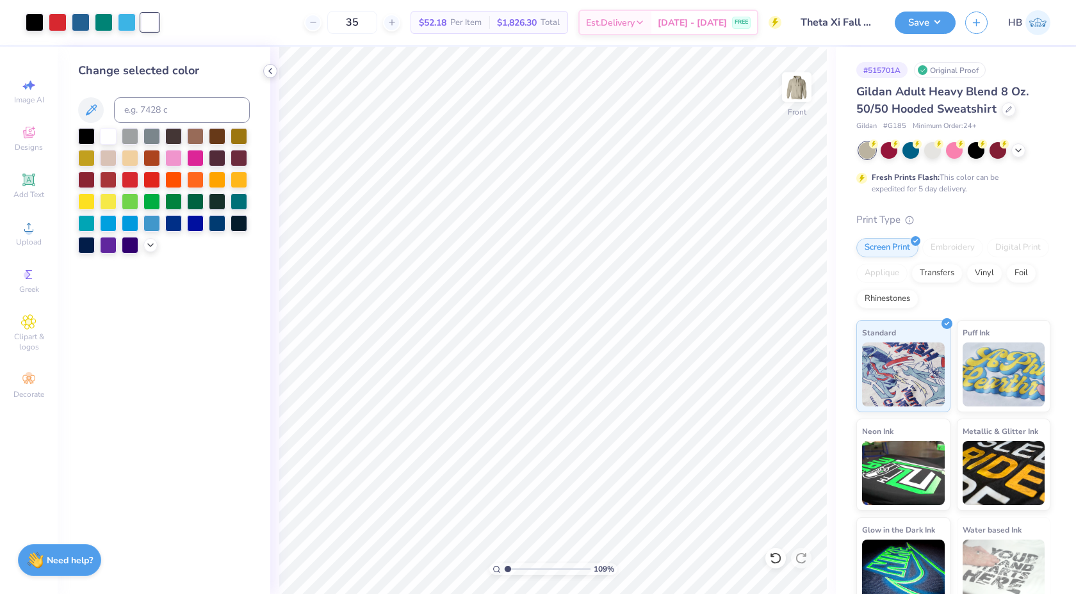
click at [270, 72] on polyline at bounding box center [270, 71] width 3 height 5
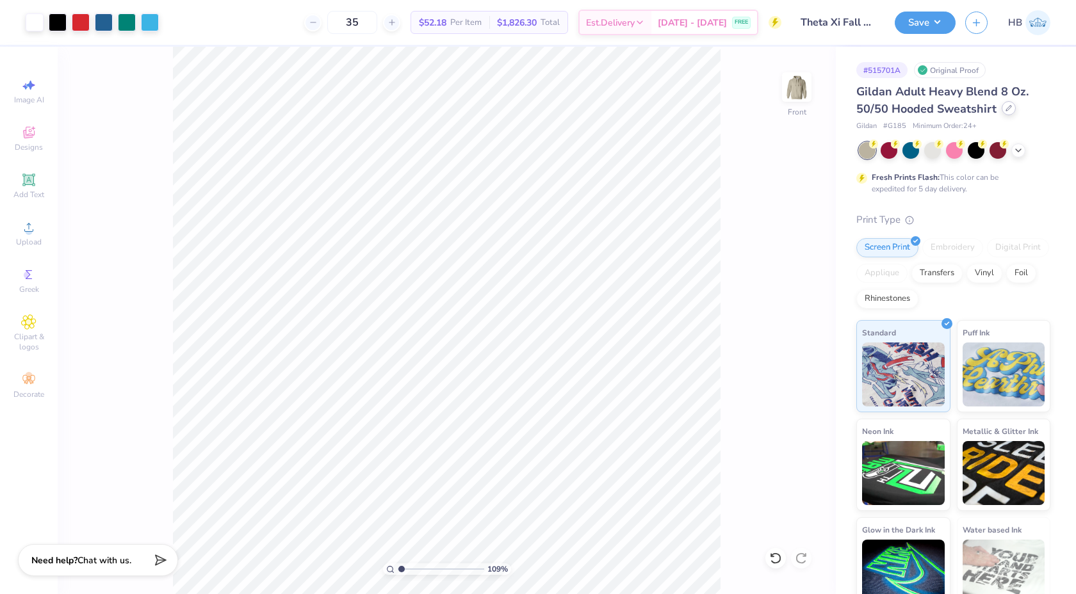
click at [1008, 111] on div at bounding box center [1009, 108] width 14 height 14
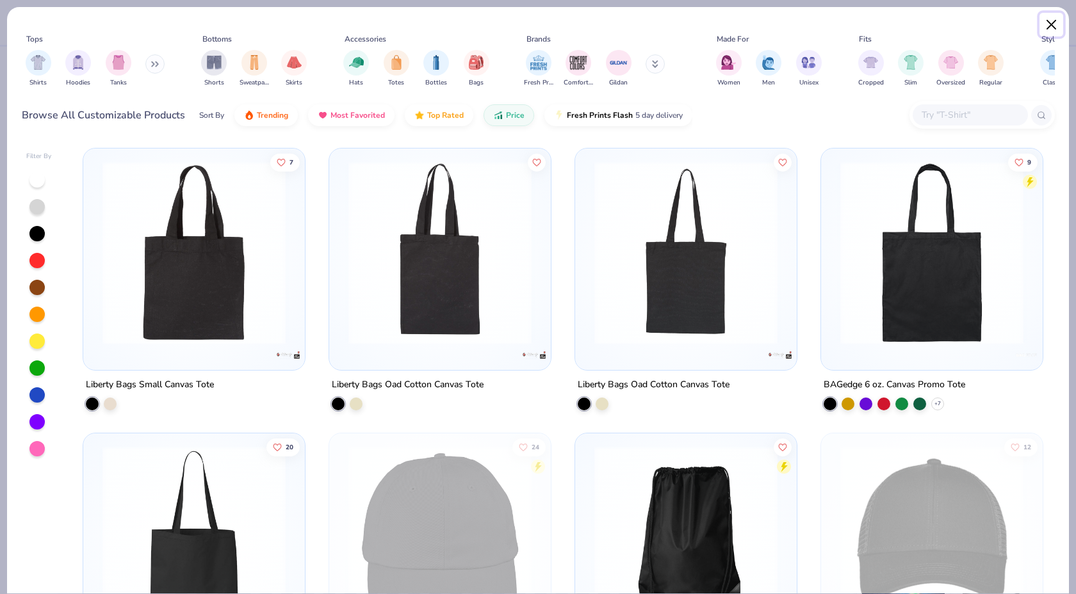
click at [1053, 29] on button "Close" at bounding box center [1052, 25] width 24 height 24
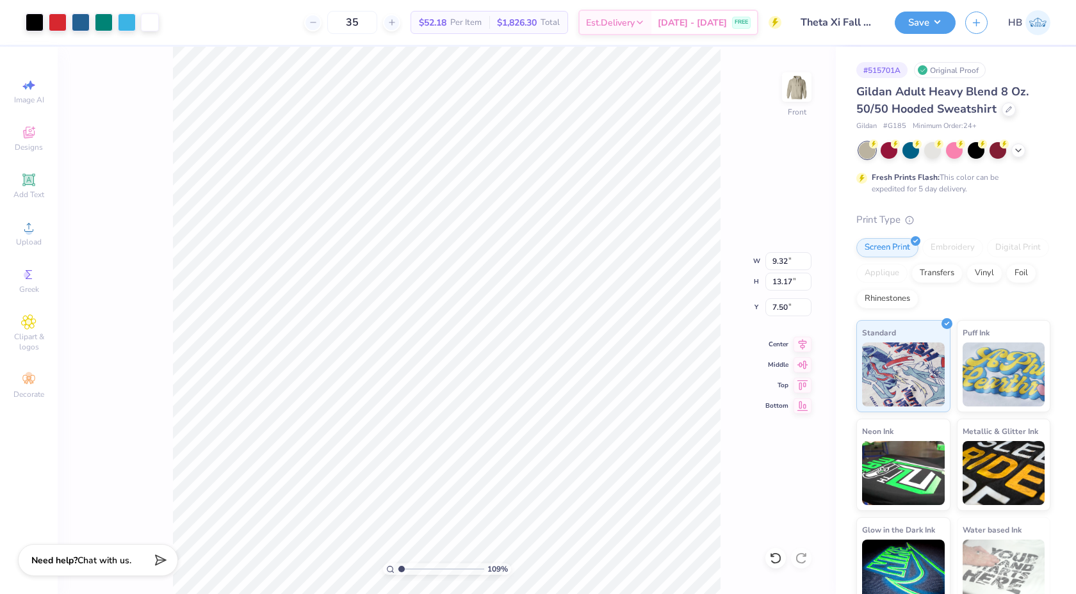
click at [786, 561] on div "109 % Front W 9.32 9.32 " H 13.17 13.17 " Y 7.50 7.50 " Center Middle Top Bottom" at bounding box center [447, 321] width 778 height 548
click at [771, 554] on icon at bounding box center [772, 555] width 3 height 3
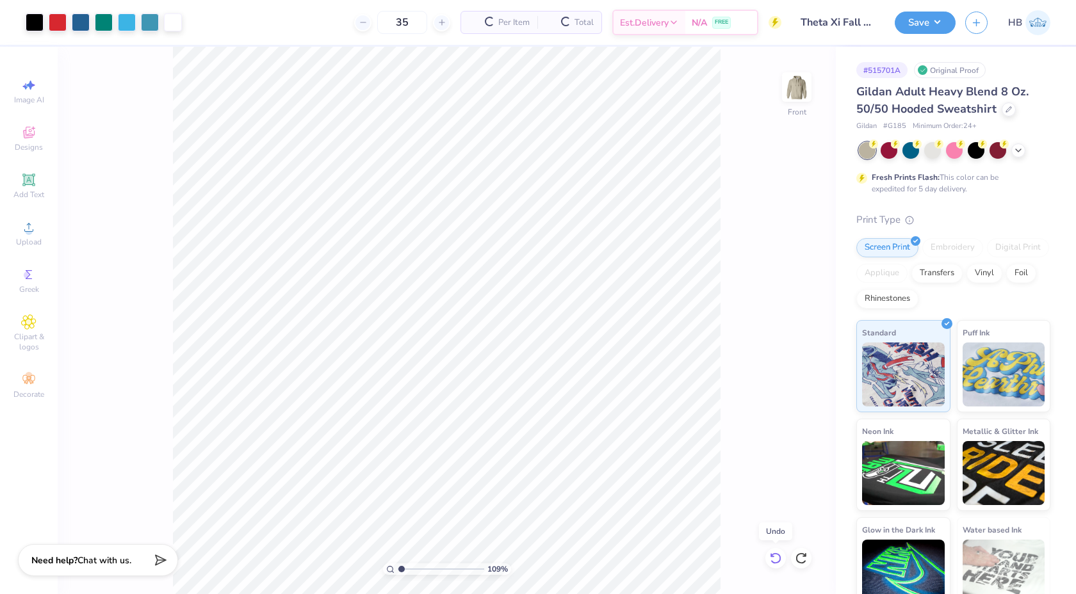
click at [771, 554] on icon at bounding box center [772, 555] width 3 height 3
click at [771, 554] on div "109 % Front" at bounding box center [447, 321] width 778 height 548
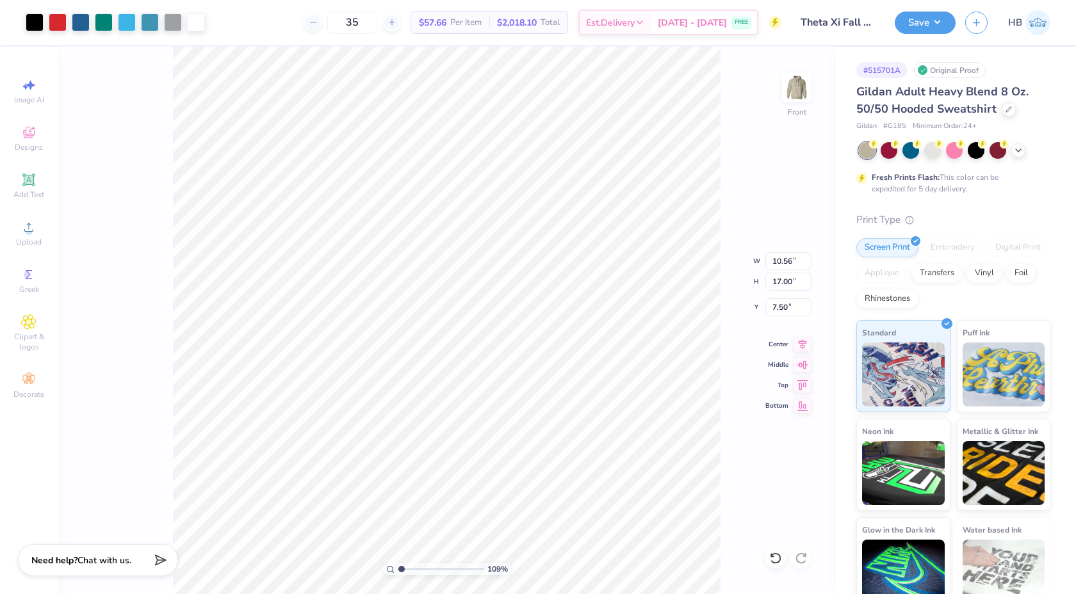
type input "10.56"
type input "17.00"
type input "7.00"
click at [799, 341] on icon at bounding box center [803, 343] width 8 height 11
click at [800, 96] on img at bounding box center [796, 86] width 51 height 51
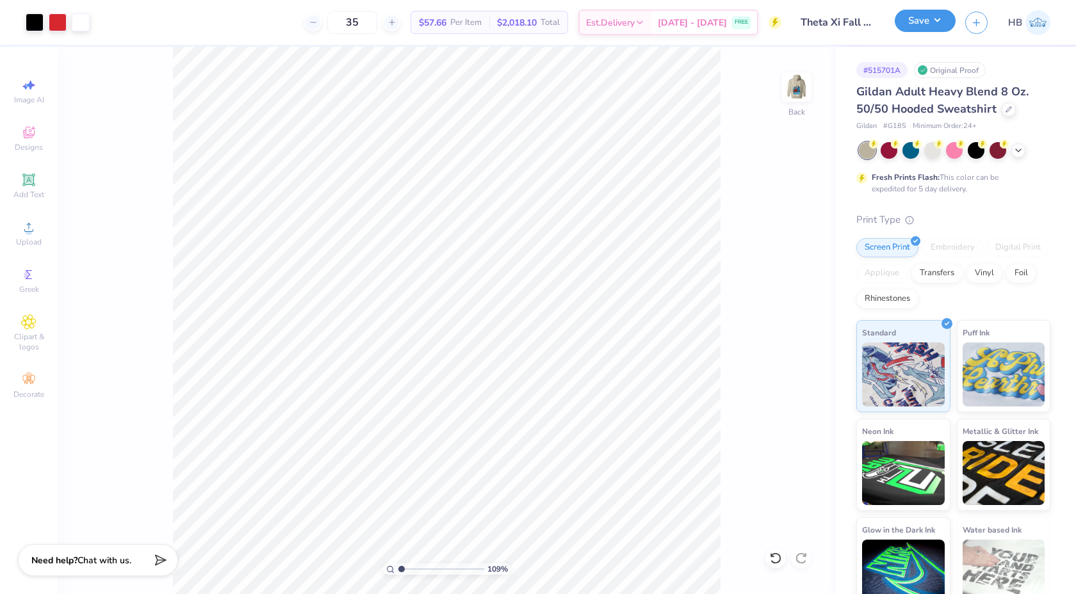
click at [933, 27] on button "Save" at bounding box center [925, 21] width 61 height 22
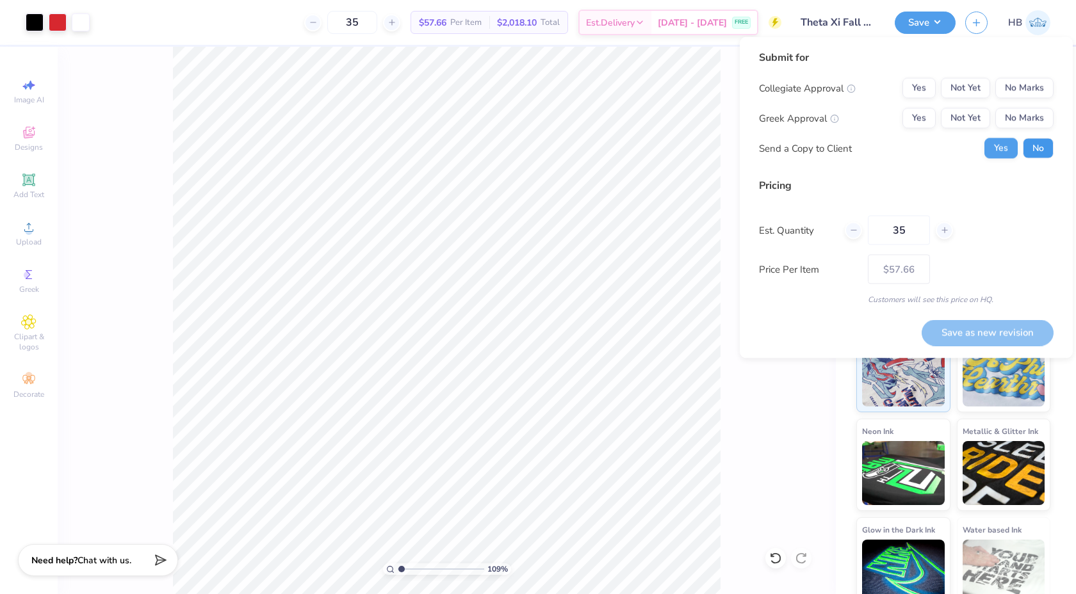
click at [1045, 156] on button "No" at bounding box center [1038, 148] width 31 height 20
click at [985, 87] on button "Not Yet" at bounding box center [965, 88] width 49 height 20
click at [974, 109] on button "Not Yet" at bounding box center [965, 118] width 49 height 20
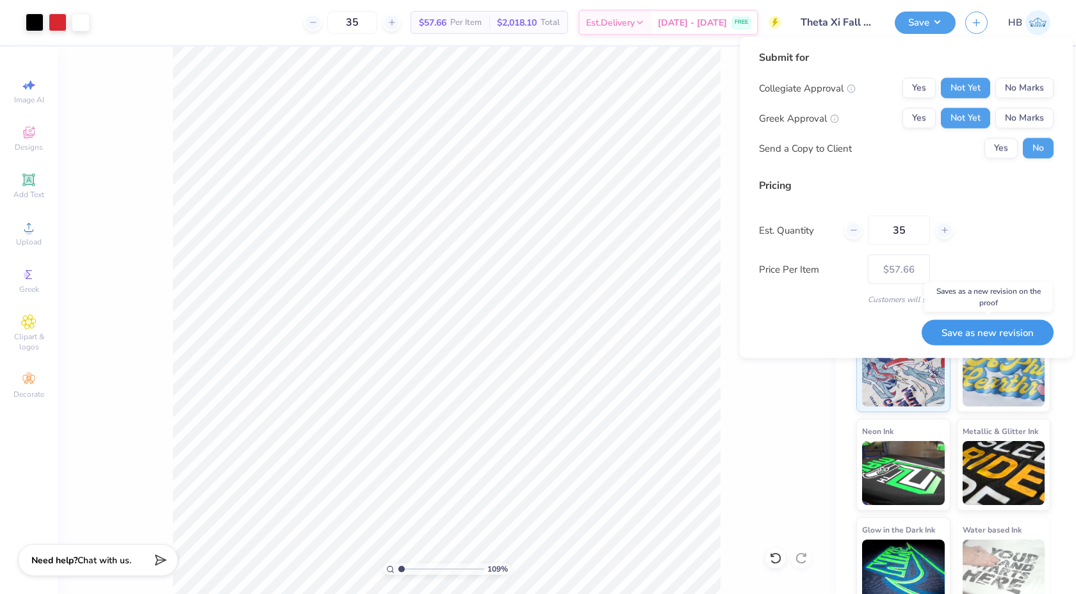
click at [978, 327] on button "Save as new revision" at bounding box center [988, 333] width 132 height 26
type input "$57.66"
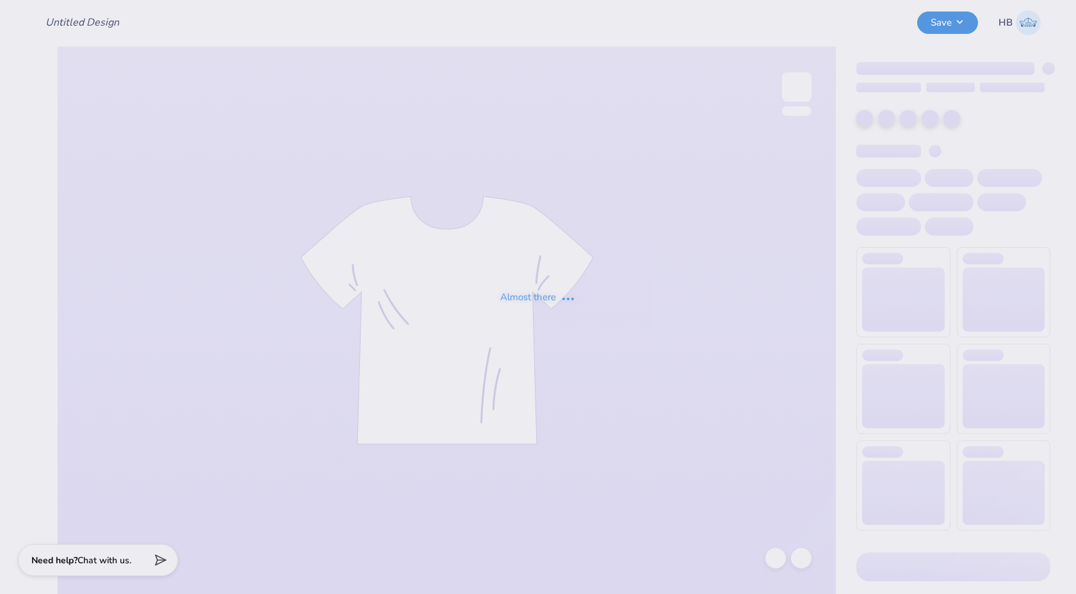
type input "Theta Xi Fall Formal '25"
